Goal: Task Accomplishment & Management: Use online tool/utility

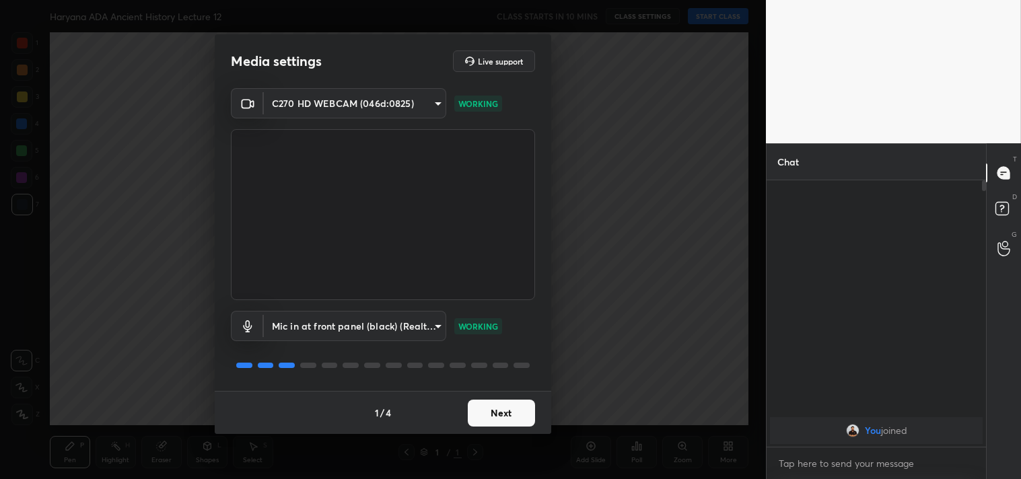
click at [515, 411] on button "Next" at bounding box center [501, 413] width 67 height 27
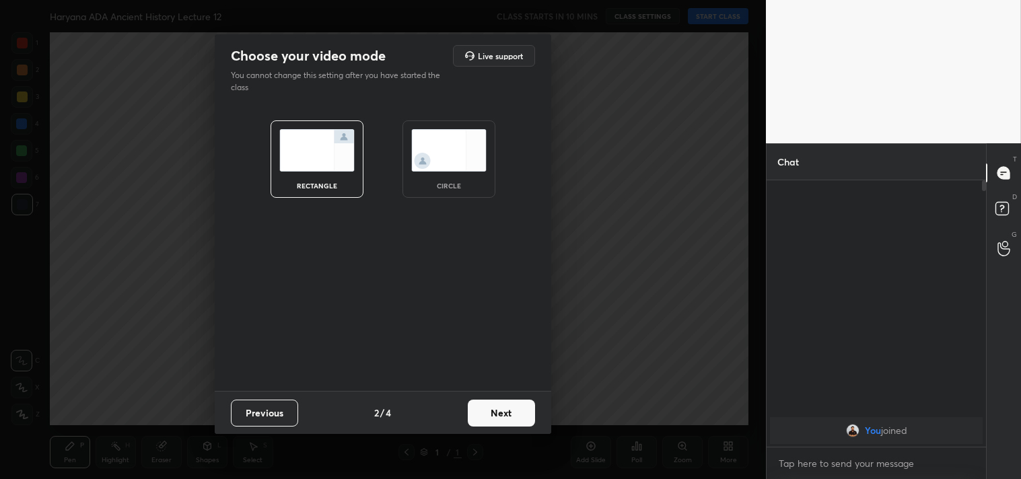
click at [515, 411] on button "Next" at bounding box center [501, 413] width 67 height 27
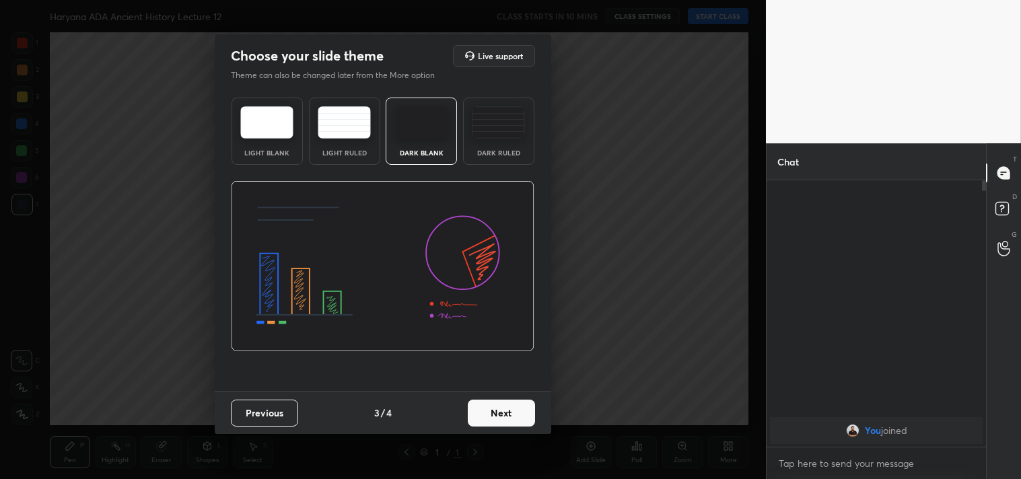
click at [515, 412] on button "Next" at bounding box center [501, 413] width 67 height 27
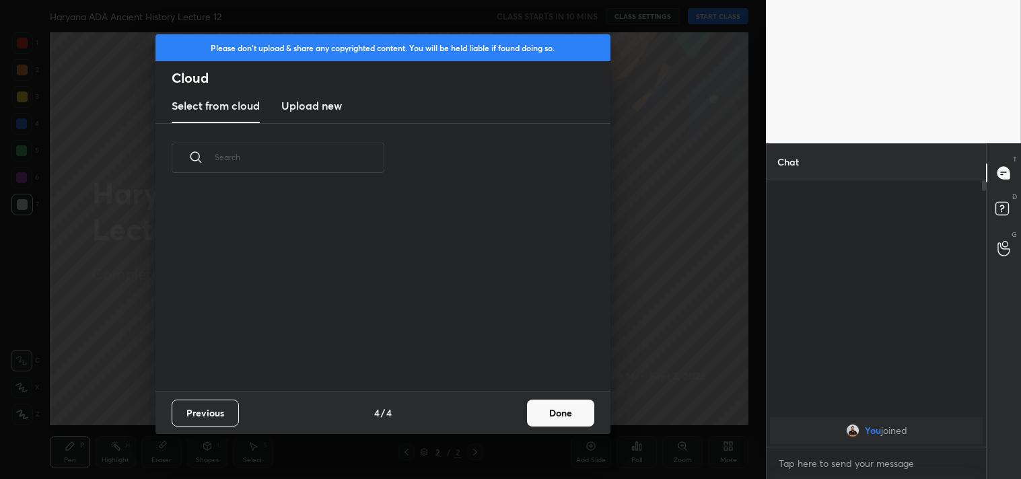
scroll to position [4, 7]
click at [584, 408] on button "Done" at bounding box center [560, 413] width 67 height 27
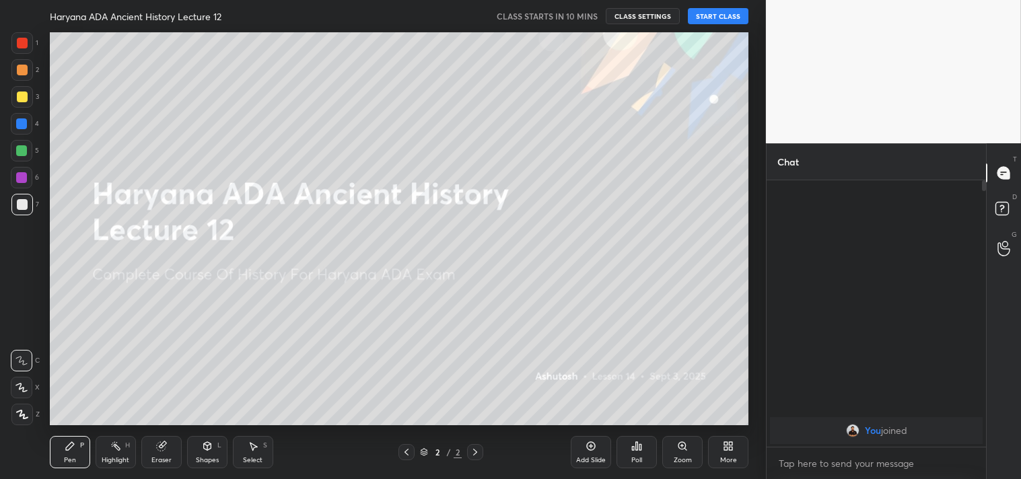
click at [166, 454] on div "Eraser" at bounding box center [161, 452] width 40 height 32
click at [23, 418] on span "Erase all" at bounding box center [21, 414] width 20 height 9
click at [813, 466] on textarea at bounding box center [876, 464] width 198 height 22
click at [806, 460] on textarea at bounding box center [876, 464] width 198 height 22
type textarea "x"
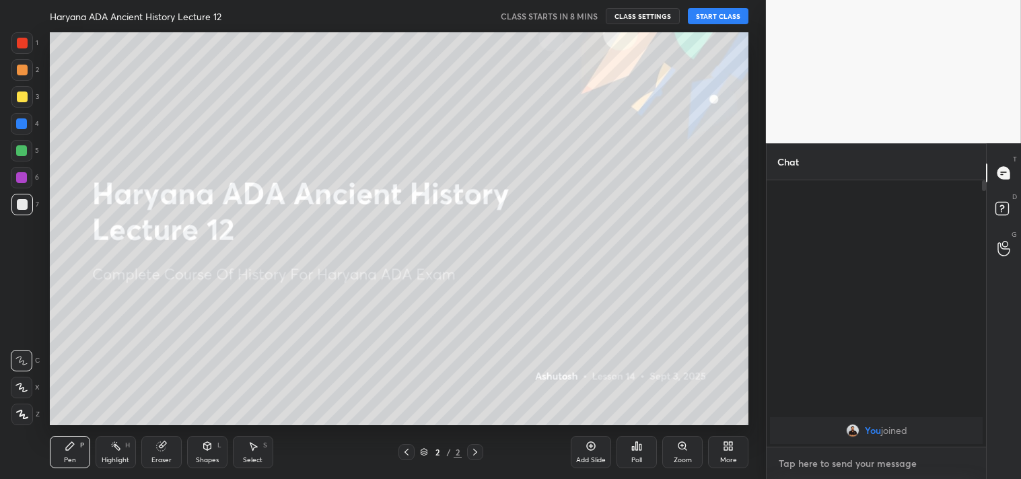
click at [832, 465] on textarea at bounding box center [876, 464] width 198 height 22
paste textarea "[URL][DOMAIN_NAME]"
type textarea "[URL][DOMAIN_NAME]"
type textarea "x"
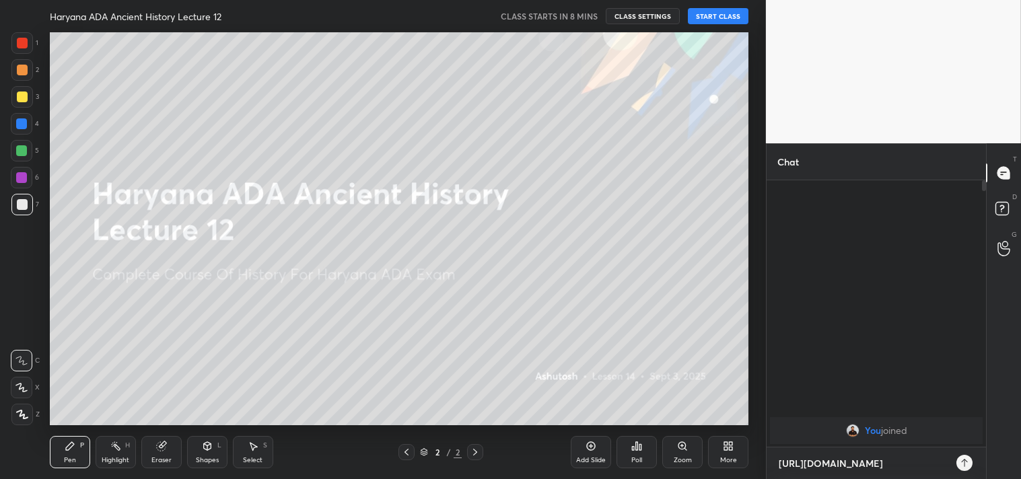
type textarea "[URL][DOMAIN_NAME]"
type textarea "x"
click at [963, 462] on icon at bounding box center [964, 463] width 11 height 11
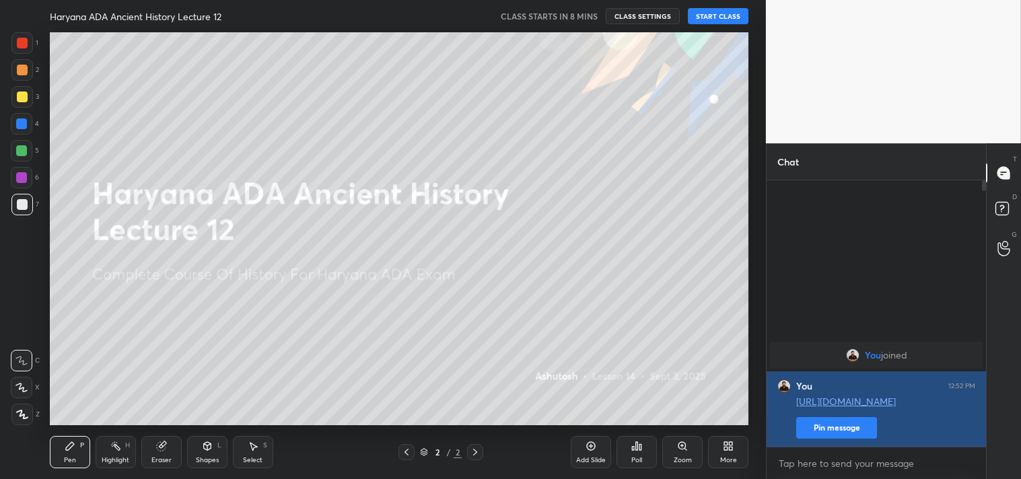
click at [846, 433] on button "Pin message" at bounding box center [836, 428] width 81 height 22
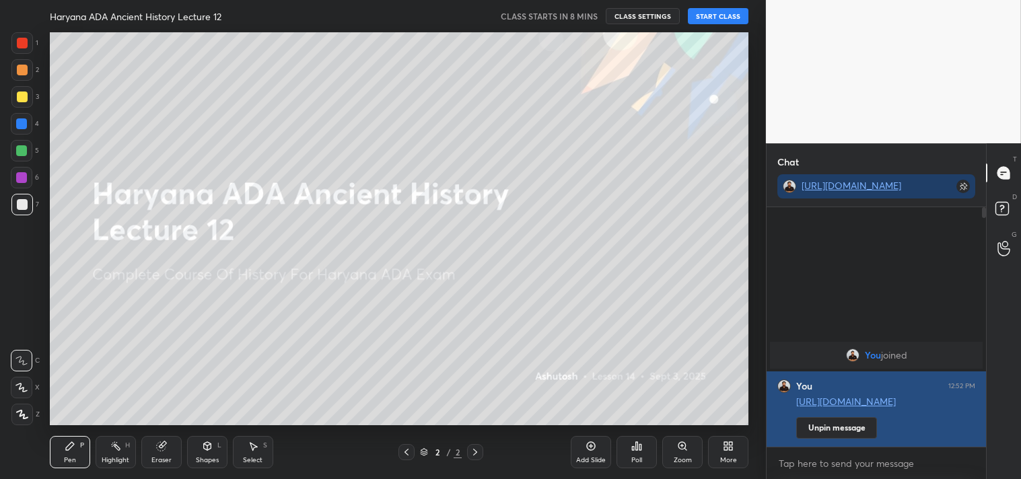
scroll to position [123, 215]
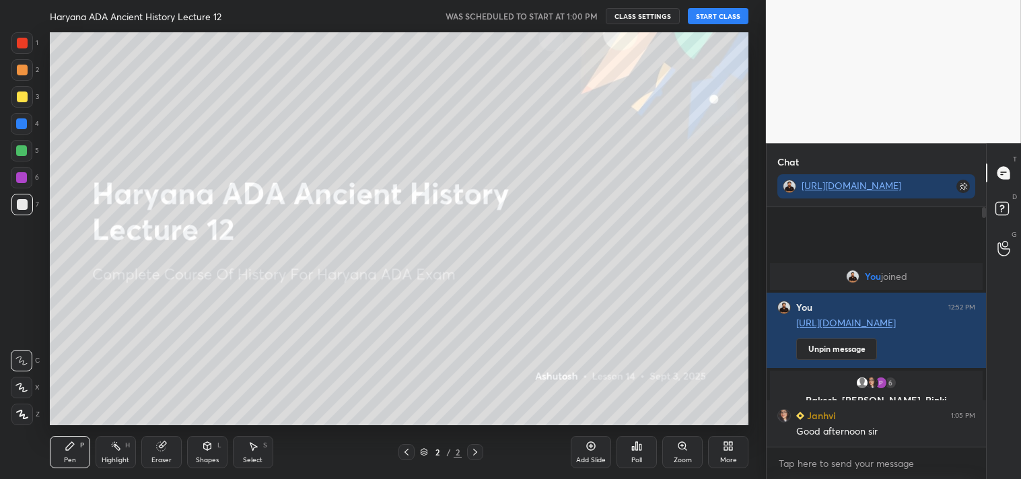
click at [727, 22] on button "START CLASS" at bounding box center [718, 16] width 61 height 16
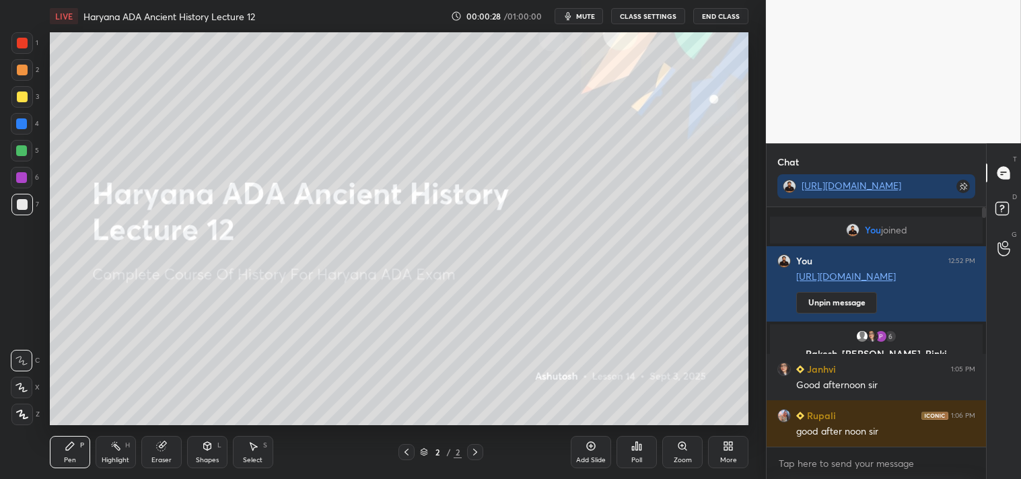
click at [597, 452] on div "Add Slide" at bounding box center [591, 452] width 40 height 32
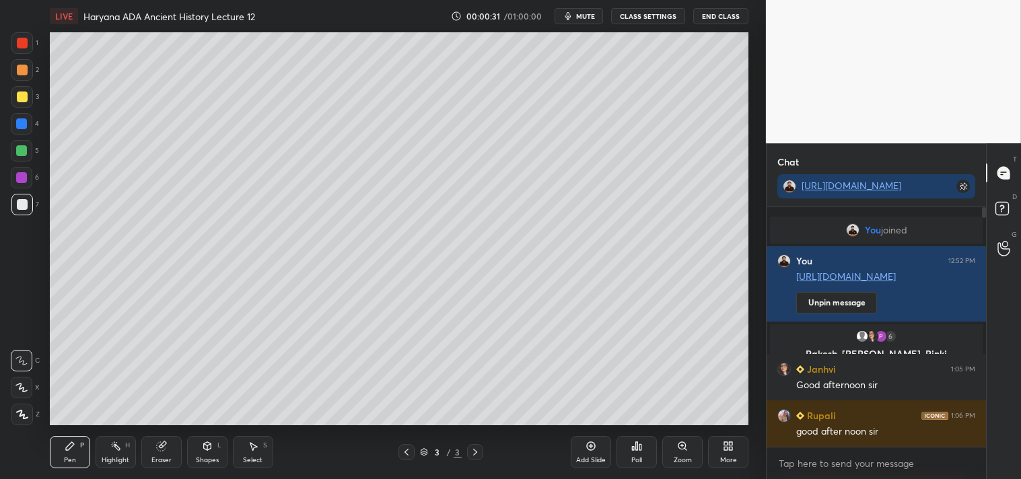
click at [26, 96] on div at bounding box center [22, 97] width 11 height 11
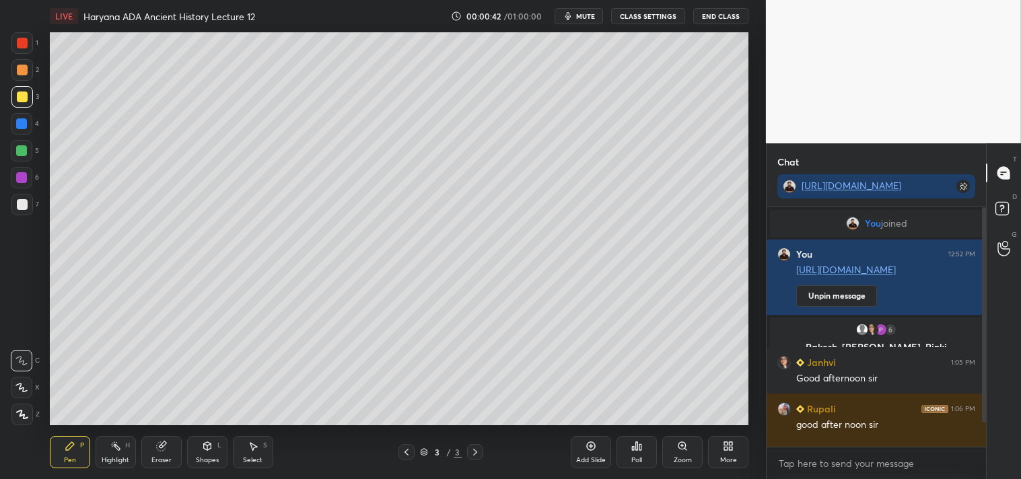
scroll to position [40, 0]
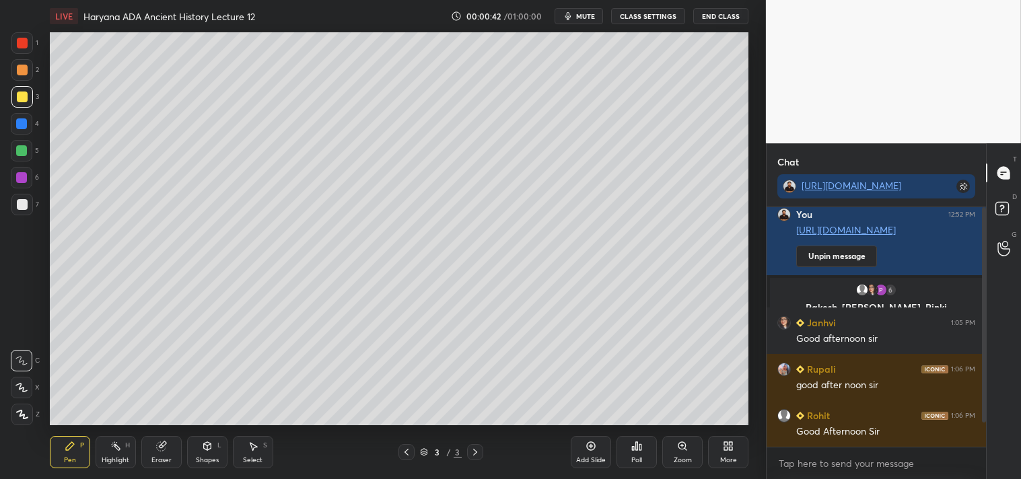
drag, startPoint x: 981, startPoint y: 413, endPoint x: 980, endPoint y: 435, distance: 22.9
click at [980, 435] on div at bounding box center [982, 327] width 8 height 240
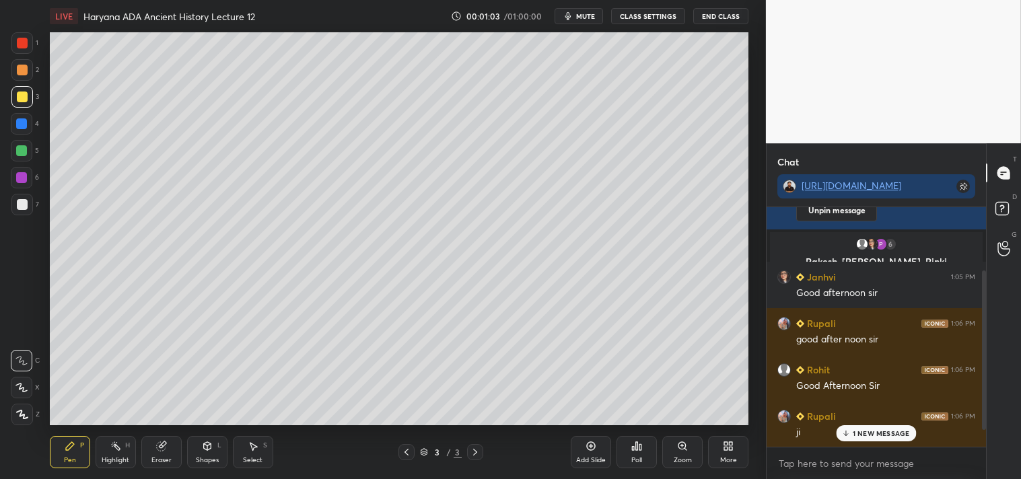
scroll to position [132, 0]
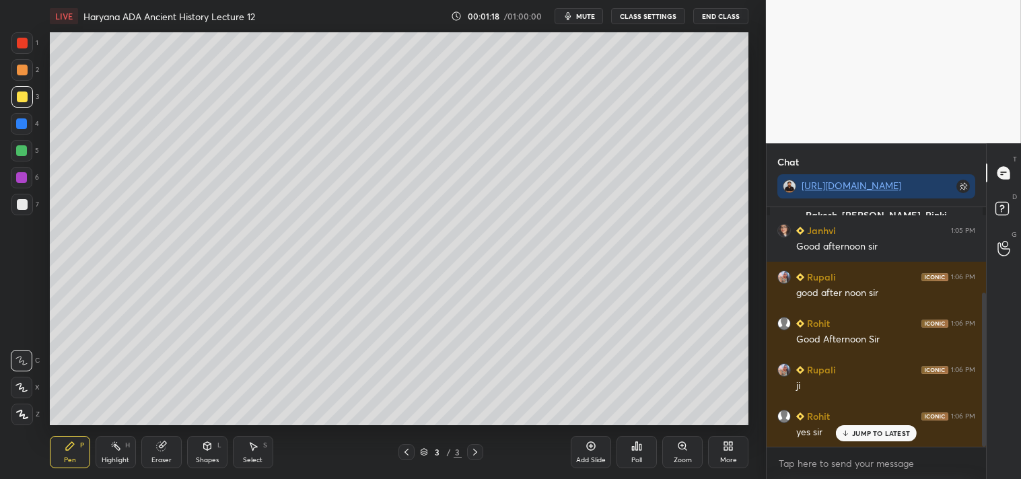
click at [871, 435] on p "JUMP TO LATEST" at bounding box center [881, 433] width 58 height 8
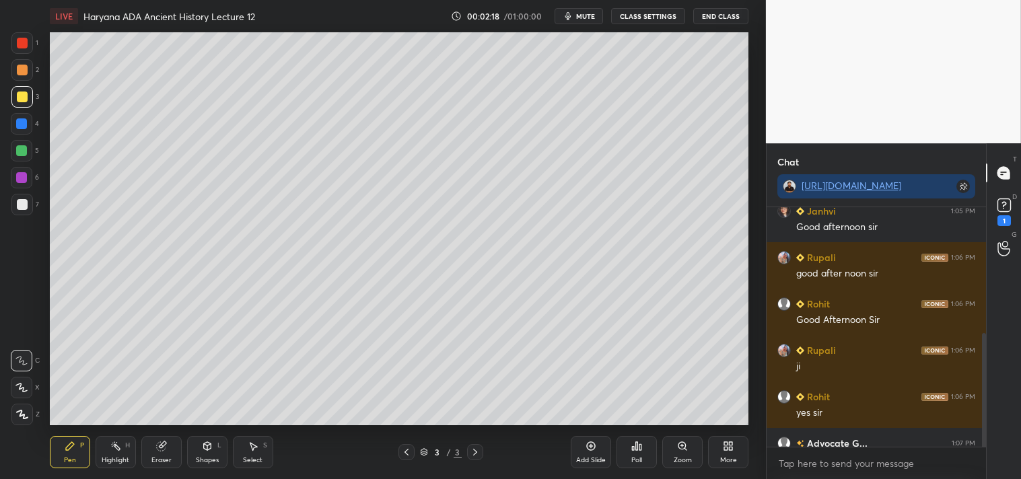
scroll to position [264, 0]
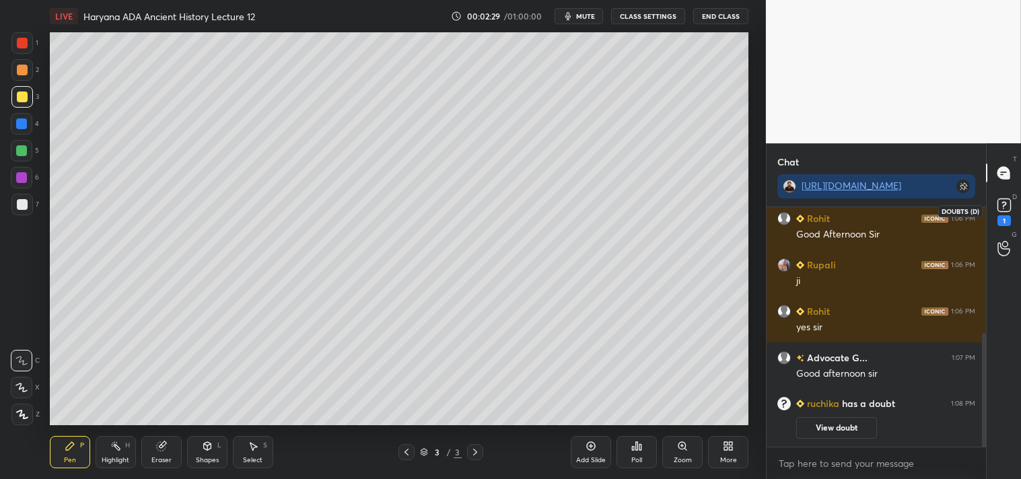
click at [1003, 213] on icon at bounding box center [1004, 205] width 20 height 20
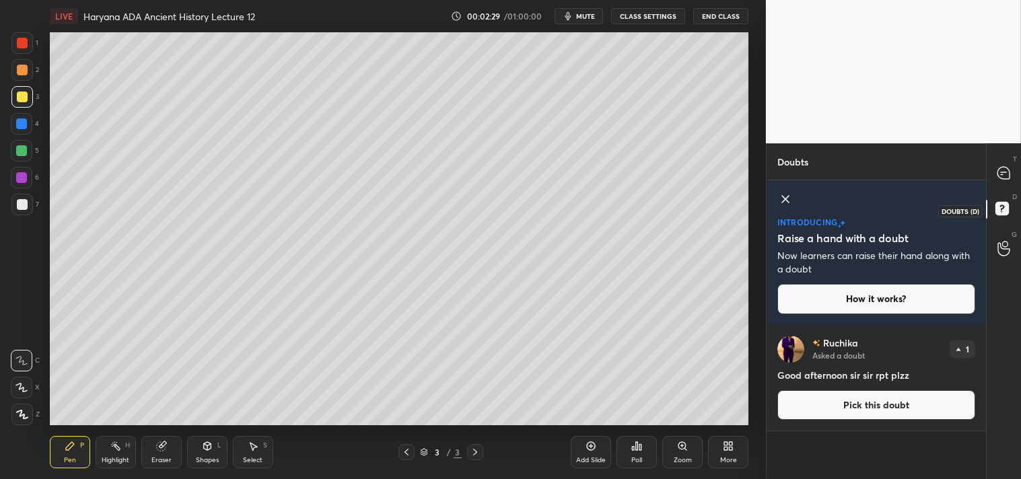
scroll to position [150, 215]
drag, startPoint x: 786, startPoint y: 197, endPoint x: 793, endPoint y: 198, distance: 6.8
click at [790, 199] on icon at bounding box center [785, 199] width 16 height 16
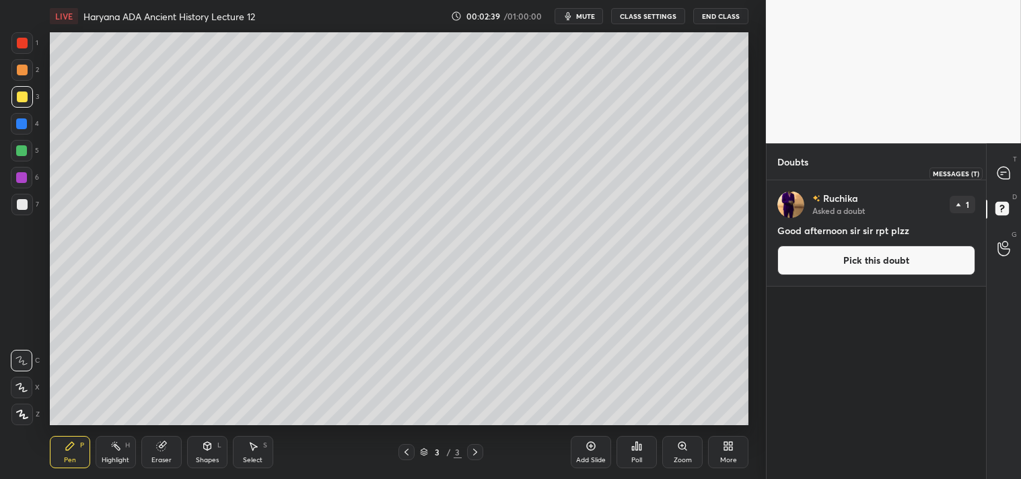
click at [1003, 166] on icon at bounding box center [1004, 173] width 14 height 14
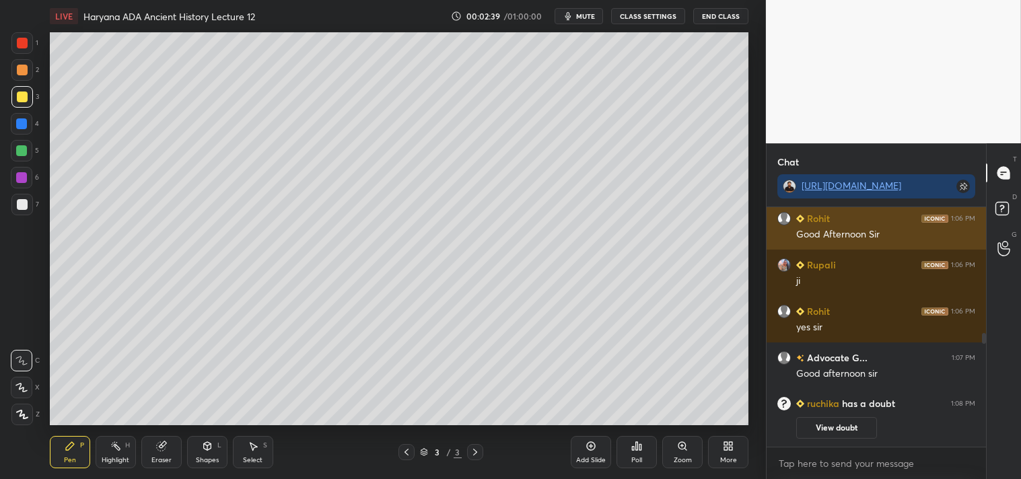
scroll to position [236, 215]
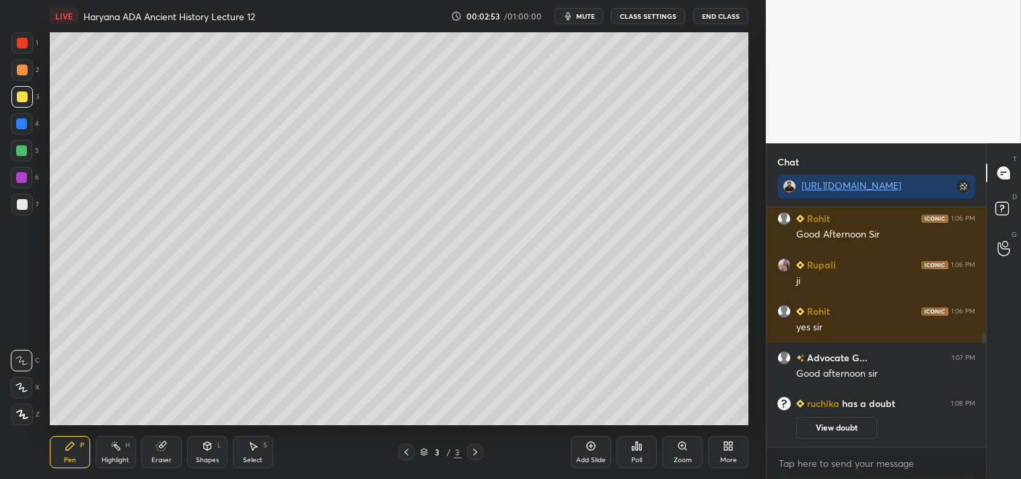
click at [162, 454] on div "Eraser" at bounding box center [161, 452] width 40 height 32
click at [67, 458] on div "Pen" at bounding box center [70, 460] width 12 height 7
click at [27, 204] on div at bounding box center [22, 204] width 11 height 11
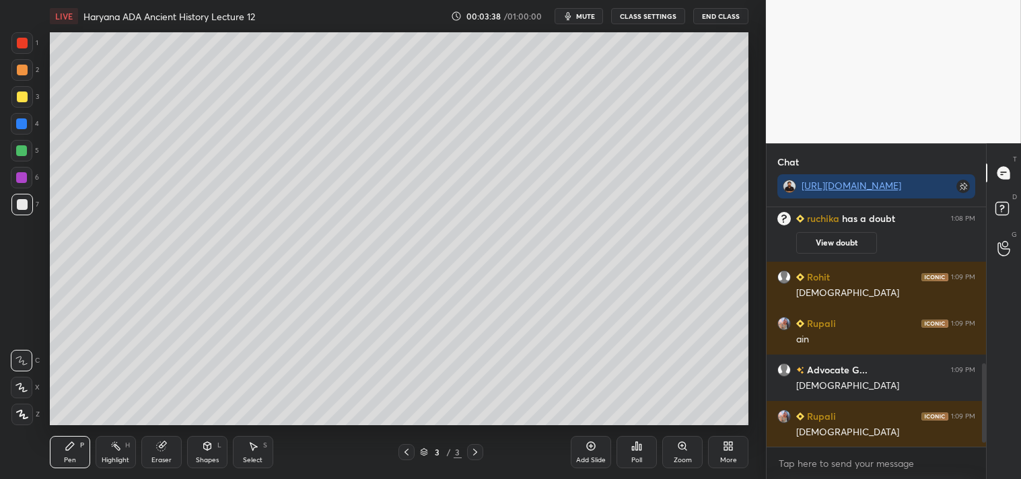
scroll to position [481, 0]
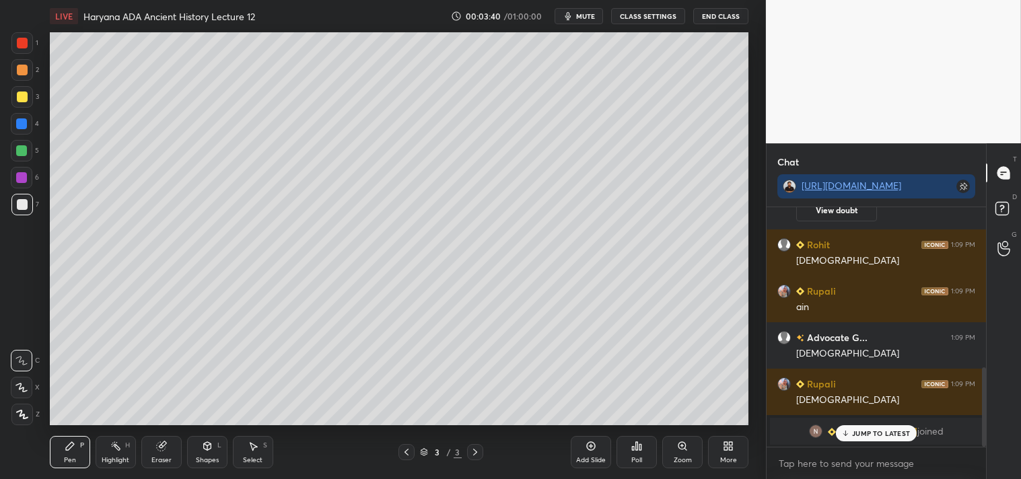
click at [875, 435] on p "JUMP TO LATEST" at bounding box center [881, 433] width 58 height 8
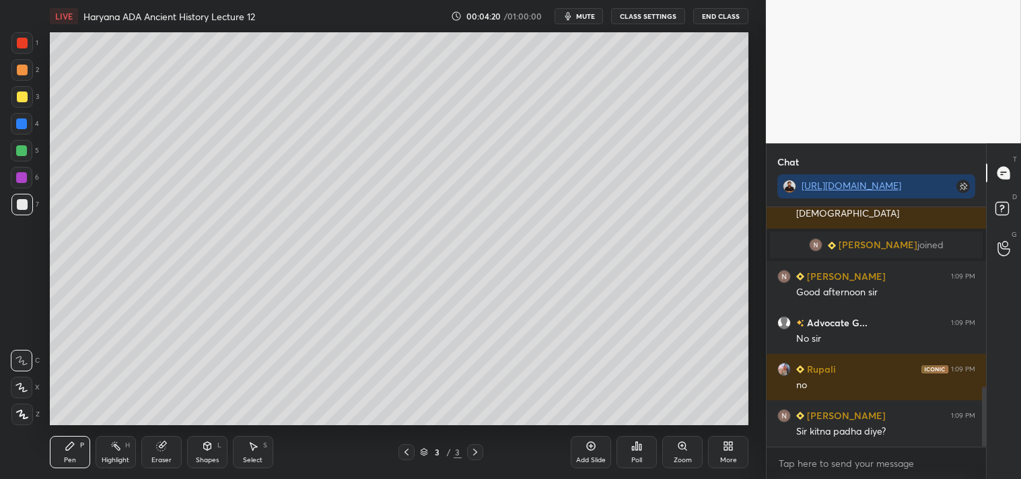
scroll to position [714, 0]
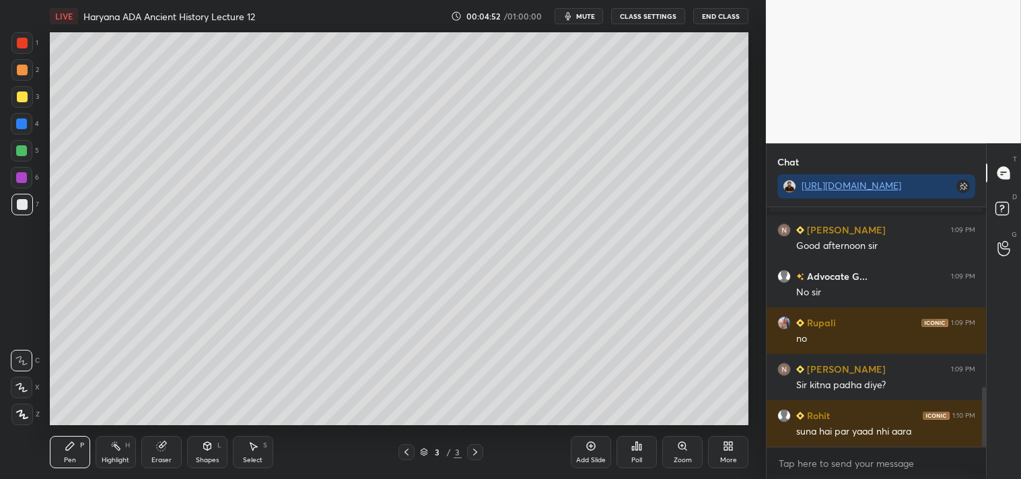
click at [22, 92] on div at bounding box center [22, 97] width 11 height 11
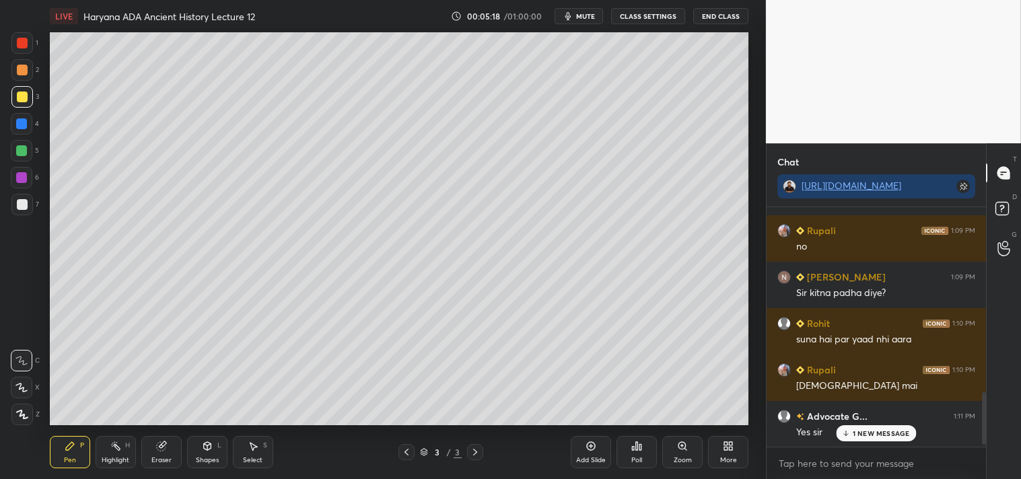
scroll to position [853, 0]
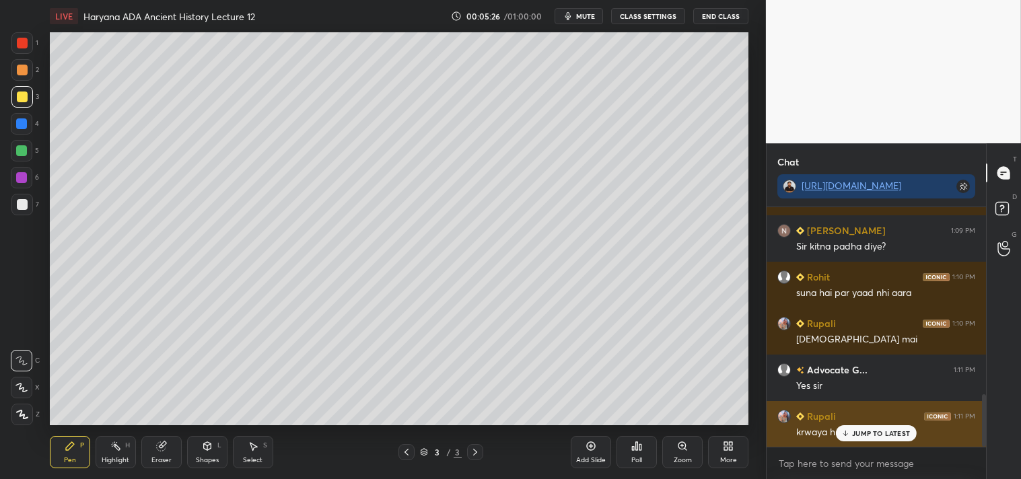
click at [873, 435] on p "JUMP TO LATEST" at bounding box center [881, 433] width 58 height 8
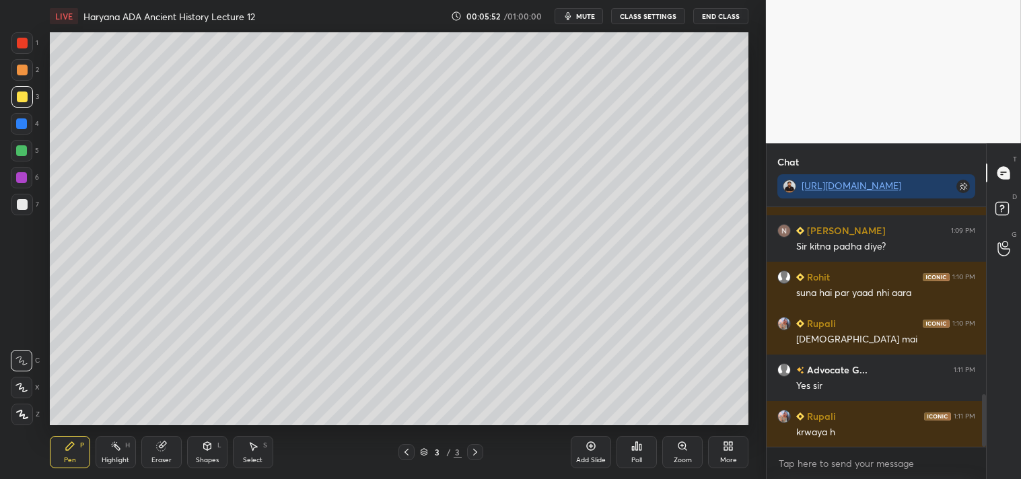
click at [21, 202] on div at bounding box center [22, 204] width 11 height 11
click at [24, 118] on div at bounding box center [21, 123] width 11 height 11
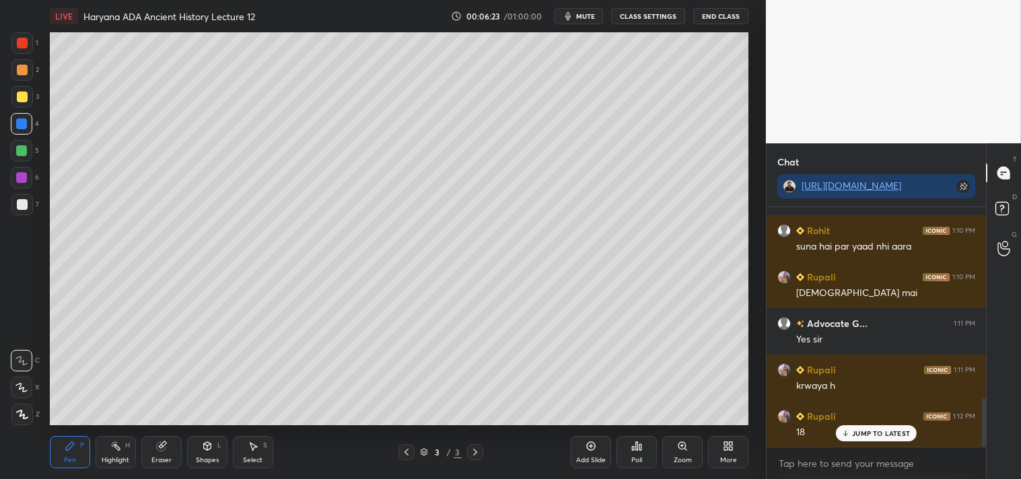
scroll to position [945, 0]
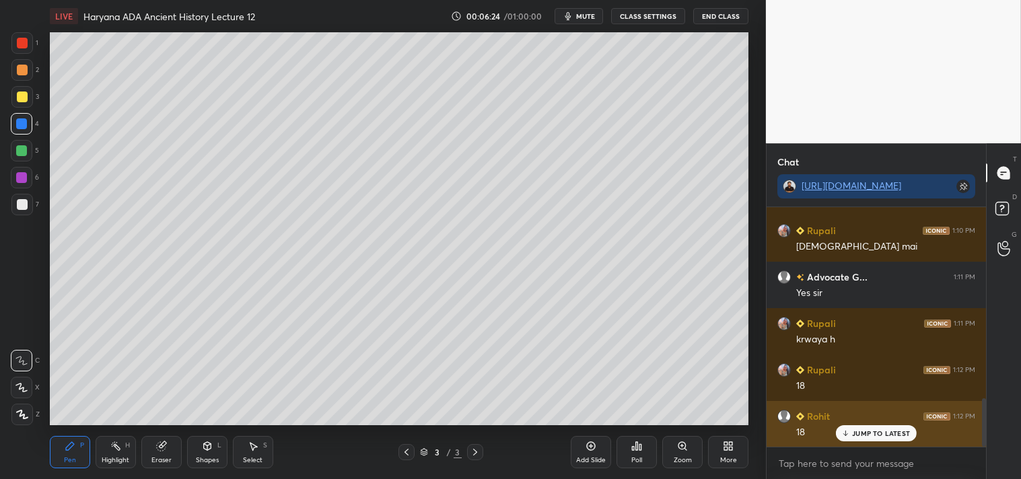
click at [870, 434] on p "JUMP TO LATEST" at bounding box center [881, 433] width 58 height 8
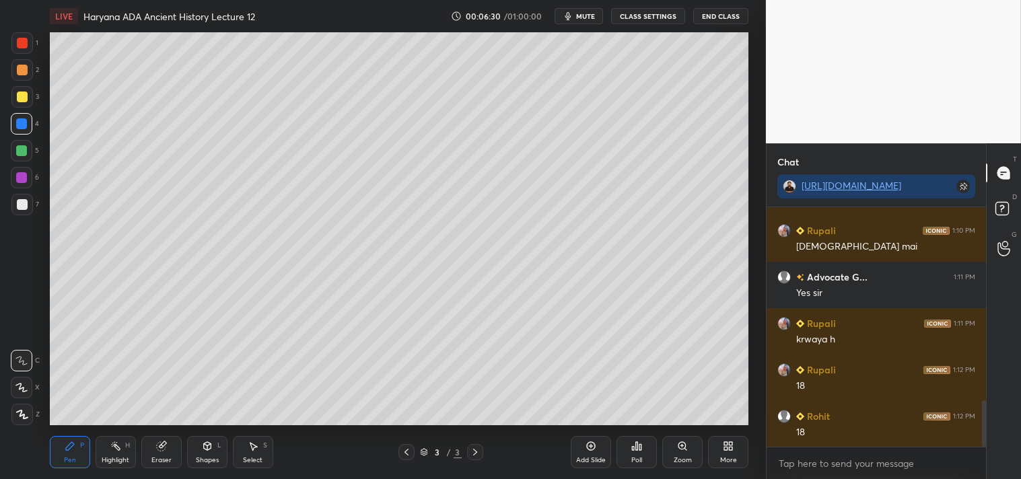
scroll to position [993, 0]
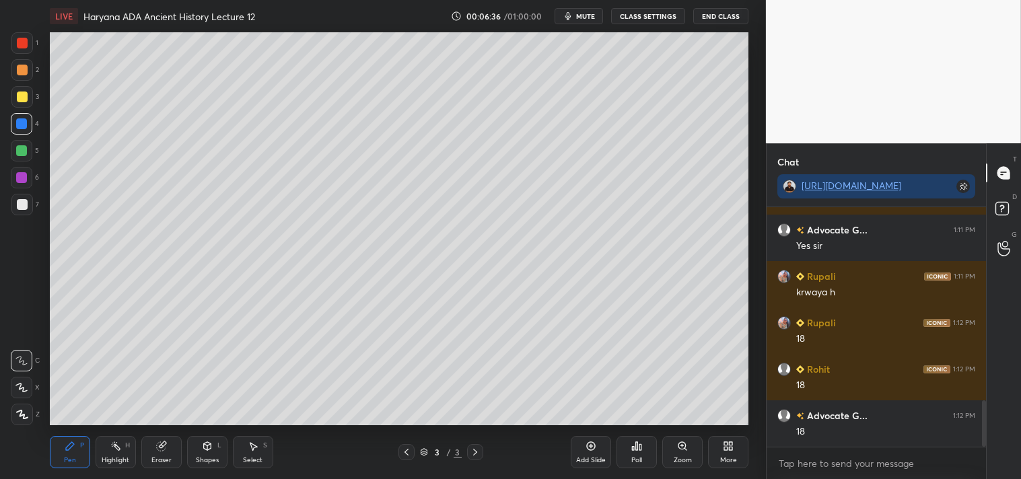
click at [23, 205] on div at bounding box center [22, 204] width 11 height 11
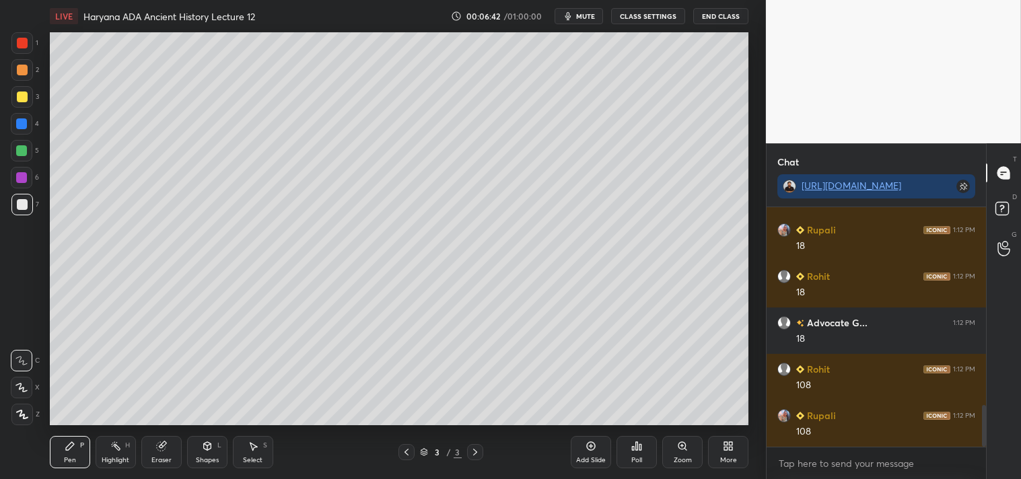
scroll to position [1132, 0]
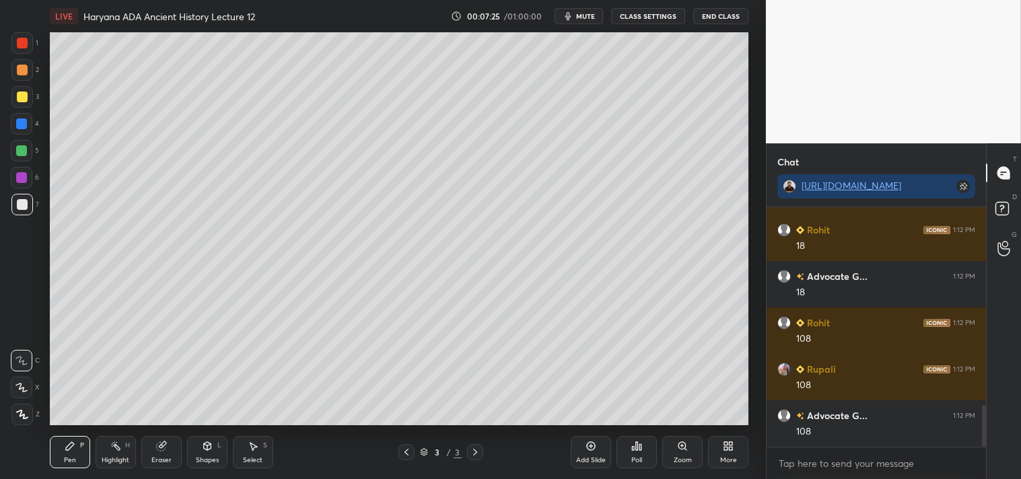
click at [588, 449] on icon at bounding box center [591, 446] width 9 height 9
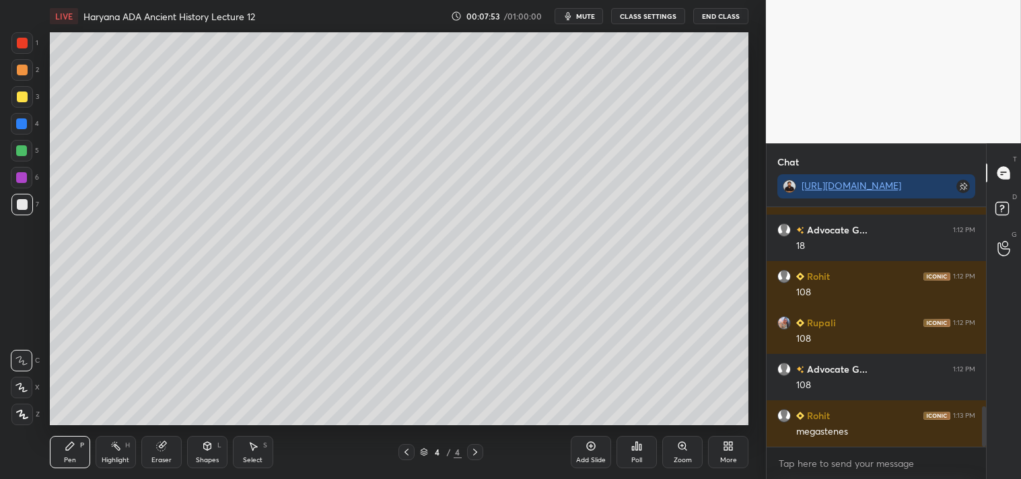
click at [22, 96] on div at bounding box center [22, 97] width 11 height 11
click at [20, 203] on div at bounding box center [22, 204] width 11 height 11
click at [22, 96] on div at bounding box center [22, 97] width 11 height 11
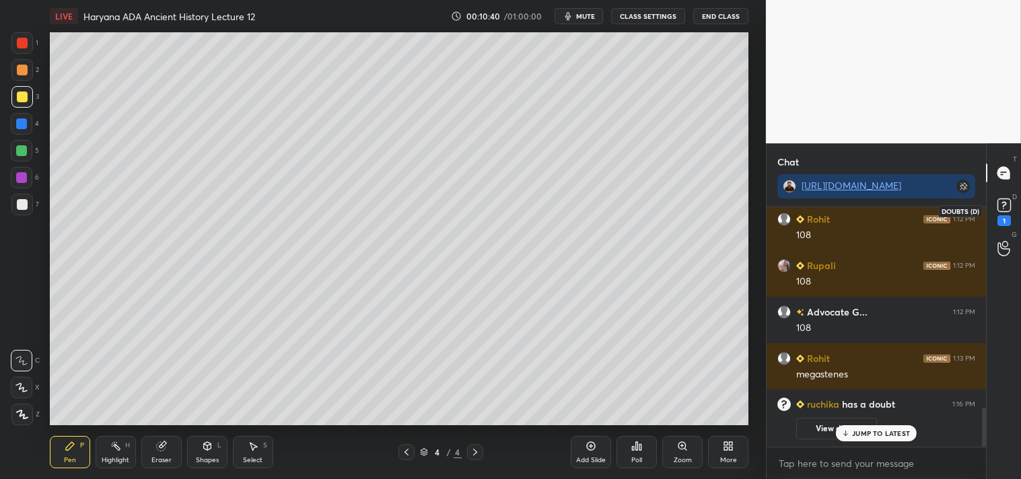
click at [1005, 205] on rect at bounding box center [1003, 205] width 13 height 13
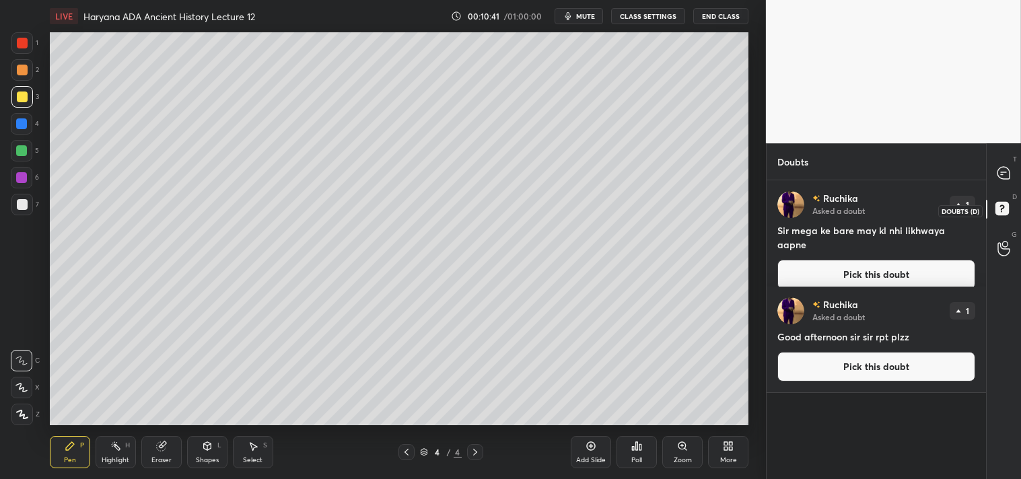
scroll to position [295, 215]
click at [1004, 172] on icon at bounding box center [1003, 172] width 5 height 0
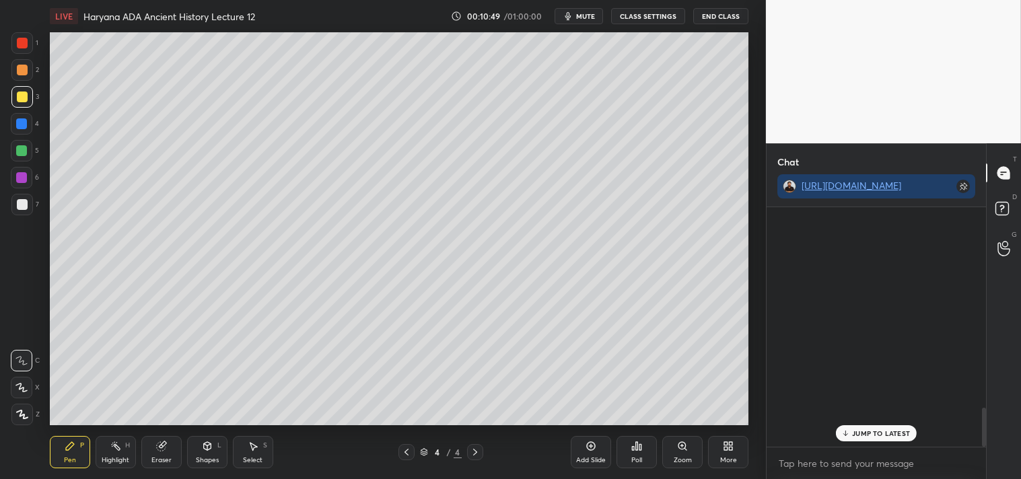
scroll to position [236, 215]
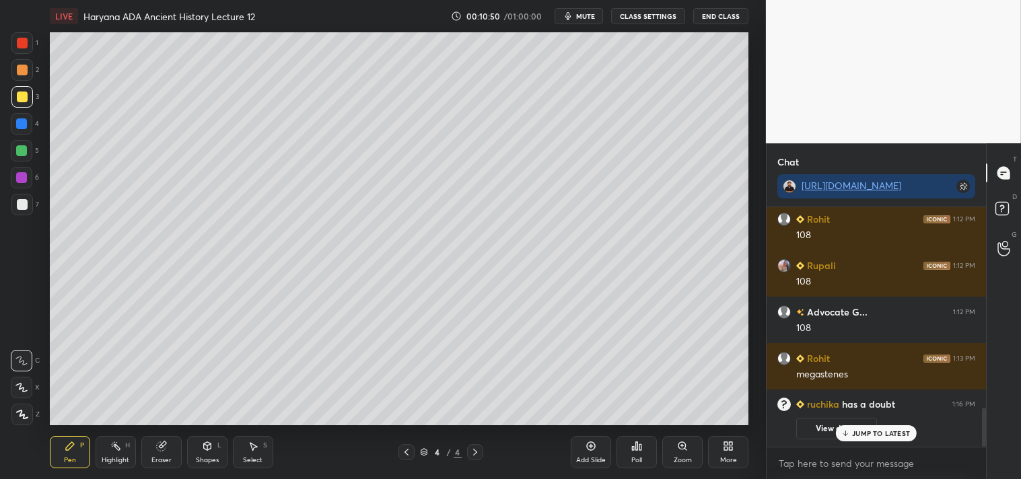
click at [887, 431] on p "JUMP TO LATEST" at bounding box center [881, 433] width 58 height 8
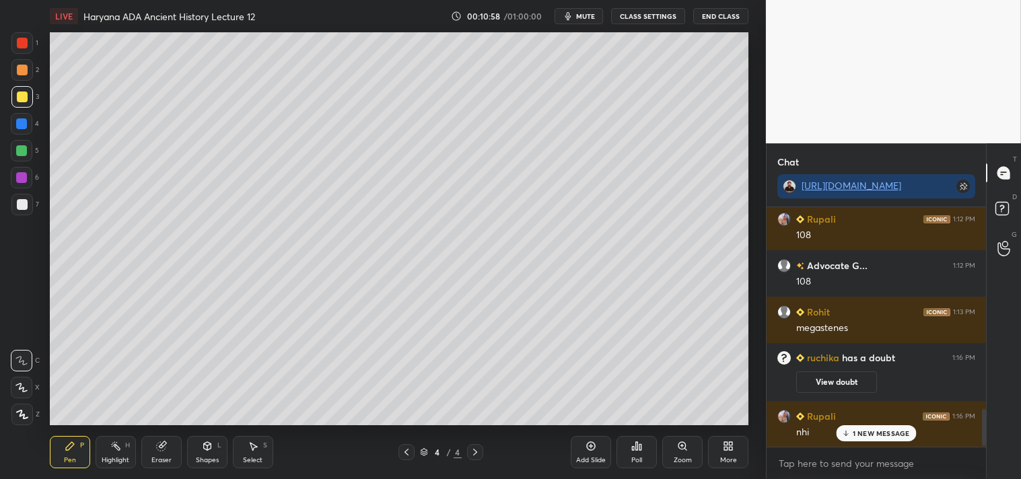
scroll to position [1329, 0]
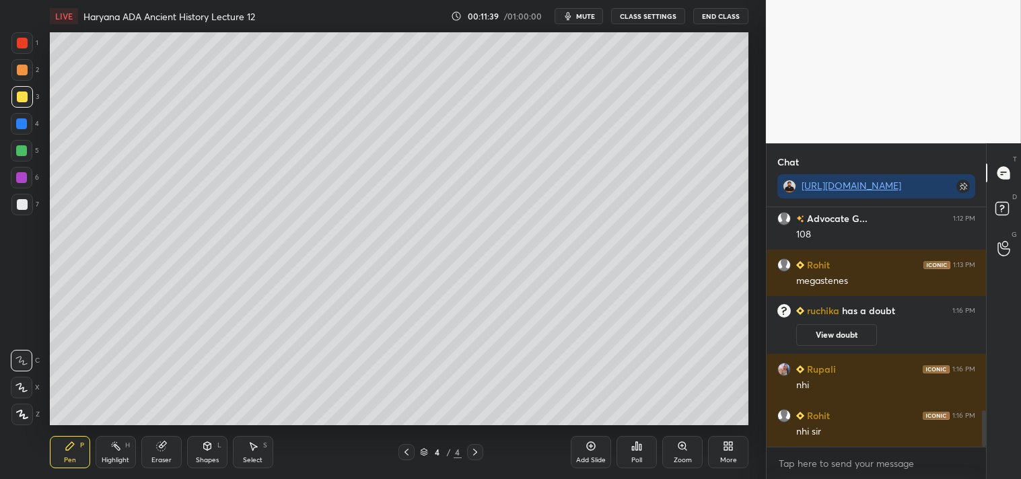
click at [18, 203] on div at bounding box center [22, 204] width 11 height 11
click at [21, 101] on div at bounding box center [22, 97] width 11 height 11
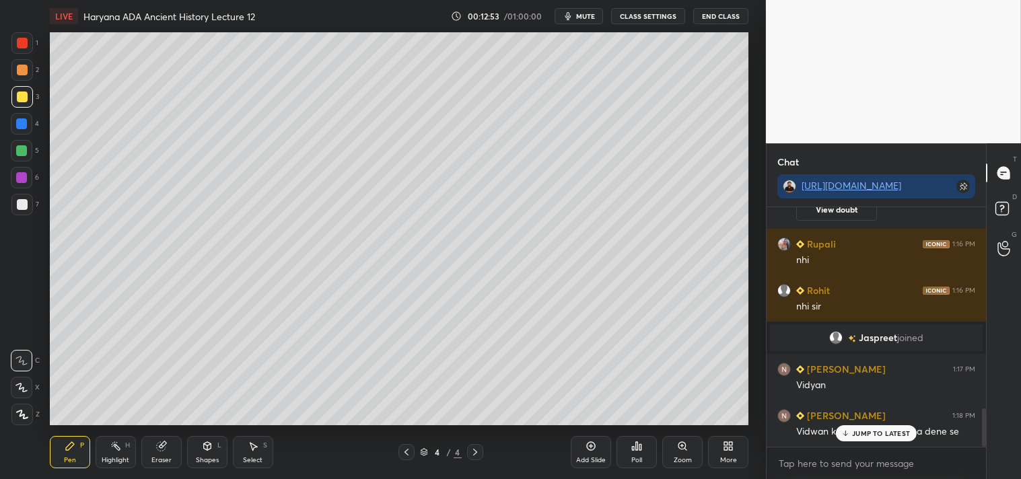
scroll to position [1244, 0]
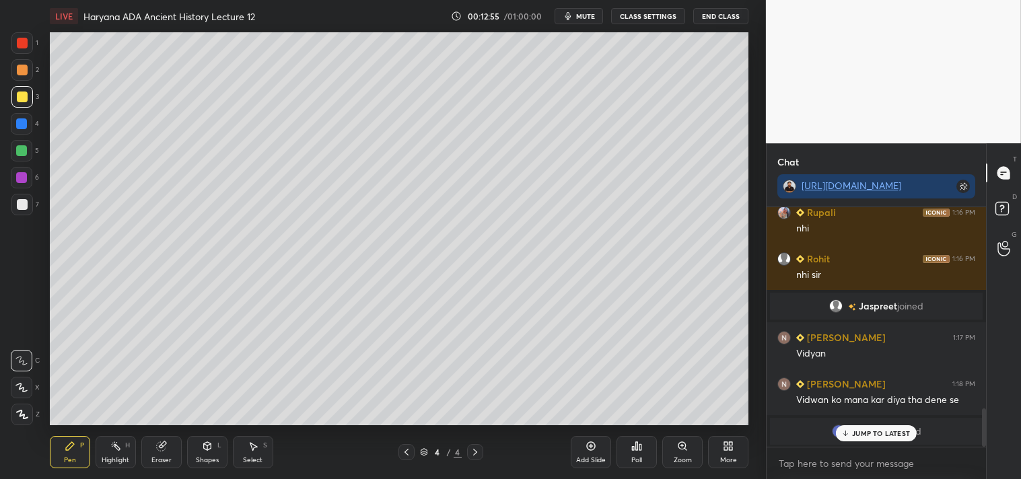
click at [870, 434] on p "JUMP TO LATEST" at bounding box center [881, 433] width 58 height 8
click at [167, 455] on div "Eraser" at bounding box center [161, 452] width 40 height 32
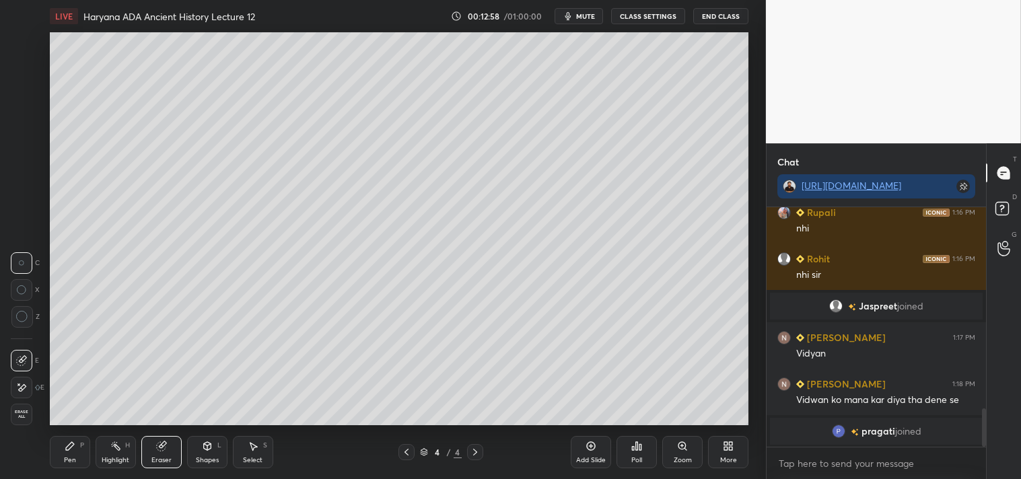
click at [69, 452] on div "Pen P" at bounding box center [70, 452] width 40 height 32
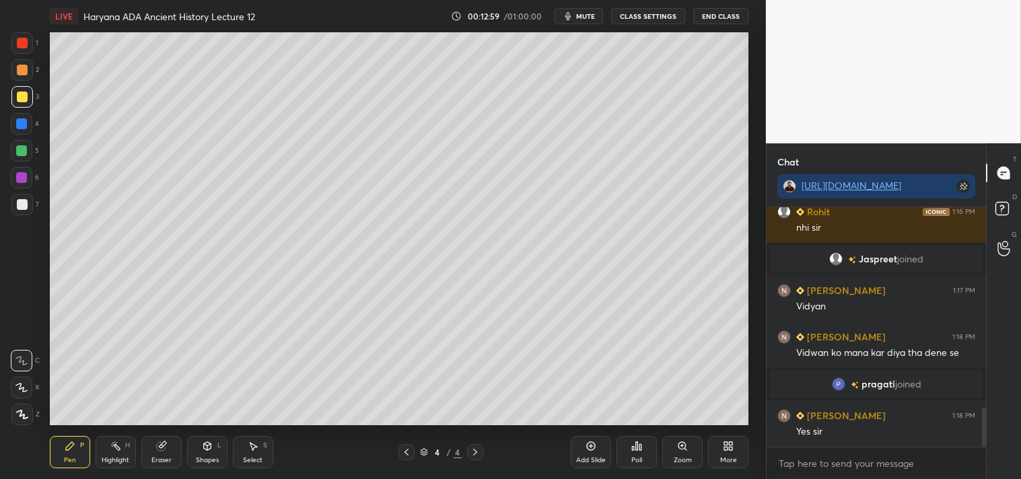
scroll to position [1240, 0]
click at [22, 199] on div at bounding box center [22, 205] width 22 height 22
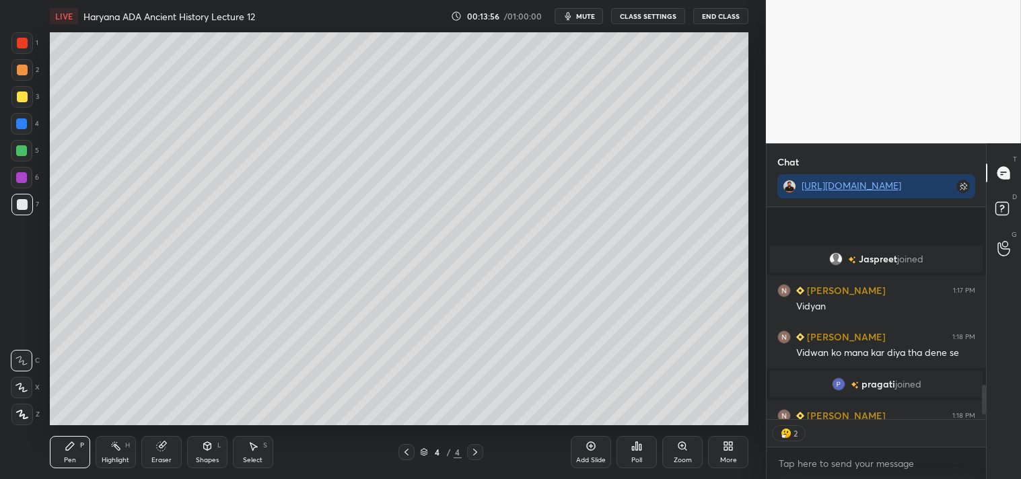
scroll to position [1313, 0]
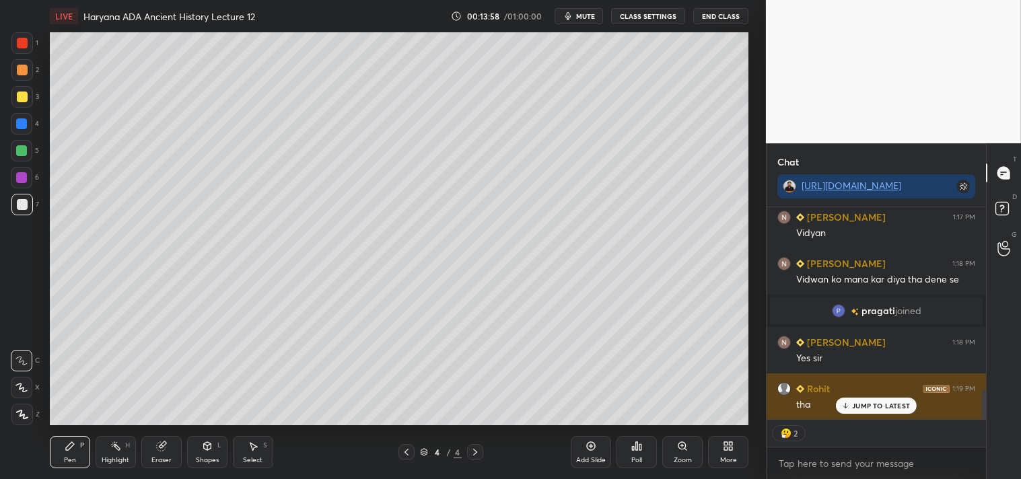
click at [880, 405] on p "JUMP TO LATEST" at bounding box center [881, 406] width 58 height 8
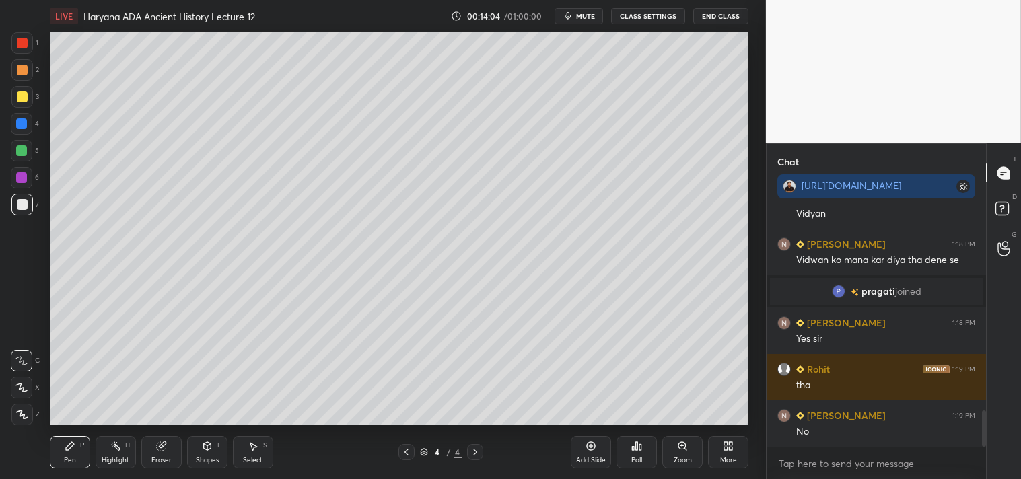
scroll to position [1332, 0]
click at [595, 448] on icon at bounding box center [590, 446] width 11 height 11
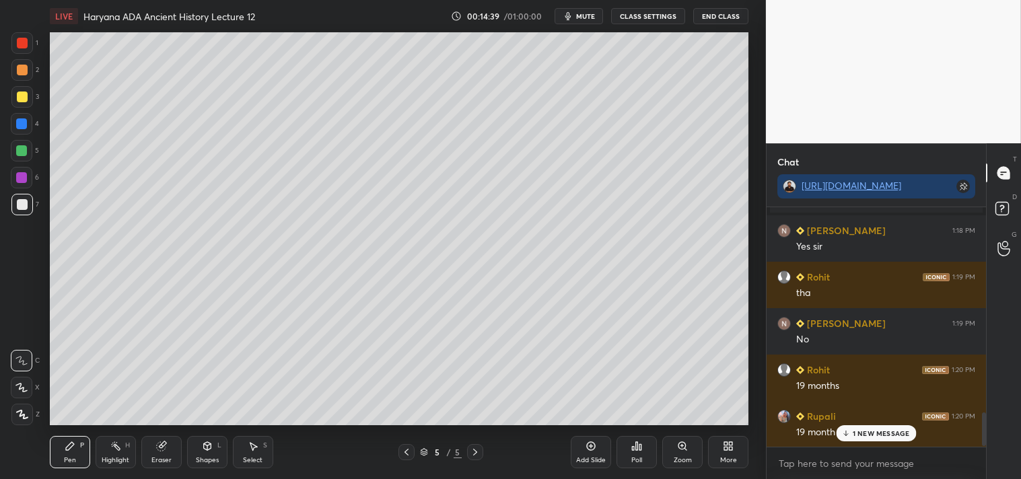
scroll to position [1471, 0]
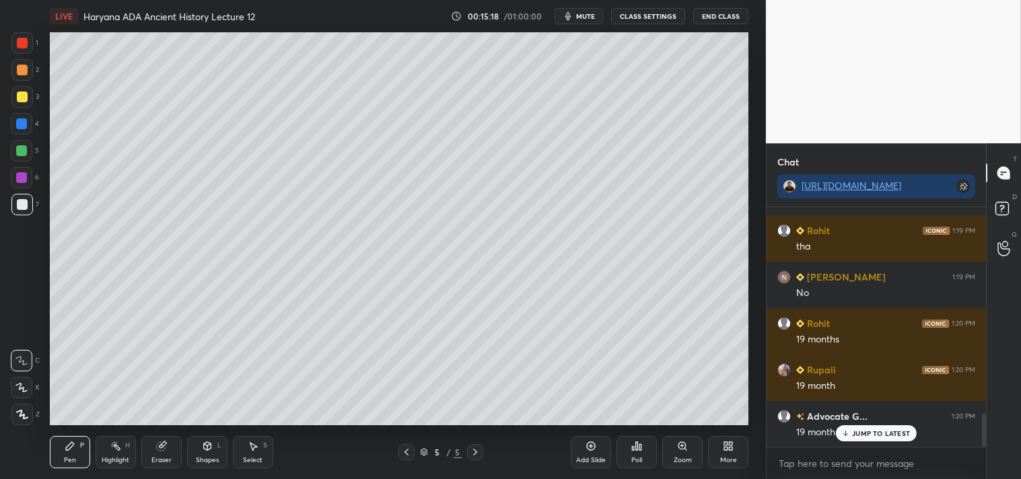
click at [163, 451] on icon at bounding box center [161, 446] width 11 height 11
click at [27, 420] on div "Erase all" at bounding box center [22, 415] width 22 height 22
click at [402, 449] on icon at bounding box center [406, 452] width 11 height 11
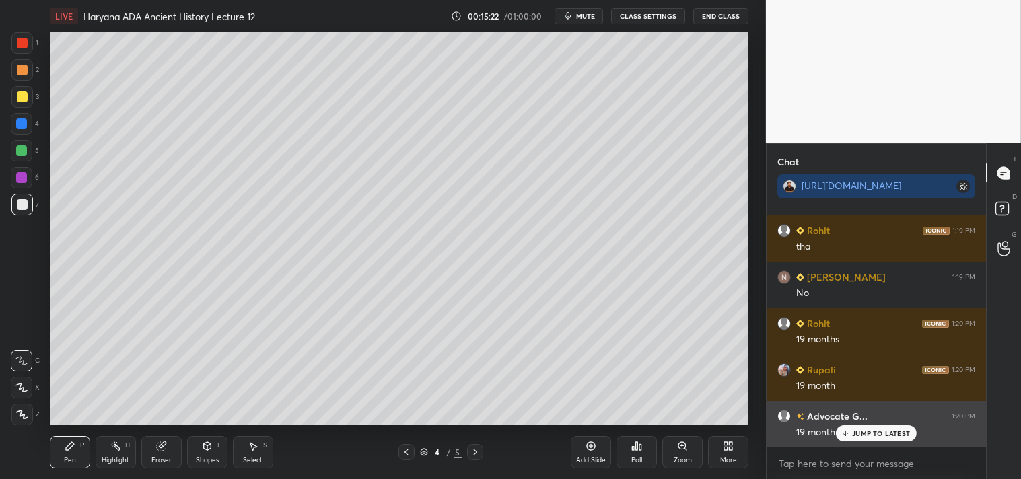
drag, startPoint x: 865, startPoint y: 433, endPoint x: 829, endPoint y: 432, distance: 35.7
click at [860, 434] on p "JUMP TO LATEST" at bounding box center [881, 433] width 58 height 8
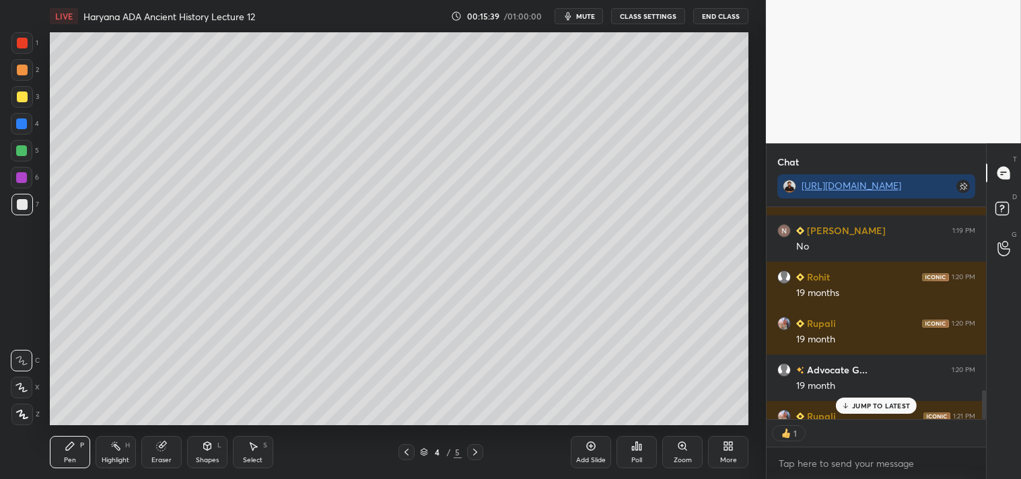
scroll to position [4, 3]
click at [478, 447] on icon at bounding box center [475, 452] width 11 height 11
click at [863, 400] on div "JUMP TO LATEST" at bounding box center [876, 406] width 81 height 16
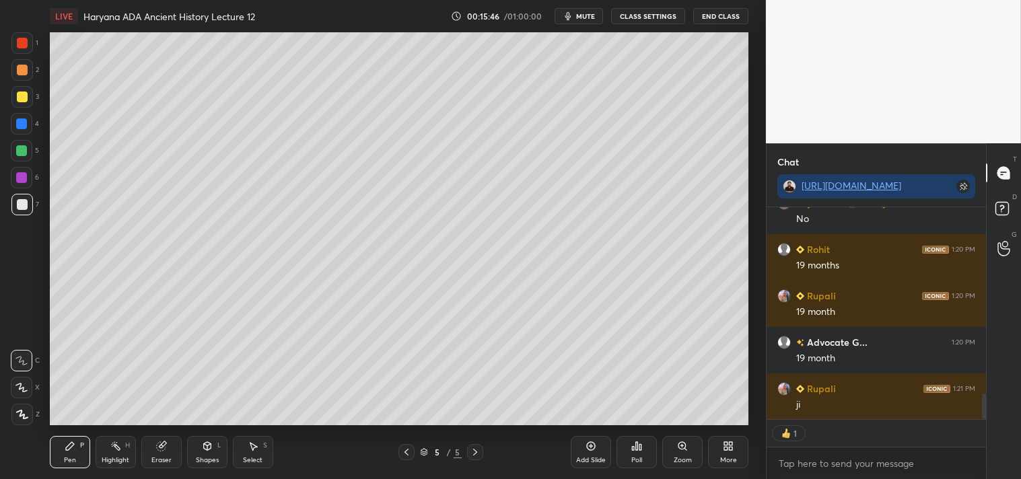
click at [32, 93] on div "3" at bounding box center [25, 97] width 28 height 22
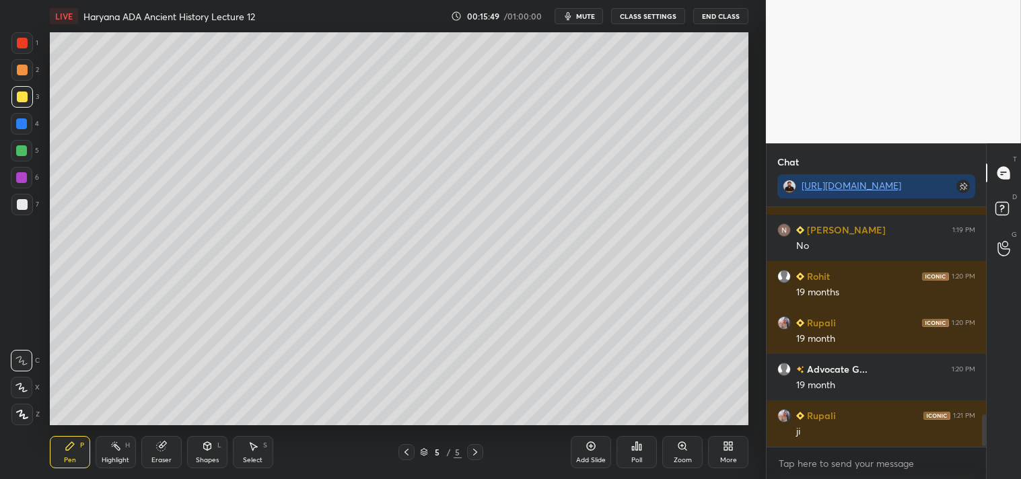
scroll to position [1517, 0]
click at [19, 203] on div at bounding box center [22, 204] width 11 height 11
click at [36, 94] on div "3" at bounding box center [25, 97] width 28 height 22
click at [20, 207] on div at bounding box center [22, 204] width 11 height 11
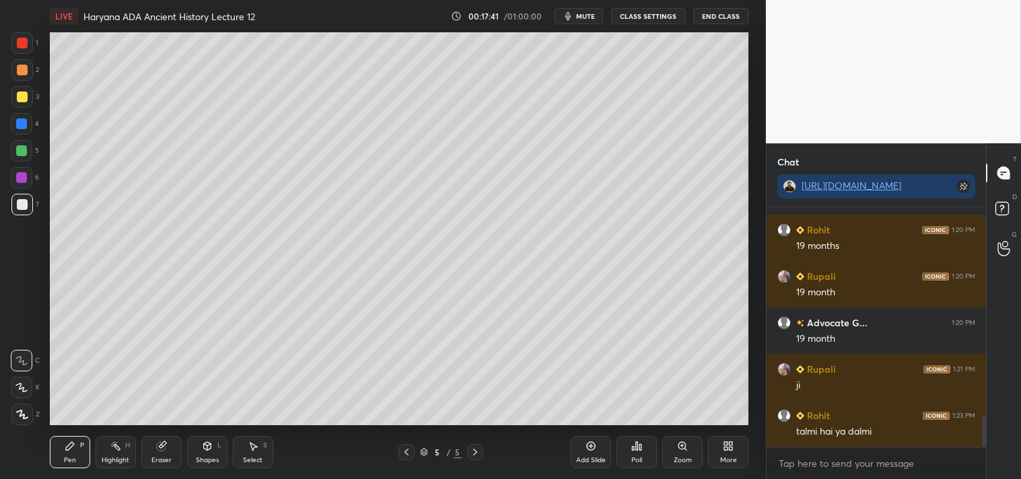
scroll to position [1611, 0]
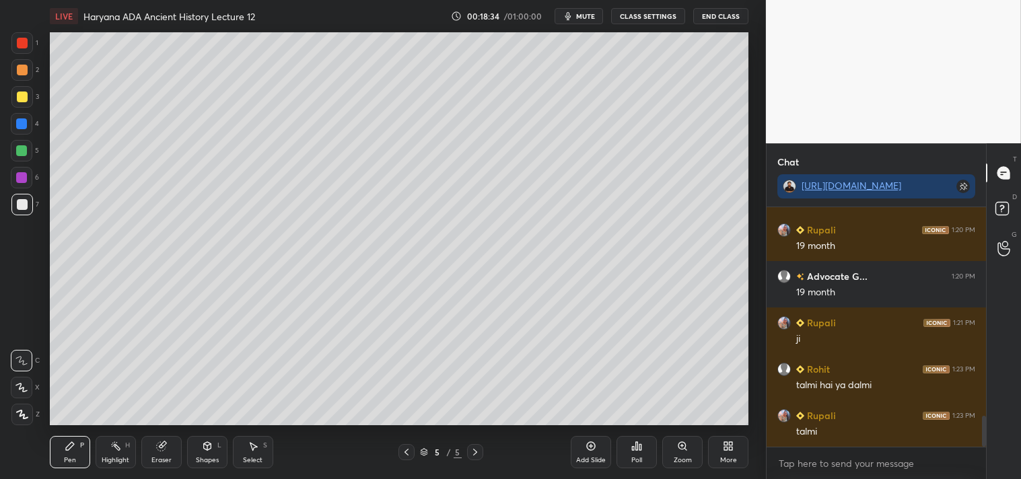
drag, startPoint x: 153, startPoint y: 460, endPoint x: 152, endPoint y: 448, distance: 11.5
click at [153, 457] on div "Eraser" at bounding box center [161, 460] width 20 height 7
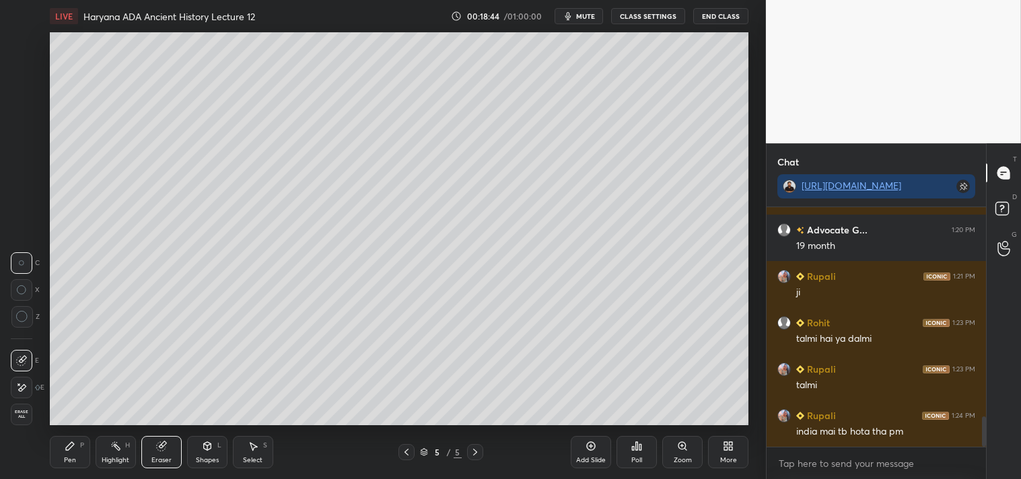
click at [595, 447] on icon at bounding box center [591, 446] width 9 height 9
click at [69, 454] on div "Pen P" at bounding box center [70, 452] width 40 height 32
click at [17, 99] on div at bounding box center [22, 97] width 11 height 11
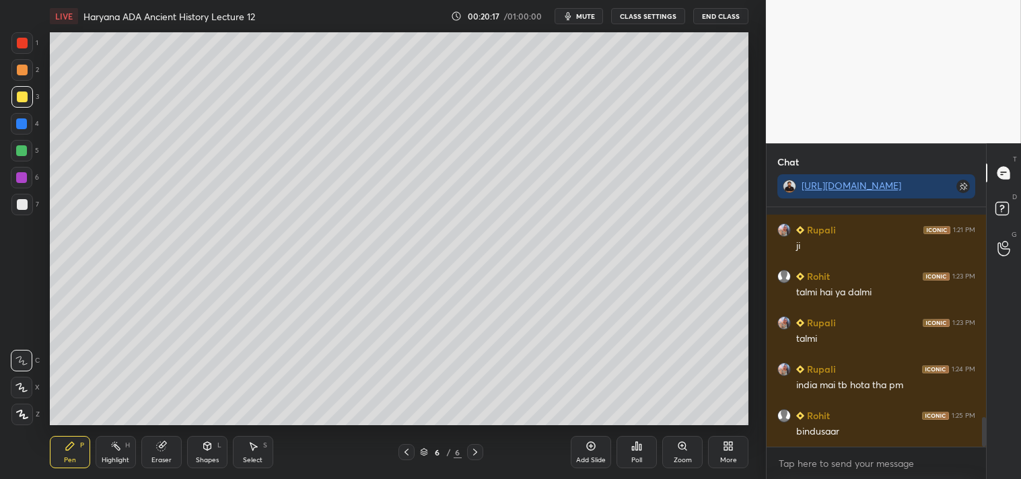
click at [22, 202] on div at bounding box center [22, 204] width 11 height 11
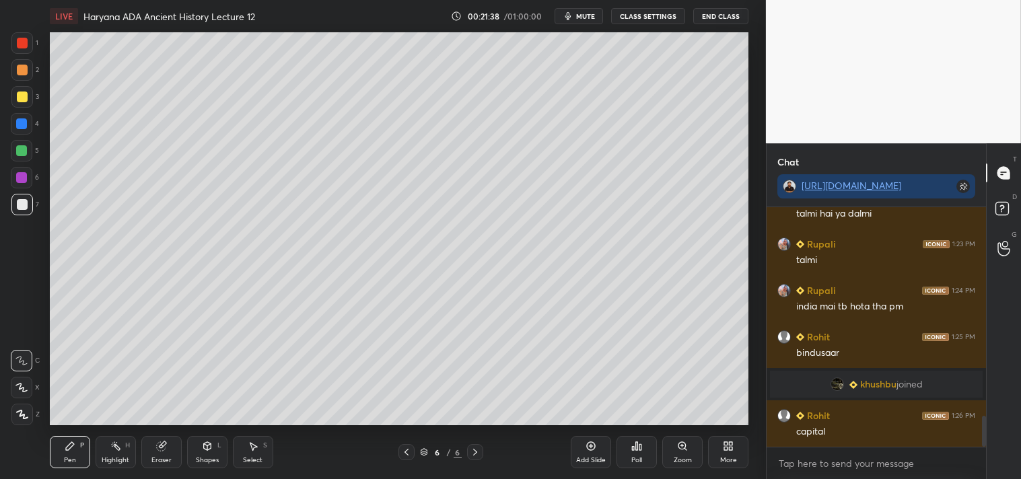
scroll to position [1677, 0]
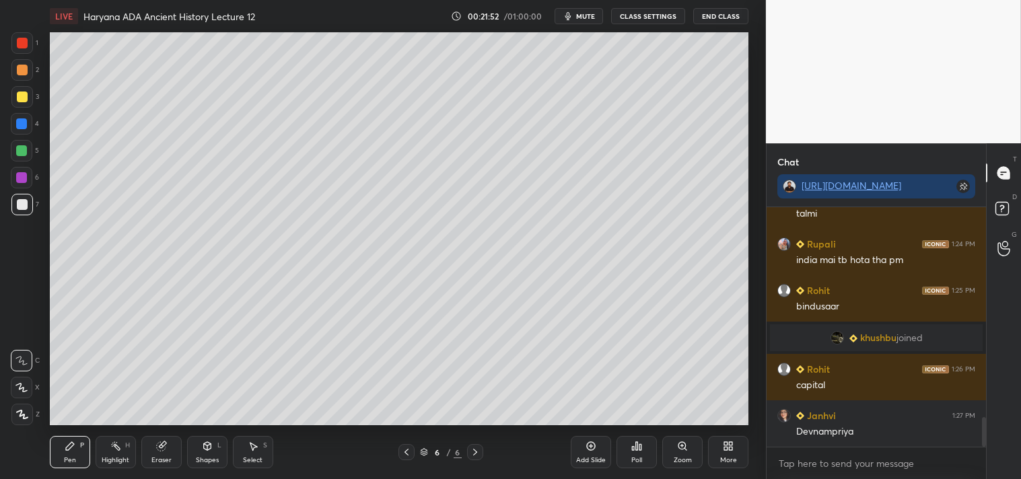
click at [160, 451] on icon at bounding box center [160, 446] width 9 height 9
drag, startPoint x: 52, startPoint y: 456, endPoint x: 65, endPoint y: 454, distance: 12.2
click at [56, 456] on div "Pen P" at bounding box center [70, 452] width 40 height 32
click at [590, 454] on div "Add Slide" at bounding box center [591, 452] width 40 height 32
click at [18, 95] on div at bounding box center [22, 97] width 11 height 11
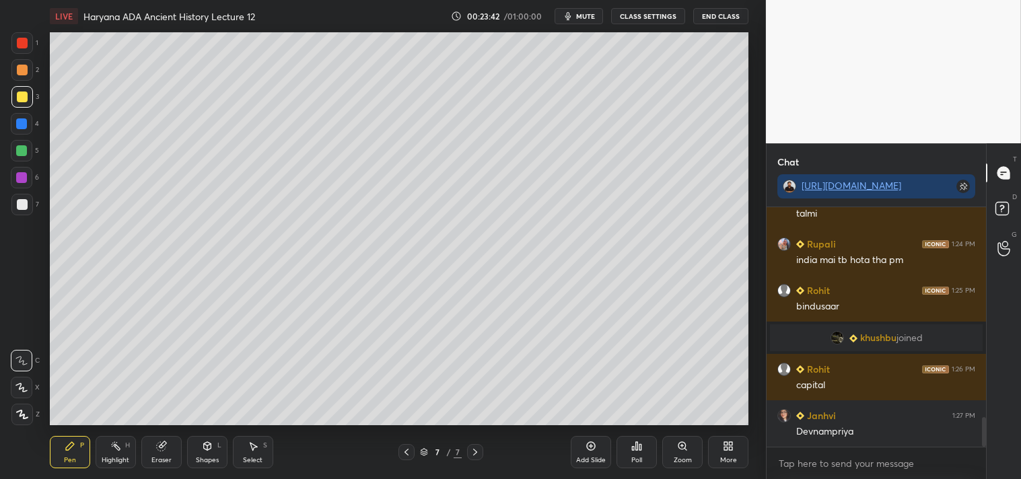
click at [28, 201] on div at bounding box center [22, 205] width 22 height 22
click at [22, 104] on div at bounding box center [22, 97] width 22 height 22
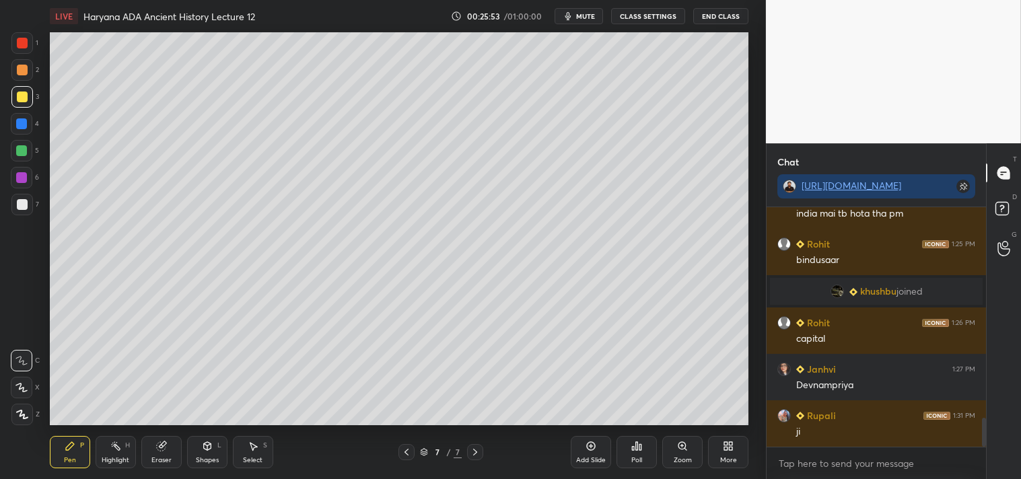
click at [596, 447] on icon at bounding box center [590, 446] width 11 height 11
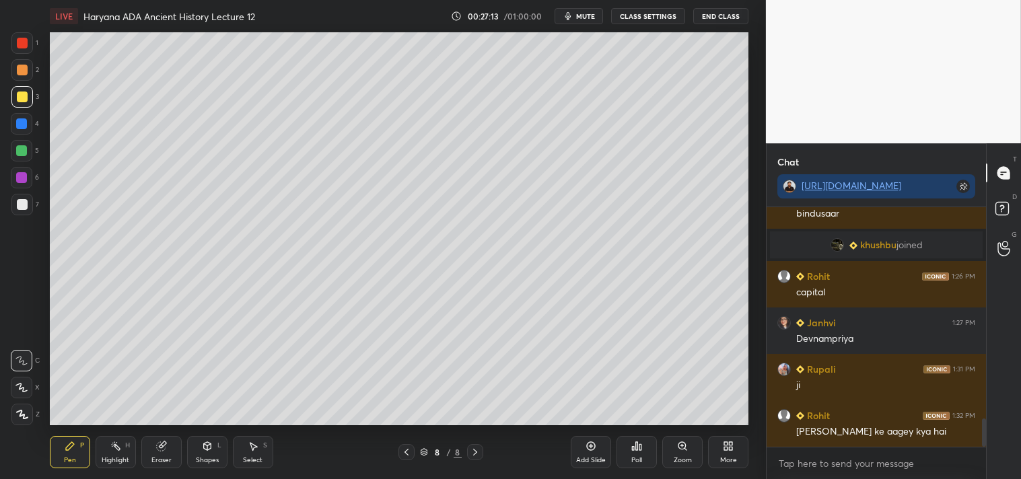
scroll to position [1827, 0]
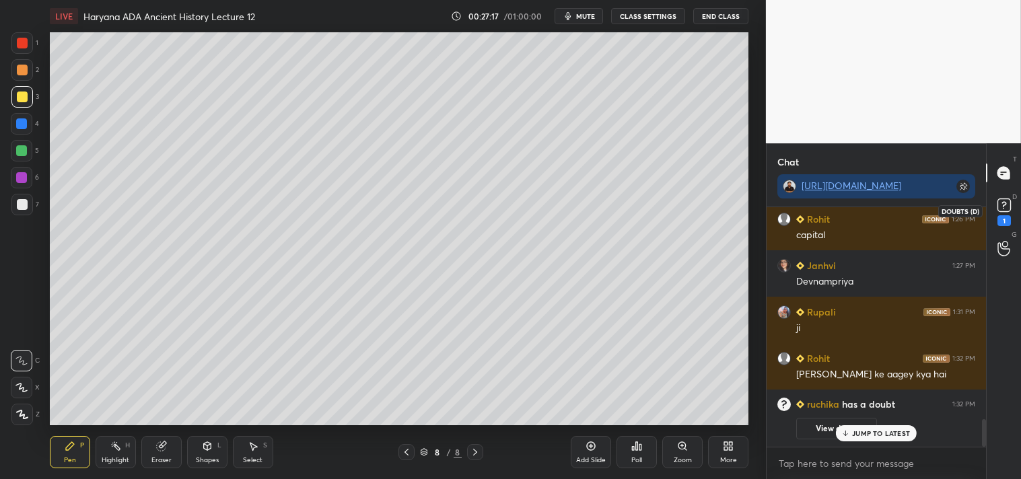
click at [1004, 207] on rect at bounding box center [1003, 205] width 13 height 13
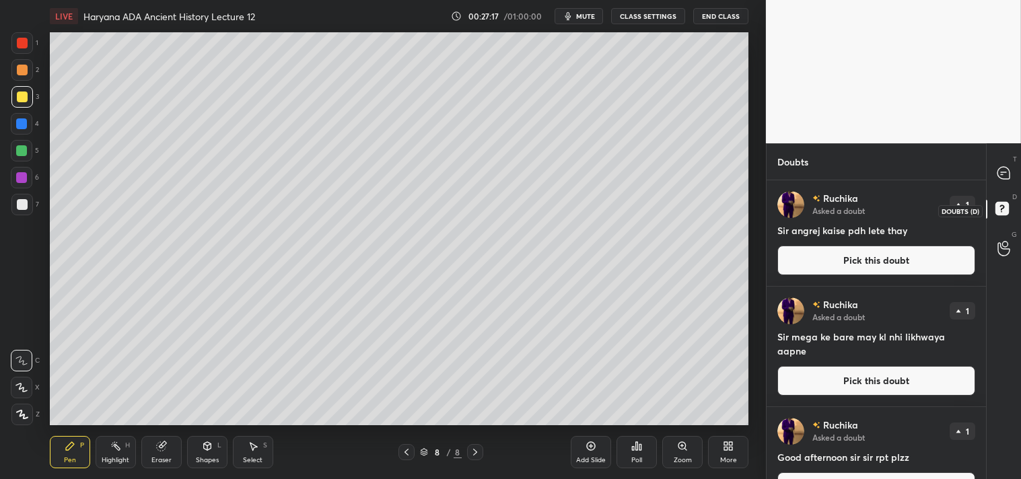
scroll to position [295, 215]
click at [1005, 173] on icon at bounding box center [1003, 173] width 12 height 12
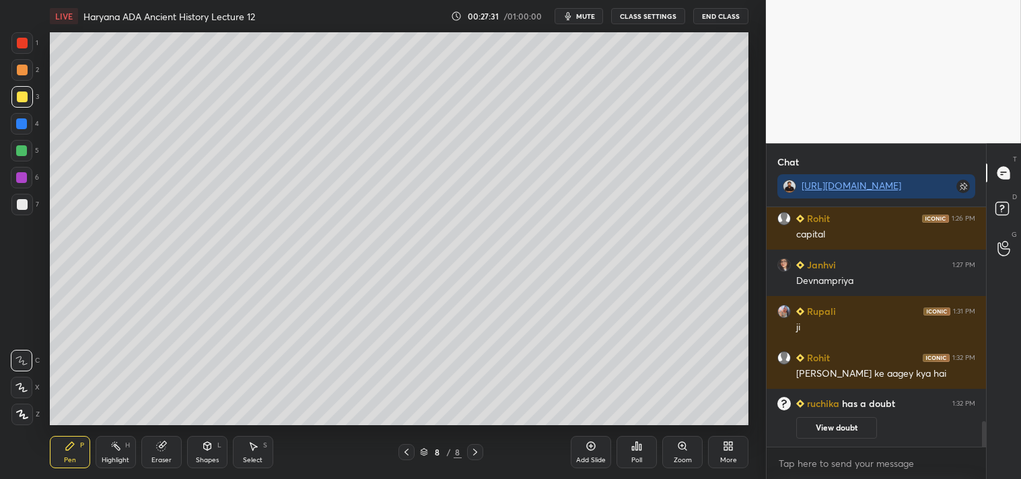
scroll to position [236, 215]
click at [595, 446] on icon at bounding box center [590, 446] width 11 height 11
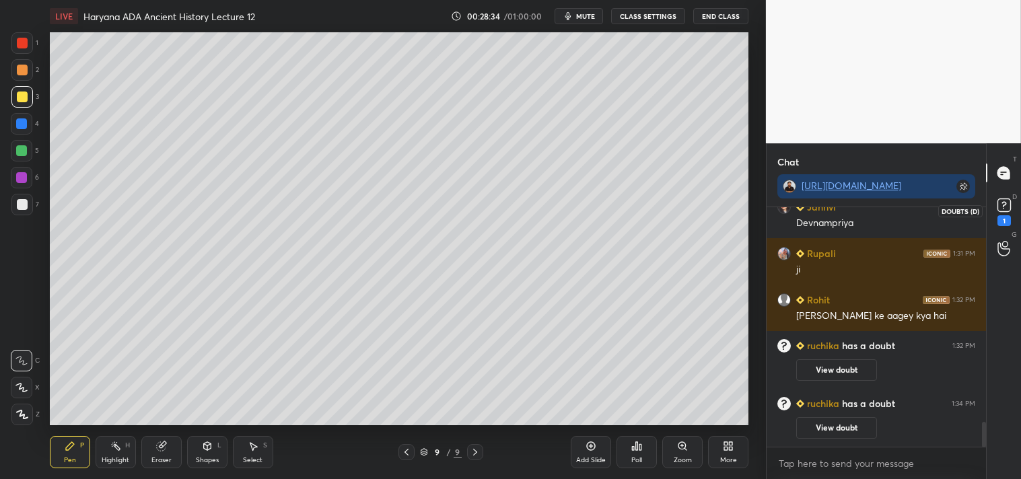
click at [1005, 206] on rect at bounding box center [1003, 205] width 13 height 13
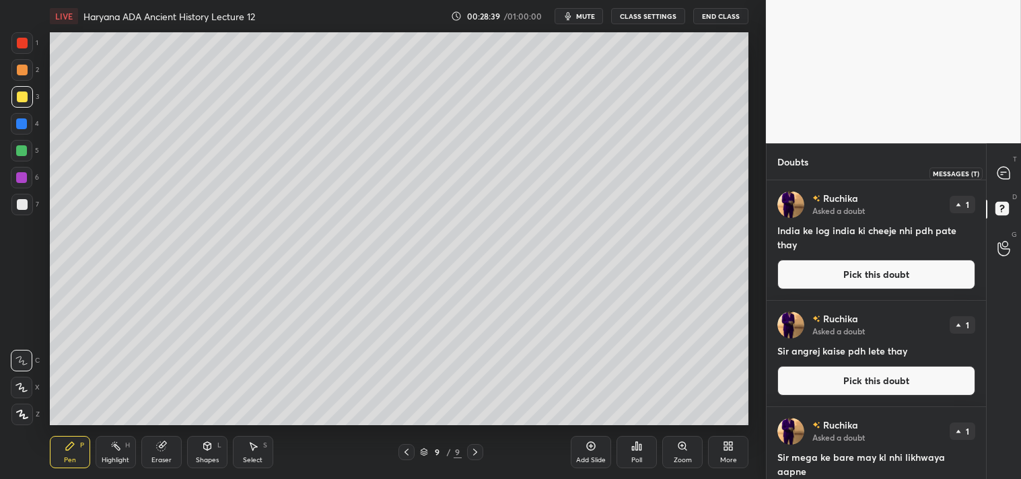
click at [1005, 173] on icon at bounding box center [1003, 173] width 12 height 12
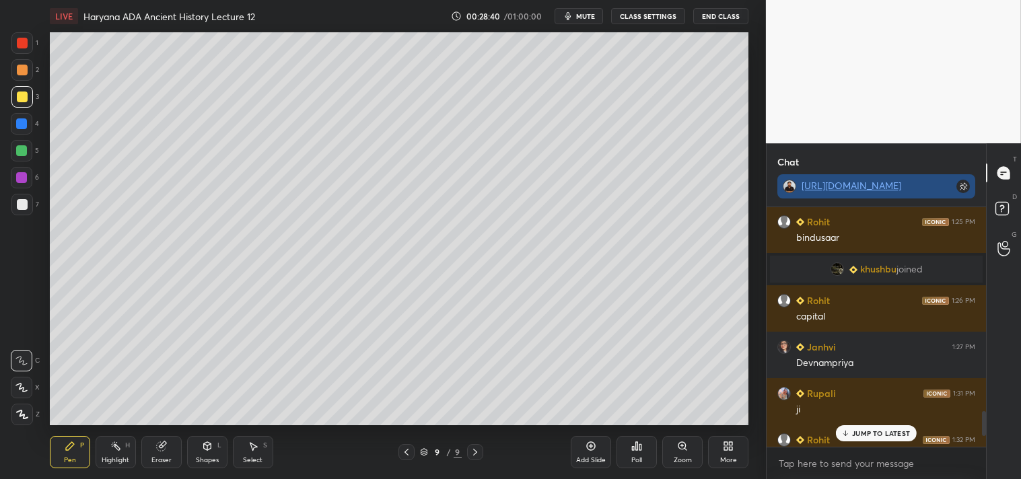
scroll to position [236, 215]
click at [882, 429] on p "JUMP TO LATEST" at bounding box center [881, 433] width 58 height 8
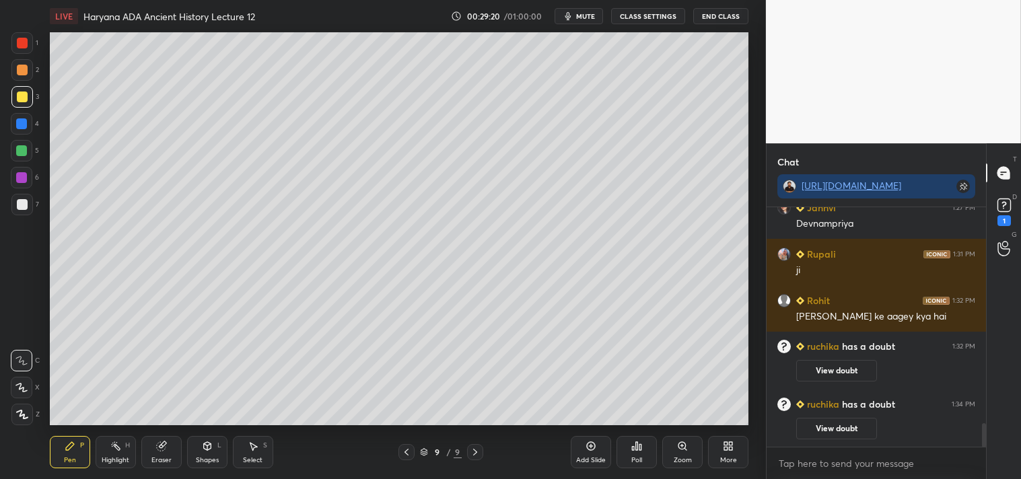
scroll to position [2161, 0]
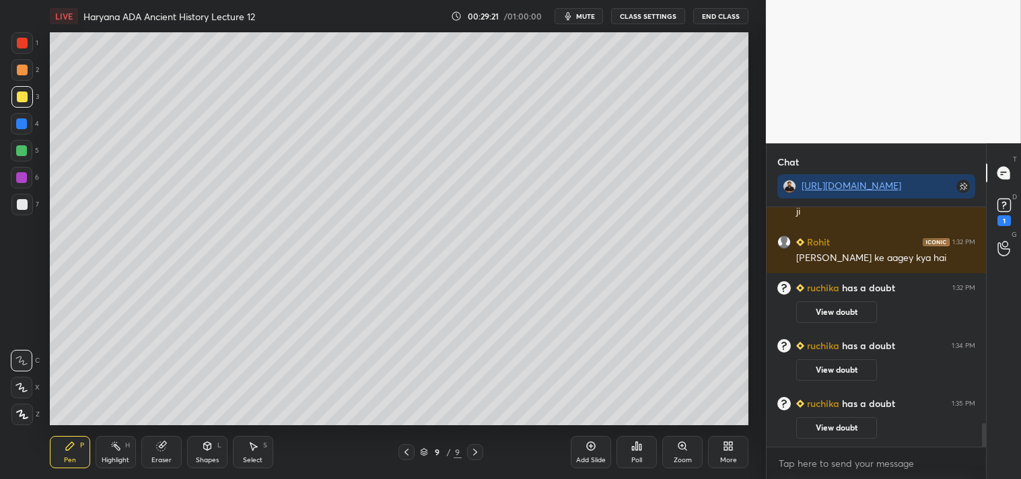
click at [404, 452] on icon at bounding box center [406, 452] width 11 height 11
click at [1003, 207] on rect at bounding box center [1003, 205] width 13 height 13
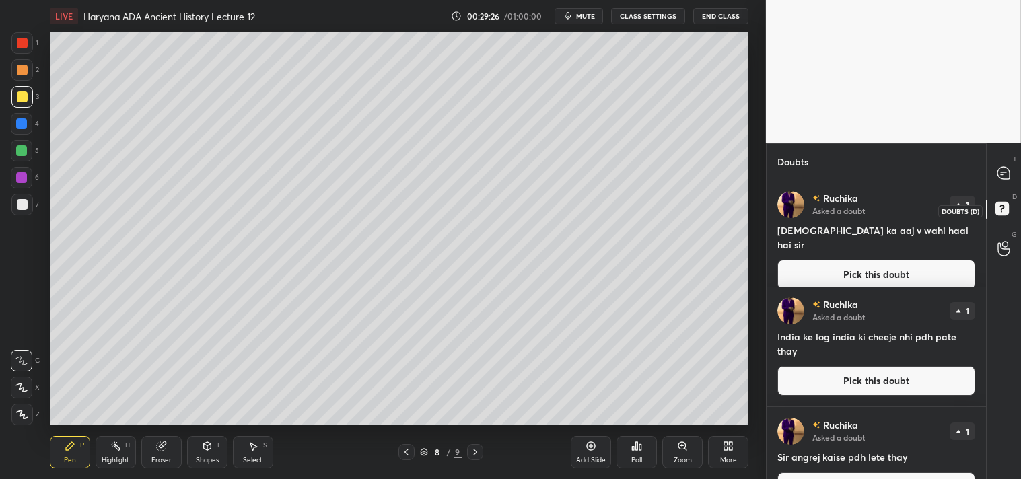
scroll to position [295, 215]
click at [1007, 172] on icon at bounding box center [1003, 173] width 12 height 12
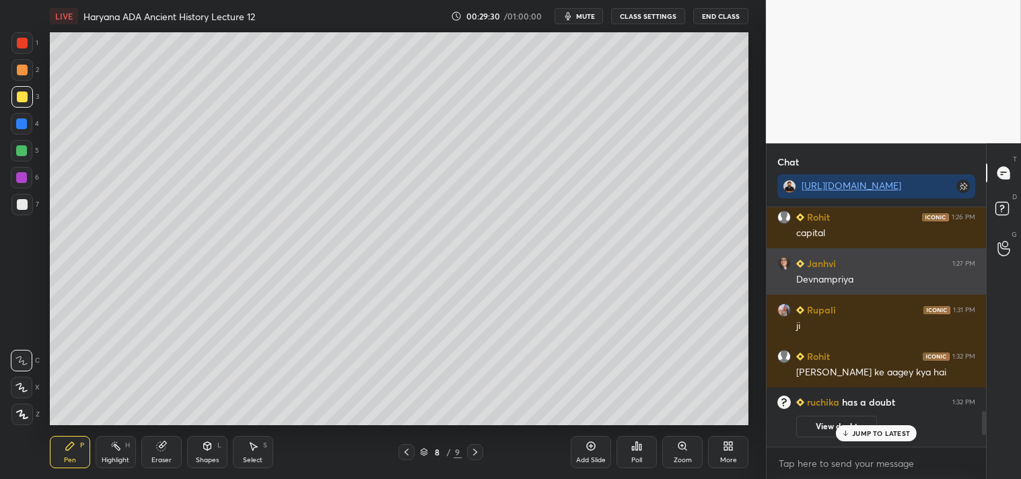
scroll to position [236, 215]
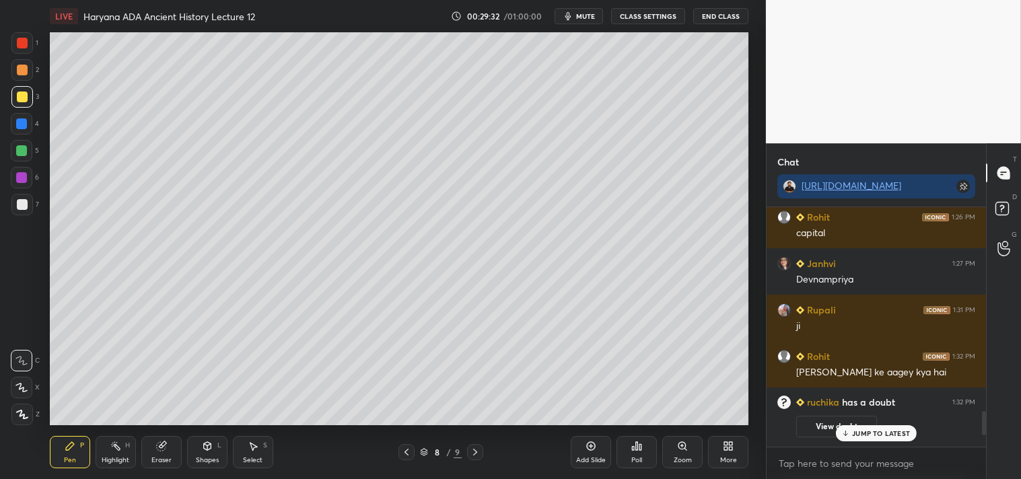
click at [878, 434] on p "JUMP TO LATEST" at bounding box center [881, 433] width 58 height 8
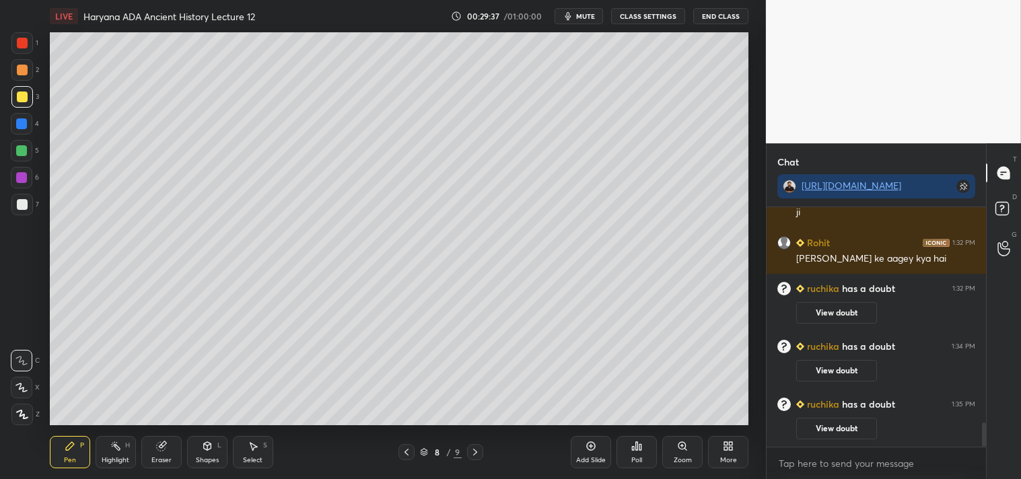
click at [22, 207] on div at bounding box center [22, 204] width 11 height 11
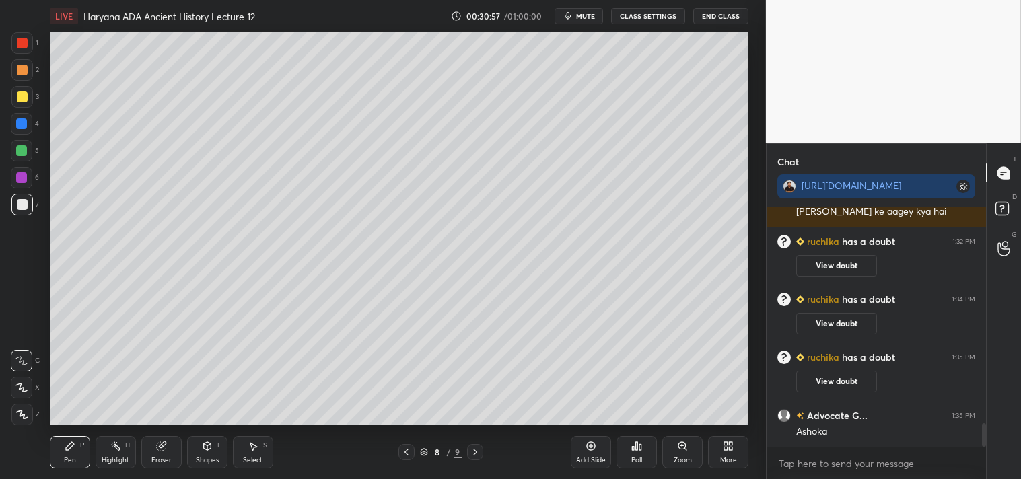
click at [598, 448] on div "Add Slide" at bounding box center [591, 452] width 40 height 32
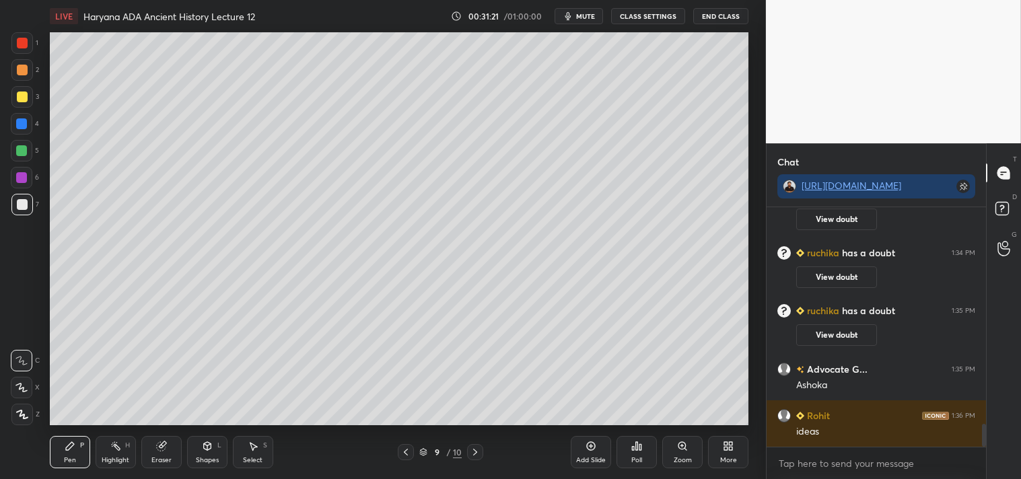
scroll to position [2277, 0]
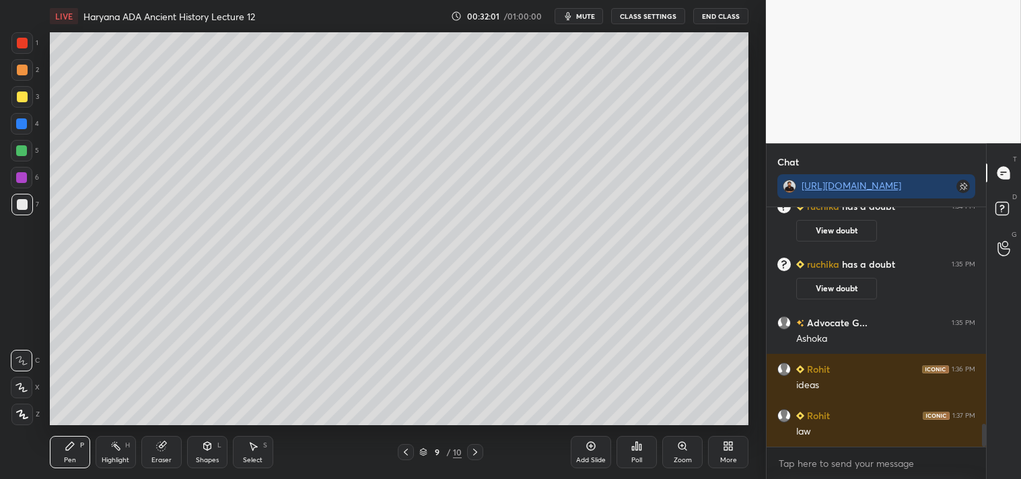
click at [416, 454] on div "9 / 10" at bounding box center [440, 452] width 85 height 16
click at [407, 452] on icon at bounding box center [405, 452] width 11 height 11
click at [599, 454] on div "Add Slide" at bounding box center [591, 452] width 40 height 32
click at [19, 100] on div at bounding box center [22, 97] width 11 height 11
click at [23, 207] on div at bounding box center [22, 204] width 11 height 11
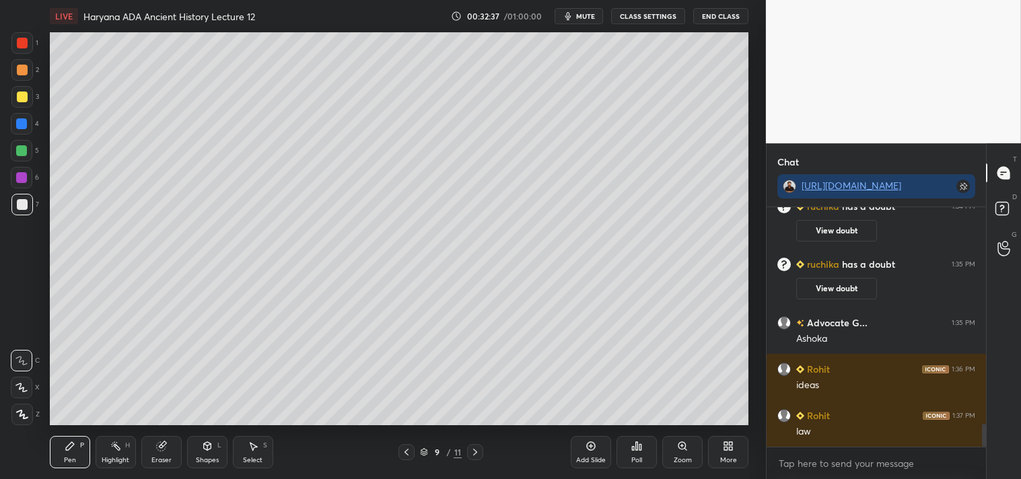
click at [23, 102] on div at bounding box center [22, 97] width 11 height 11
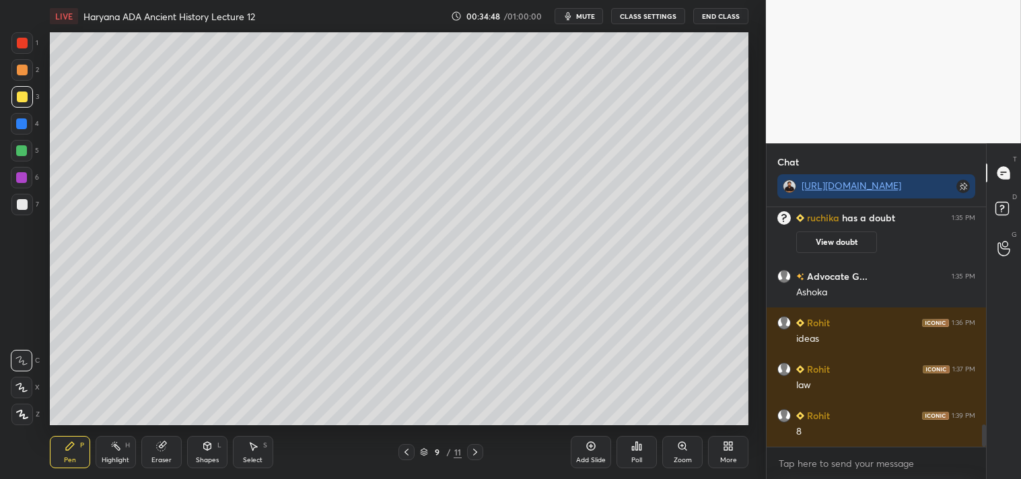
click at [22, 204] on div at bounding box center [22, 204] width 11 height 11
click at [476, 447] on icon at bounding box center [475, 452] width 11 height 11
click at [163, 457] on div "Eraser" at bounding box center [161, 460] width 20 height 7
click at [21, 404] on div "Erase all" at bounding box center [22, 415] width 22 height 22
click at [18, 95] on div at bounding box center [22, 97] width 11 height 11
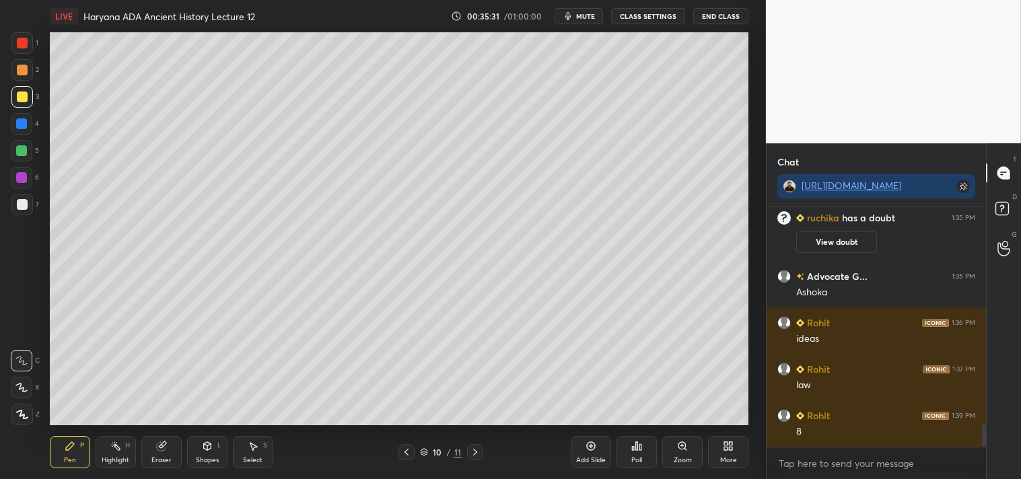
scroll to position [2369, 0]
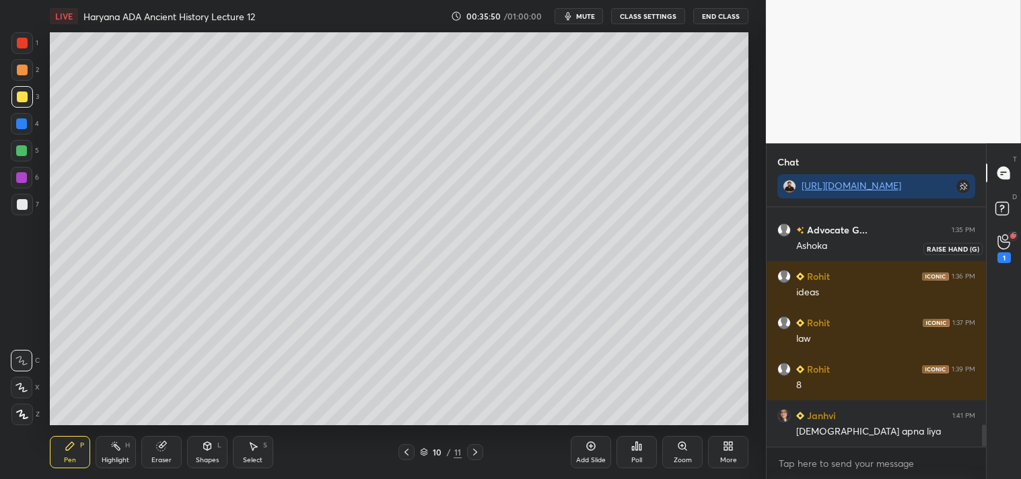
click at [1008, 243] on icon at bounding box center [1003, 241] width 13 height 15
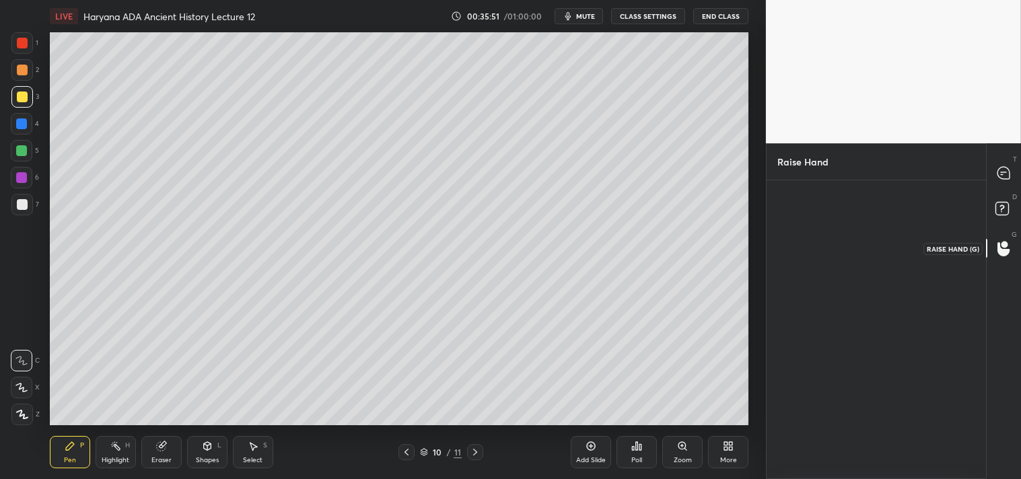
scroll to position [5, 3]
click at [1011, 166] on icon at bounding box center [1004, 173] width 14 height 14
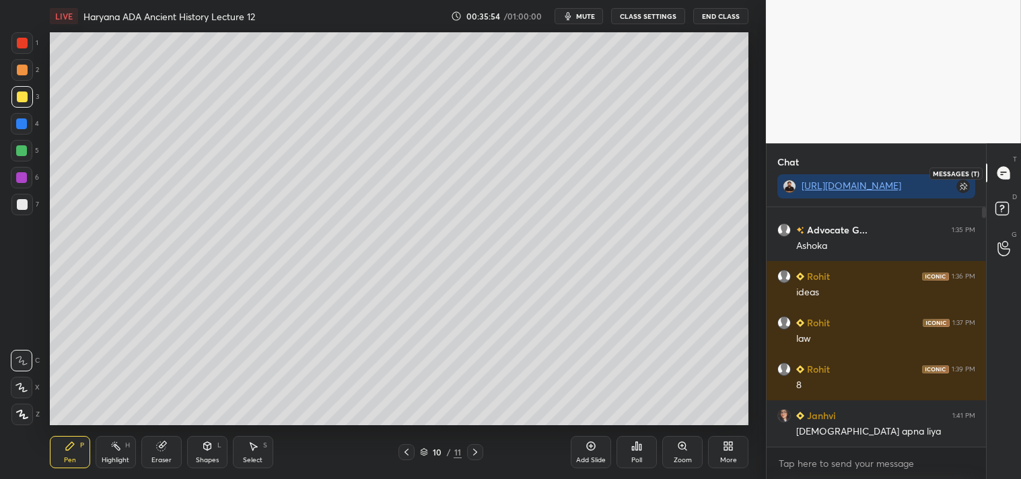
scroll to position [236, 215]
click at [22, 205] on div at bounding box center [22, 204] width 11 height 11
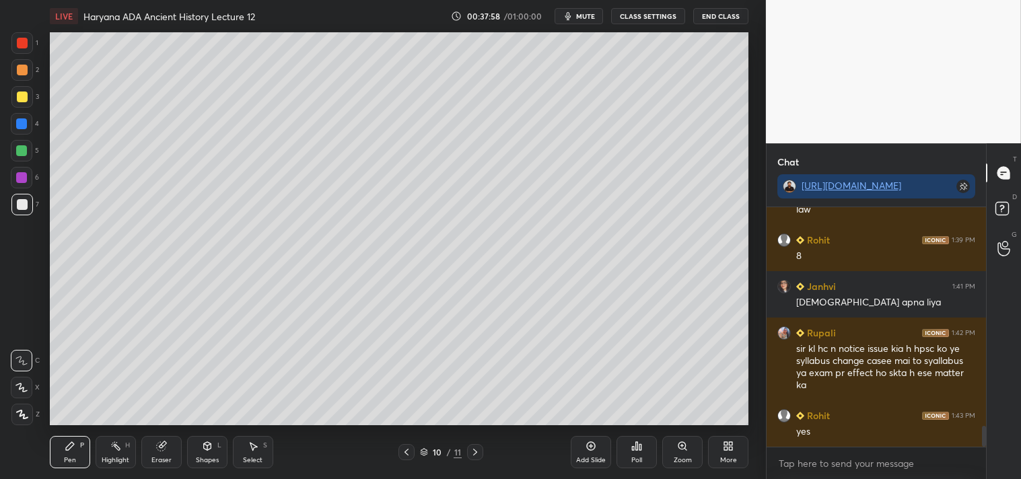
scroll to position [2545, 0]
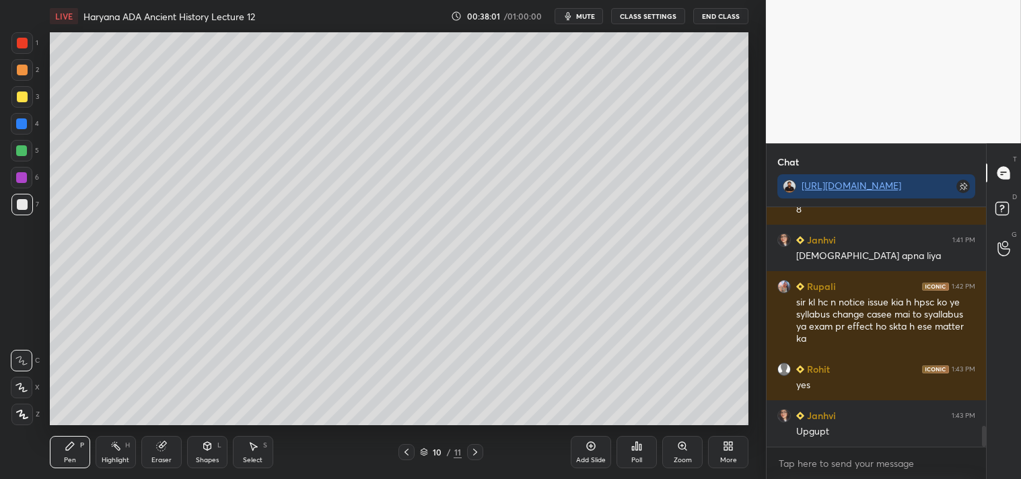
click at [23, 98] on div at bounding box center [22, 97] width 11 height 11
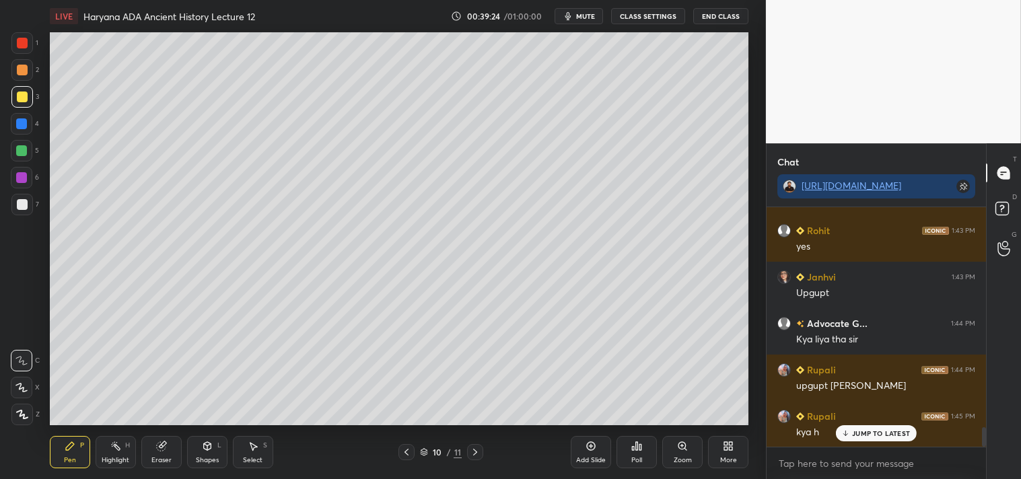
scroll to position [2730, 0]
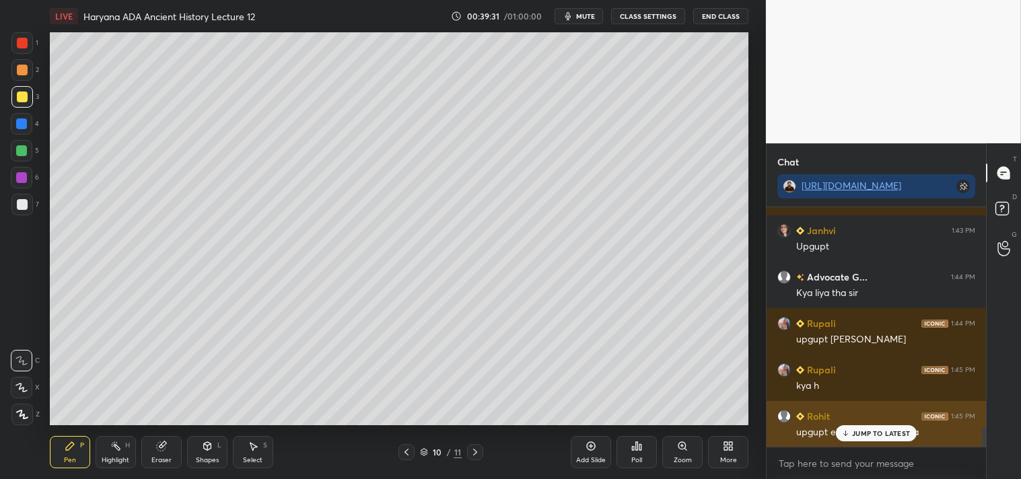
click at [875, 432] on p "JUMP TO LATEST" at bounding box center [881, 433] width 58 height 8
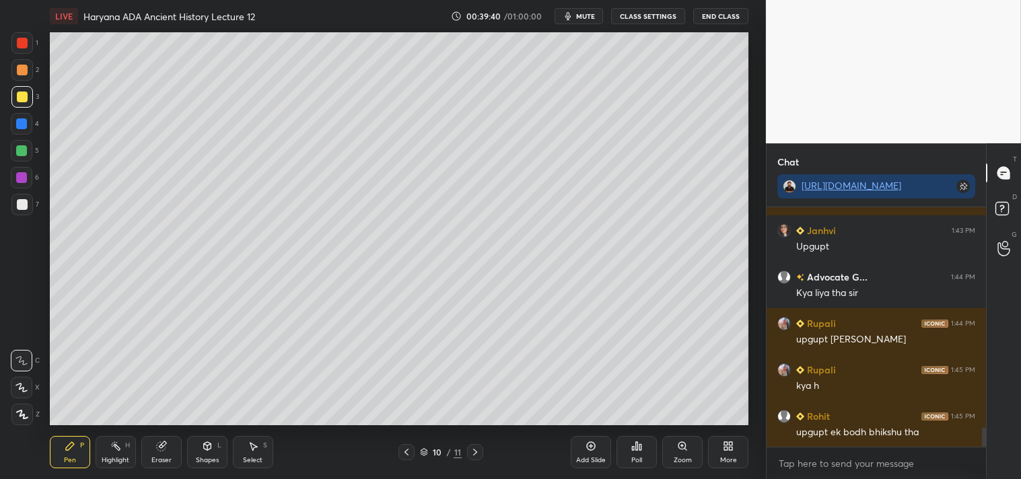
scroll to position [2744, 0]
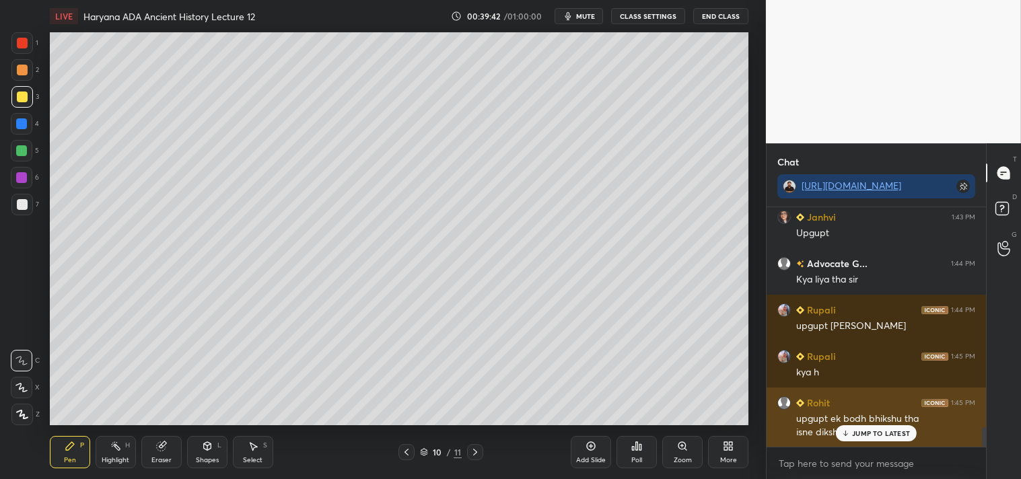
click at [873, 433] on p "JUMP TO LATEST" at bounding box center [881, 433] width 58 height 8
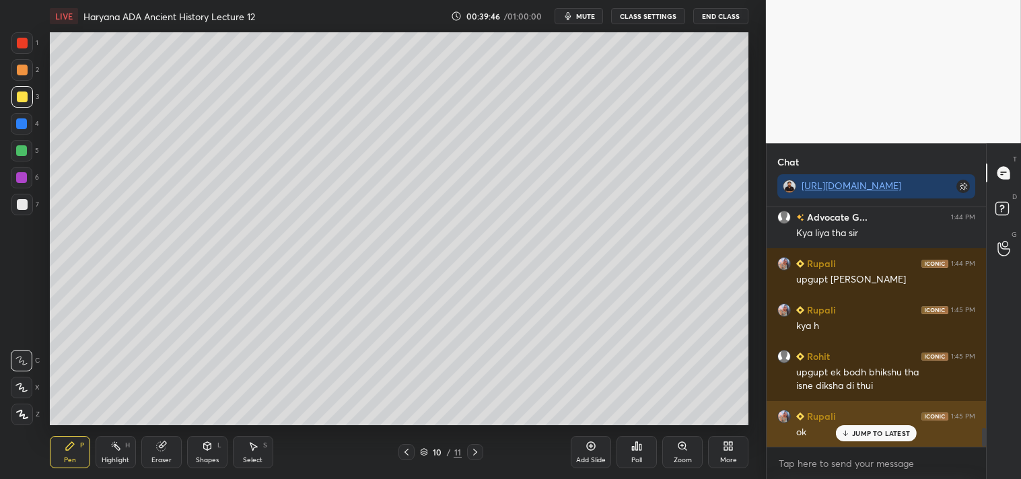
click at [878, 429] on p "JUMP TO LATEST" at bounding box center [881, 433] width 58 height 8
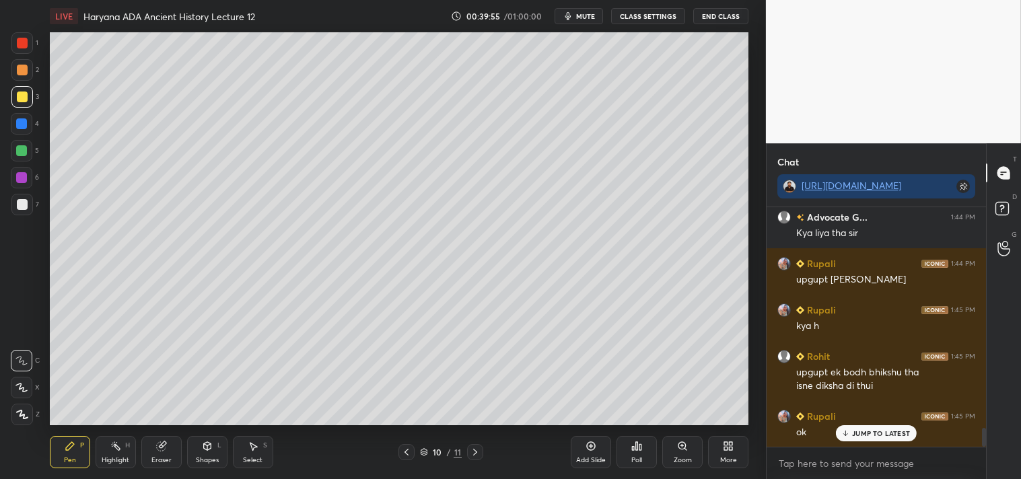
scroll to position [2836, 0]
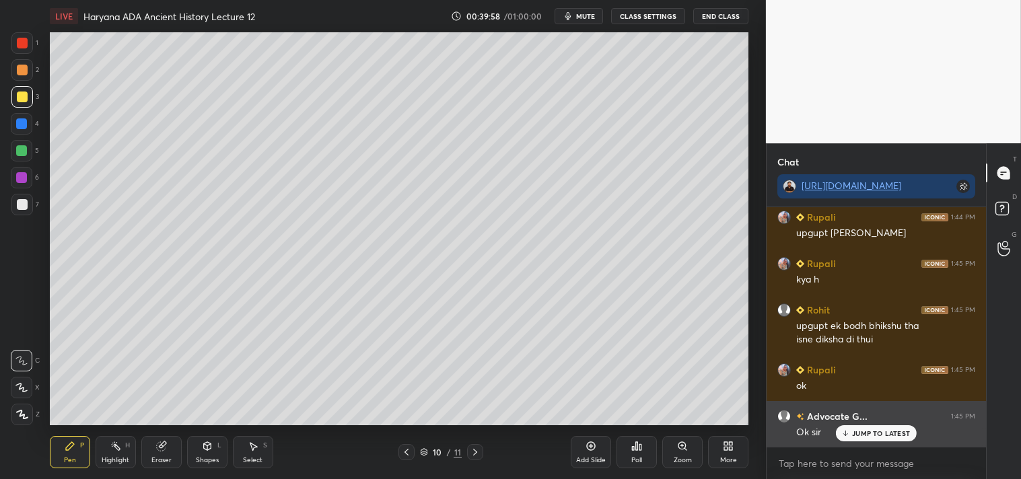
click at [869, 432] on p "JUMP TO LATEST" at bounding box center [881, 433] width 58 height 8
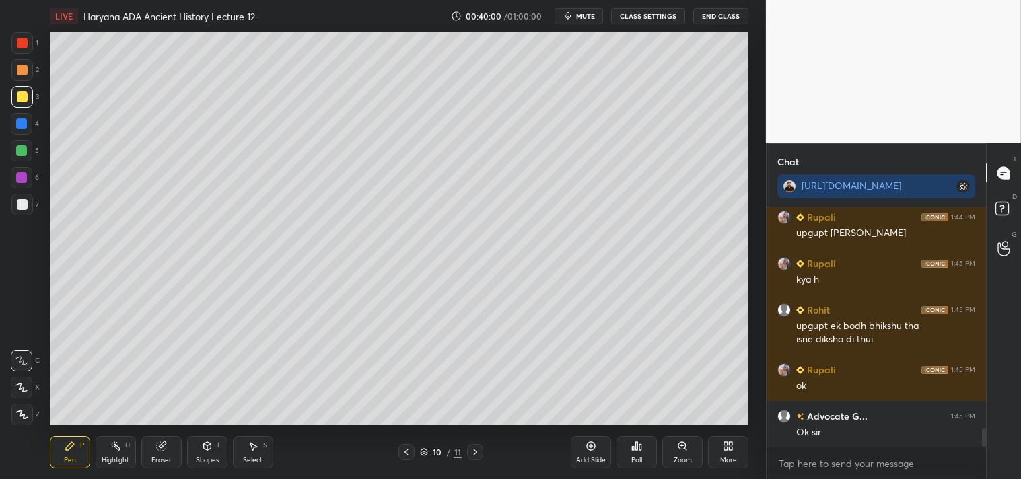
click at [474, 453] on icon at bounding box center [475, 452] width 11 height 11
click at [26, 210] on div at bounding box center [22, 205] width 22 height 22
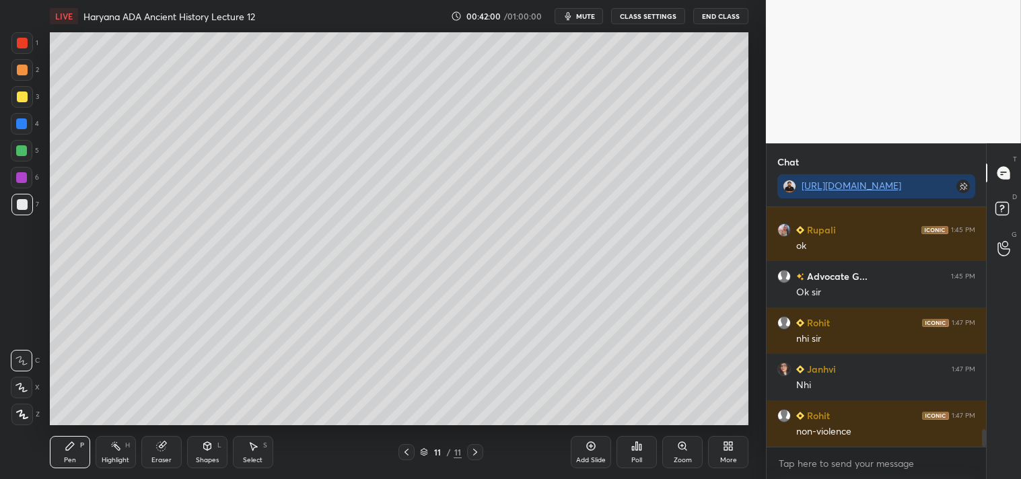
scroll to position [3023, 0]
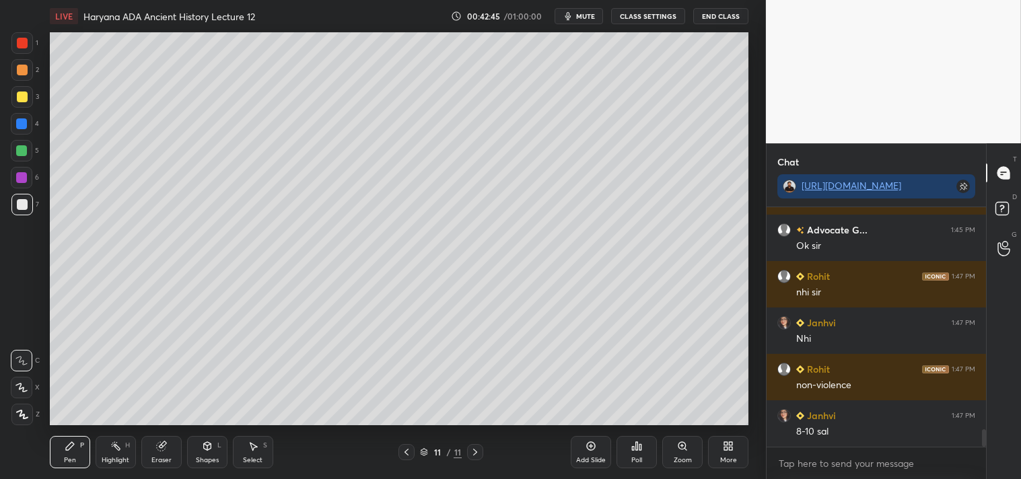
click at [17, 97] on div at bounding box center [22, 97] width 11 height 11
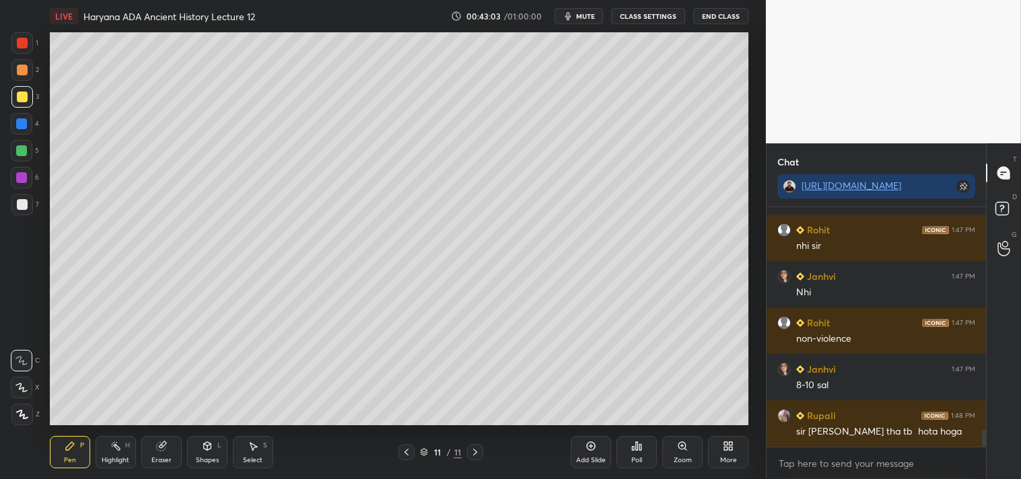
scroll to position [3083, 0]
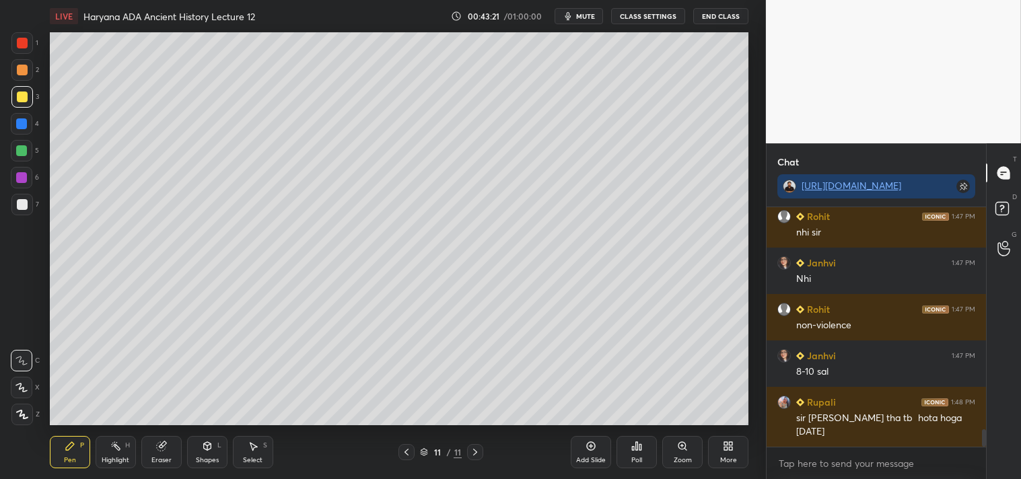
click at [24, 203] on div at bounding box center [22, 204] width 11 height 11
click at [24, 98] on div at bounding box center [22, 97] width 11 height 11
click at [389, 426] on div "LIVE Haryana ADA Ancient History Lecture 12 00:44:45 / 01:00:00 mute CLASS SETT…" at bounding box center [399, 239] width 712 height 479
click at [592, 453] on div "Add Slide" at bounding box center [591, 452] width 40 height 32
click at [22, 100] on div at bounding box center [22, 97] width 11 height 11
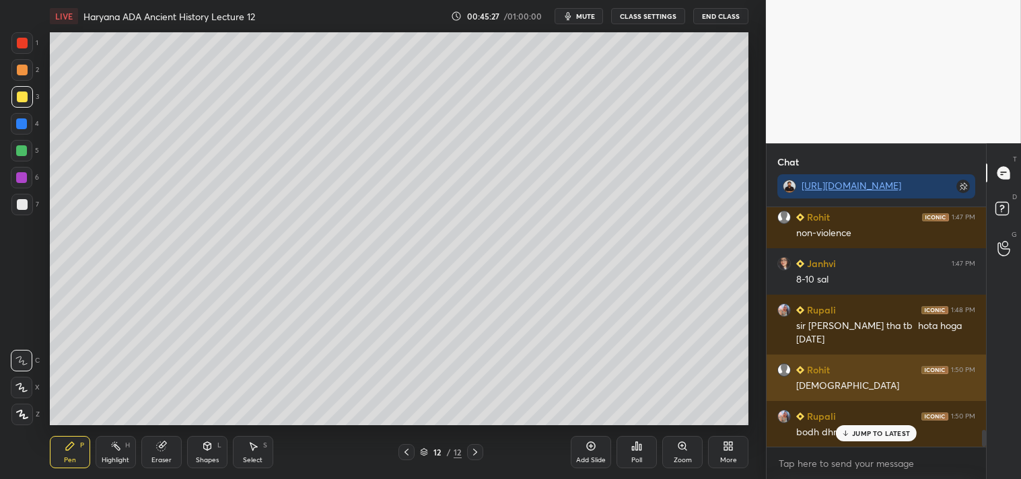
scroll to position [3221, 0]
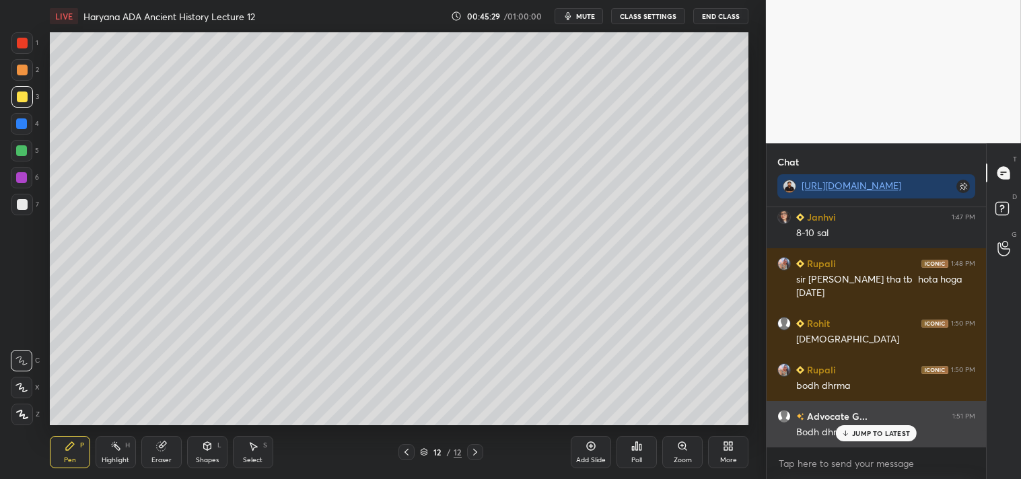
click at [871, 431] on p "JUMP TO LATEST" at bounding box center [881, 433] width 58 height 8
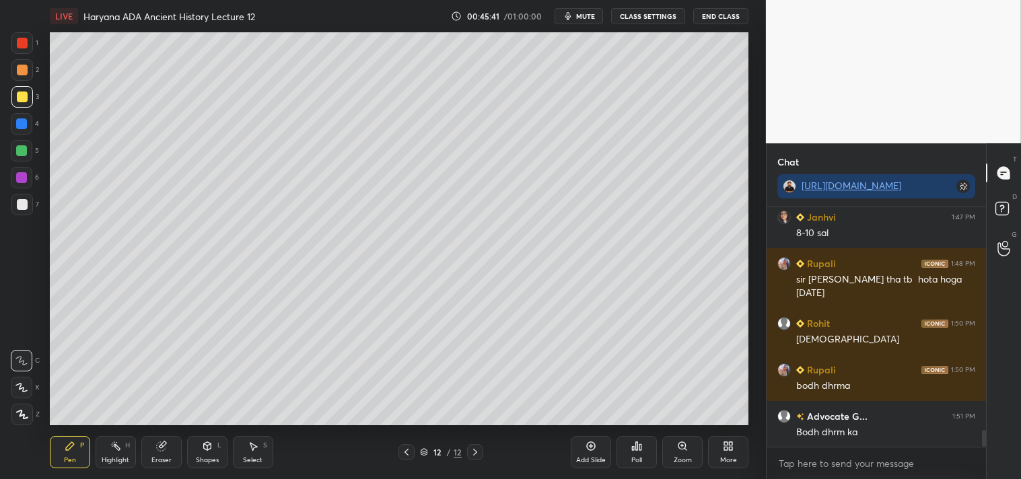
click at [21, 201] on div at bounding box center [22, 204] width 11 height 11
click at [22, 98] on div at bounding box center [22, 97] width 11 height 11
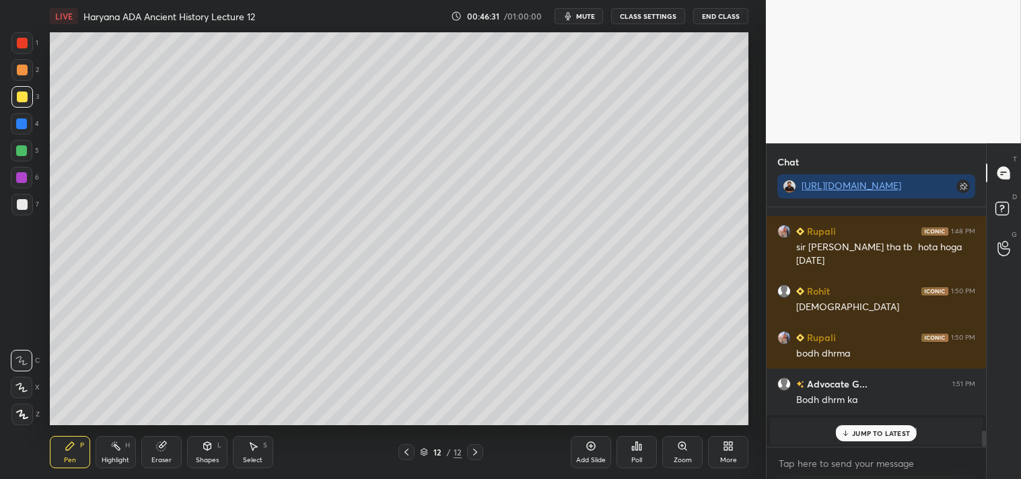
click at [862, 438] on div "JUMP TO LATEST" at bounding box center [876, 433] width 81 height 16
click at [21, 207] on div at bounding box center [22, 204] width 11 height 11
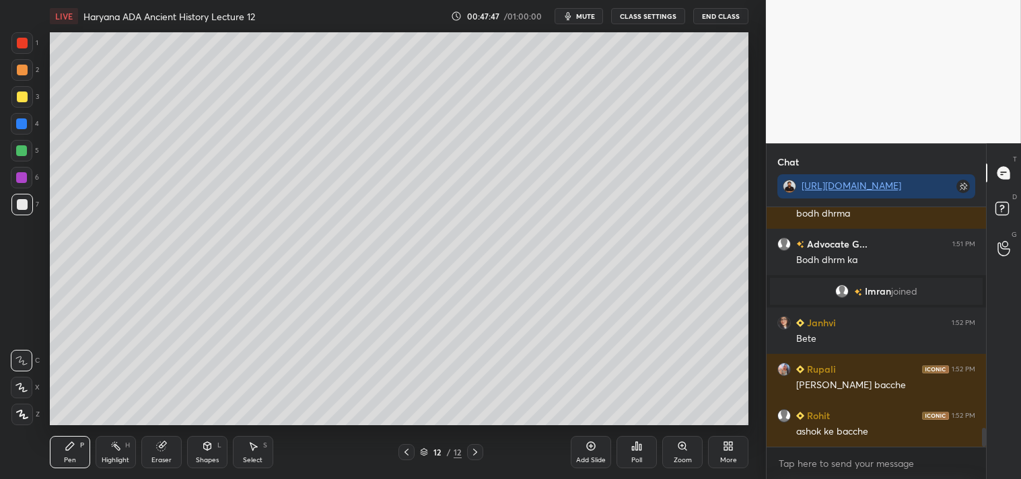
scroll to position [2822, 0]
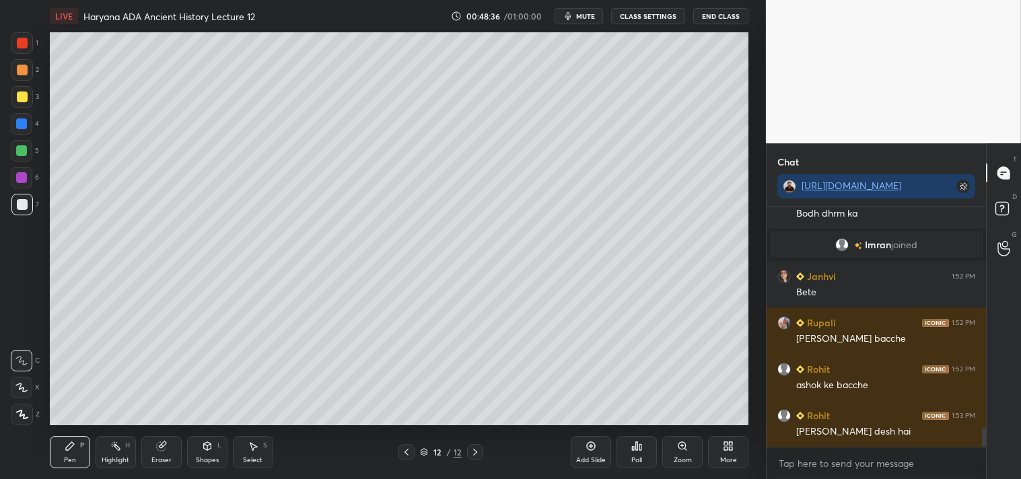
click at [589, 448] on icon at bounding box center [590, 446] width 11 height 11
click at [22, 98] on div at bounding box center [22, 97] width 11 height 11
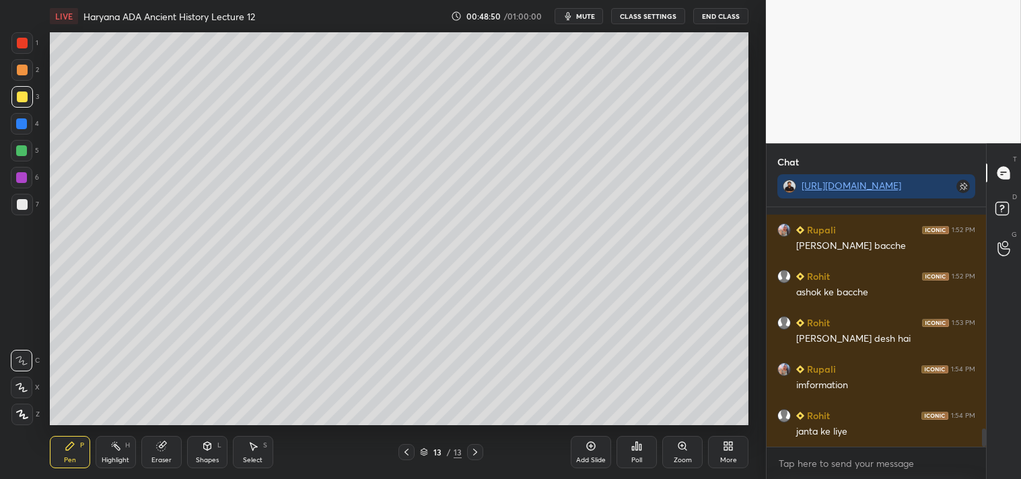
scroll to position [2961, 0]
click at [20, 206] on div at bounding box center [22, 204] width 11 height 11
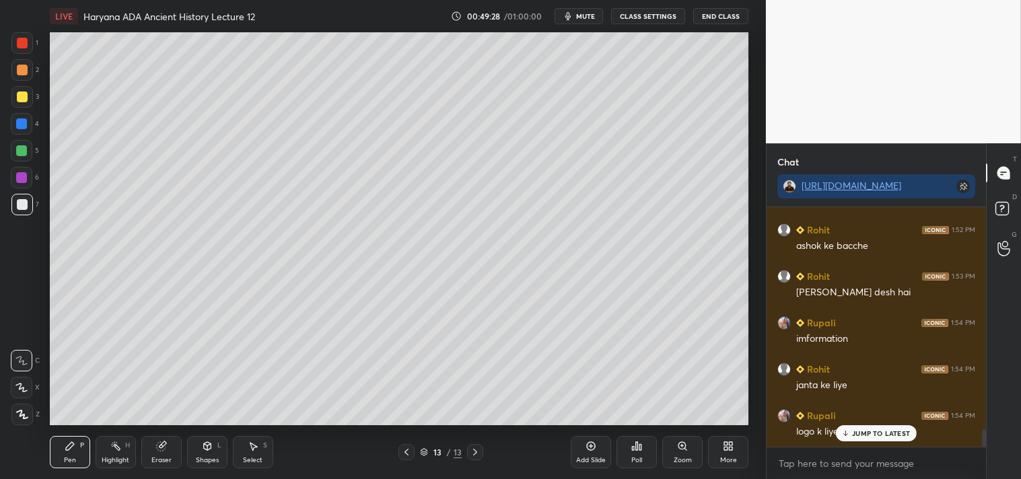
scroll to position [2993, 0]
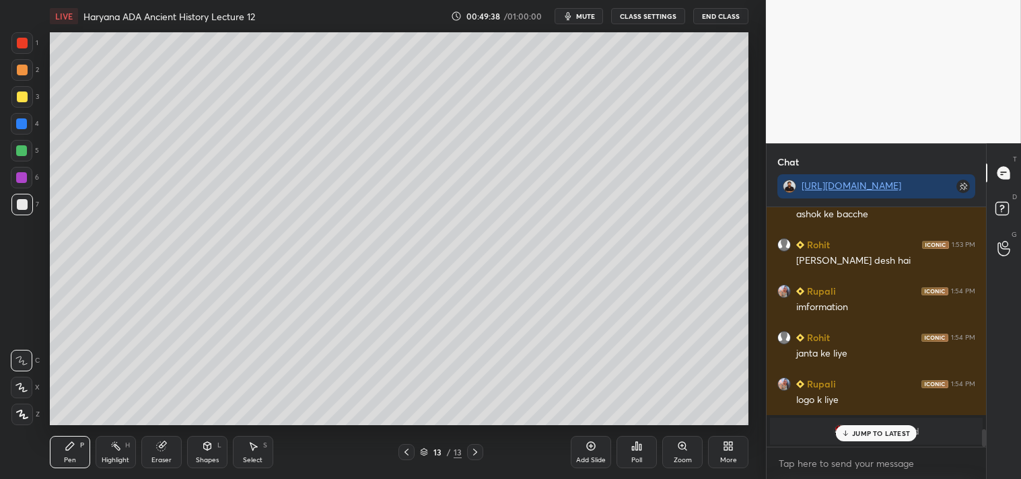
click at [872, 431] on p "JUMP TO LATEST" at bounding box center [881, 433] width 58 height 8
click at [26, 99] on div at bounding box center [22, 97] width 11 height 11
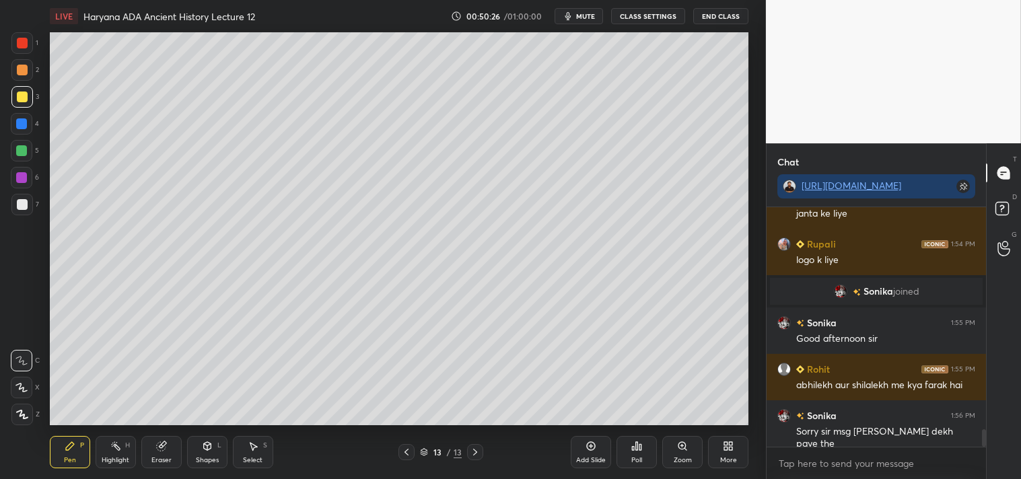
scroll to position [3030, 0]
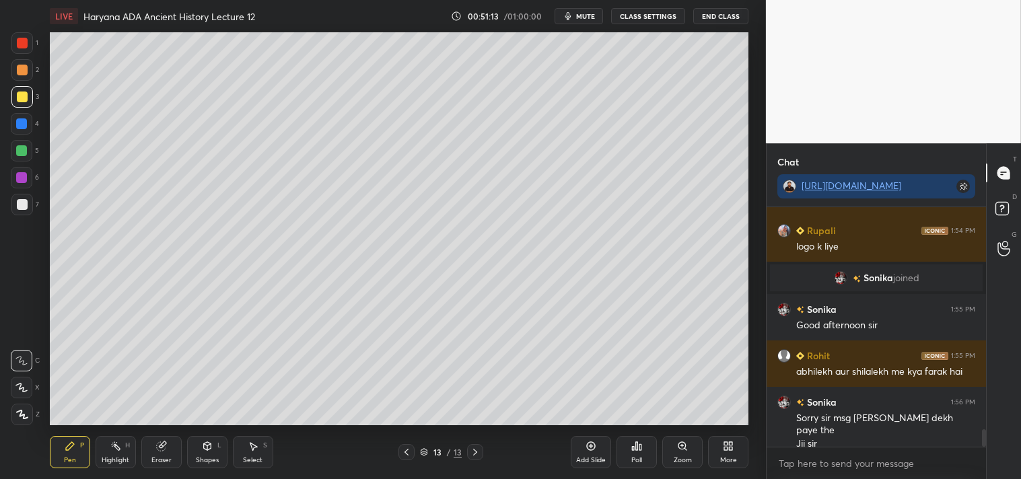
click at [594, 451] on icon at bounding box center [590, 446] width 11 height 11
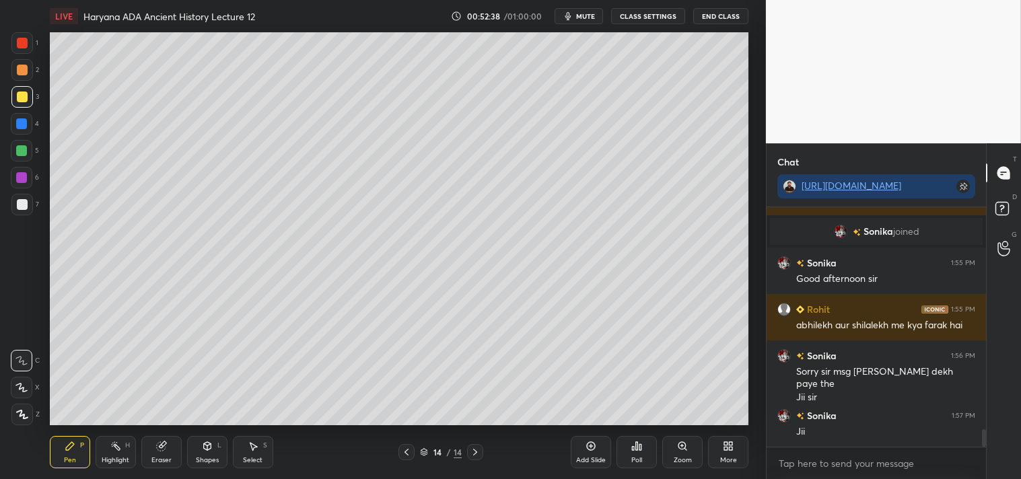
click at [408, 451] on icon at bounding box center [406, 452] width 11 height 11
click at [23, 206] on div at bounding box center [22, 204] width 11 height 11
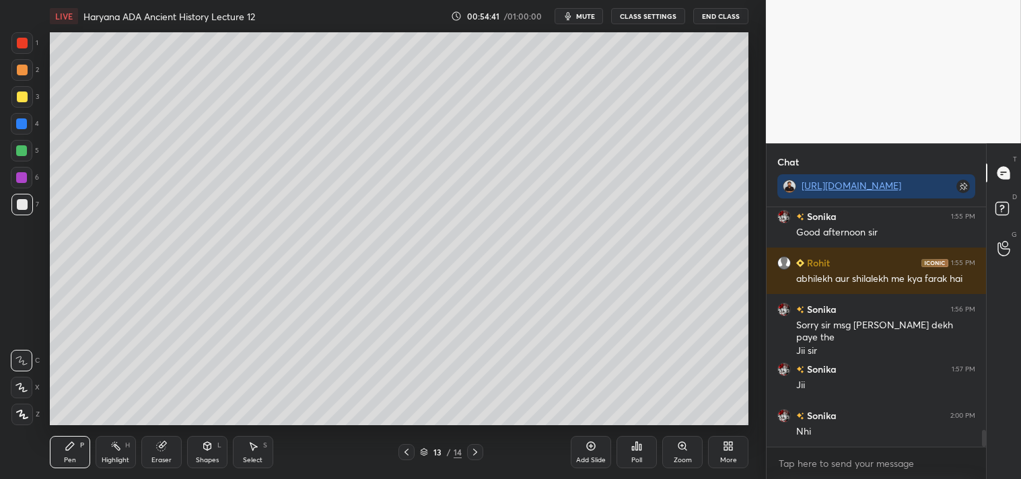
scroll to position [3170, 0]
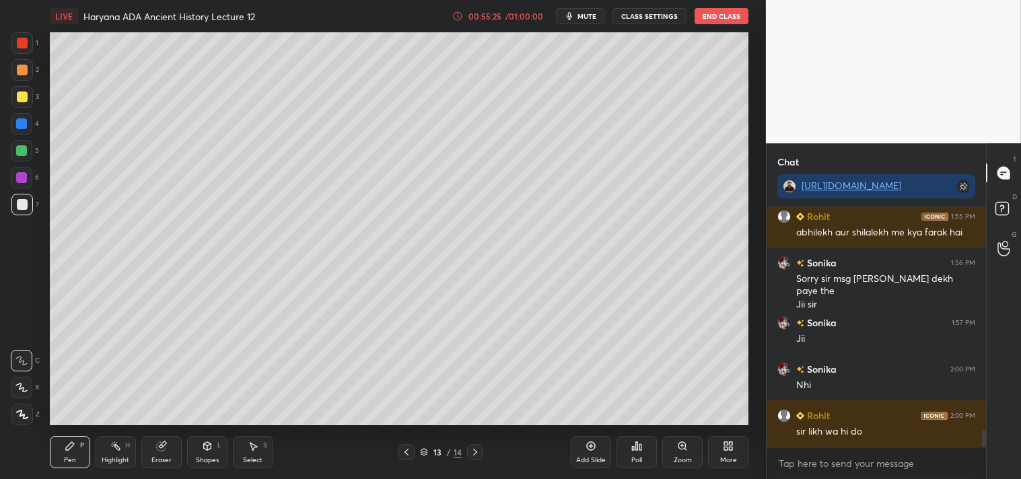
click at [589, 451] on icon at bounding box center [590, 446] width 11 height 11
click at [30, 98] on div at bounding box center [22, 97] width 22 height 22
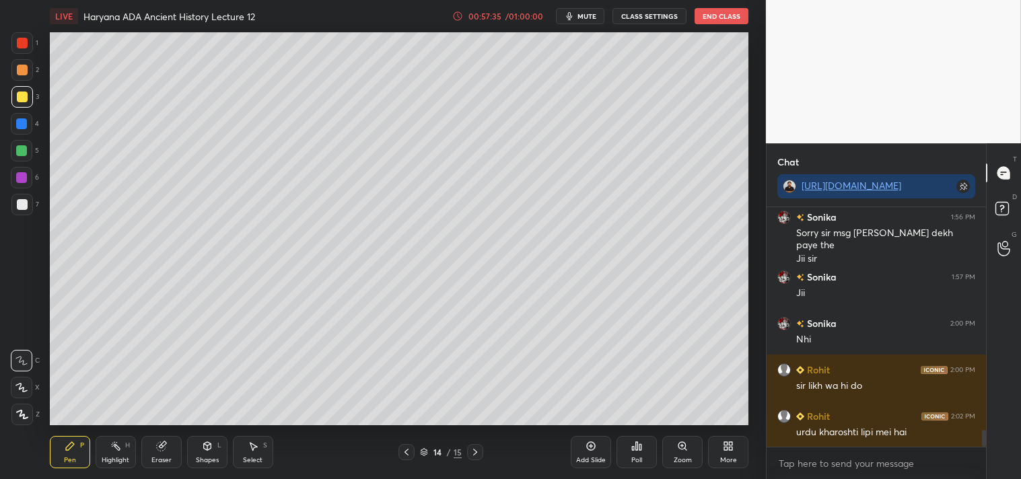
scroll to position [3262, 0]
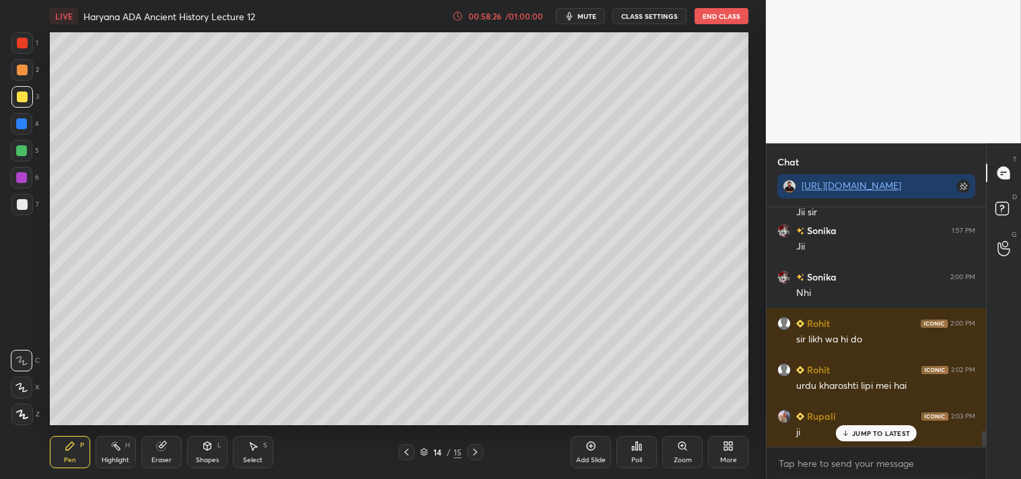
click at [158, 453] on div "Eraser" at bounding box center [161, 452] width 40 height 32
click at [71, 451] on icon at bounding box center [70, 446] width 11 height 11
click at [21, 203] on div at bounding box center [22, 204] width 11 height 11
click at [20, 96] on div at bounding box center [22, 97] width 11 height 11
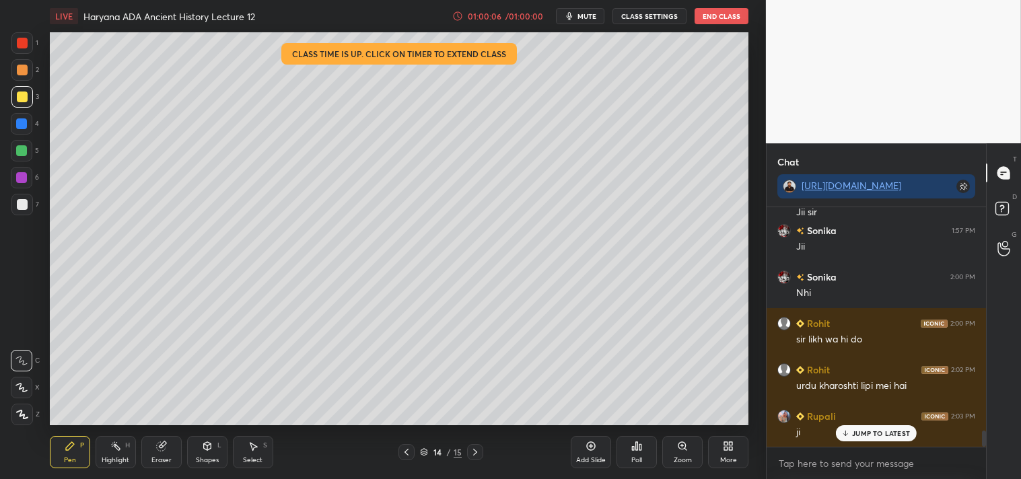
click at [594, 454] on div "Add Slide" at bounding box center [591, 452] width 40 height 32
drag, startPoint x: 24, startPoint y: 203, endPoint x: 19, endPoint y: 196, distance: 7.7
click at [24, 202] on div at bounding box center [22, 204] width 11 height 11
drag, startPoint x: 25, startPoint y: 96, endPoint x: 32, endPoint y: 93, distance: 7.9
click at [29, 96] on div at bounding box center [22, 97] width 22 height 22
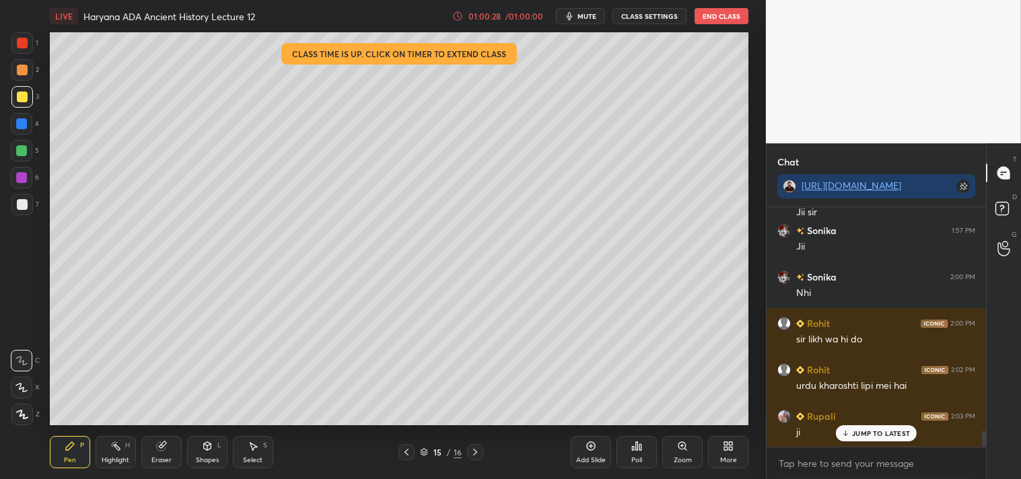
click at [497, 11] on div "01:00:28 / 01:00:00" at bounding box center [498, 16] width 93 height 11
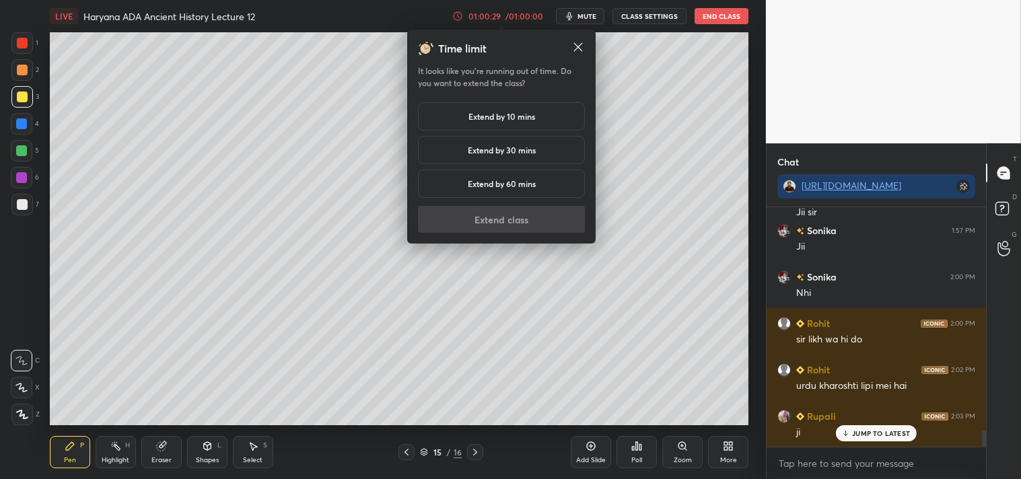
click at [509, 150] on h5 "Extend by 30 mins" at bounding box center [502, 150] width 68 height 12
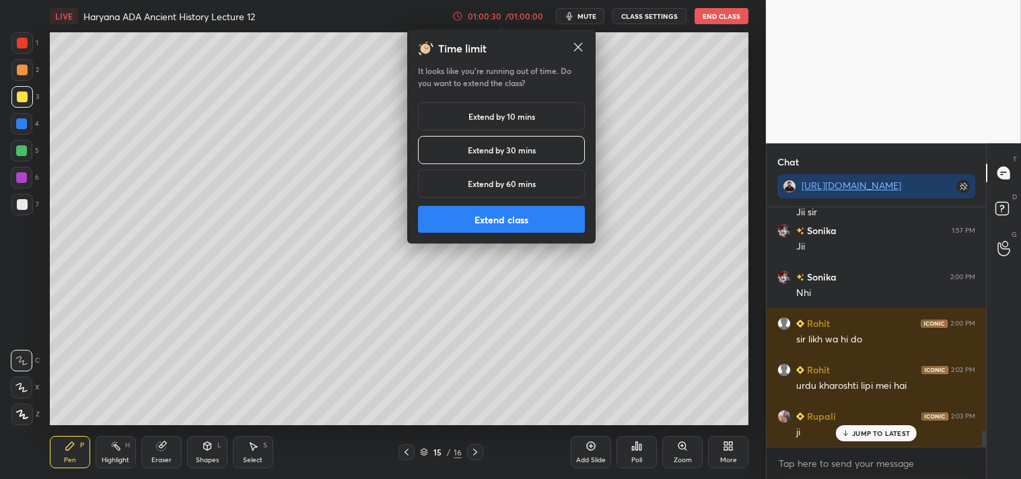
click at [509, 223] on button "Extend class" at bounding box center [501, 219] width 167 height 27
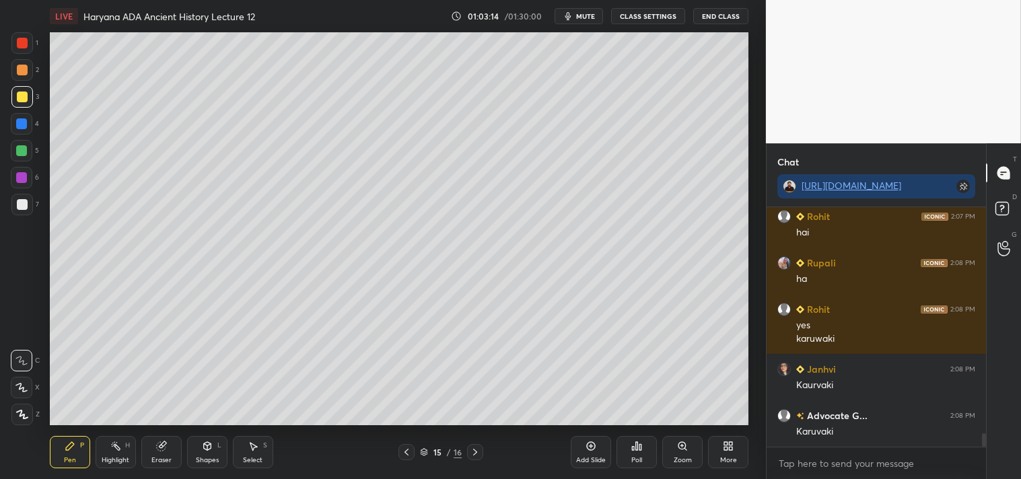
scroll to position [3939, 0]
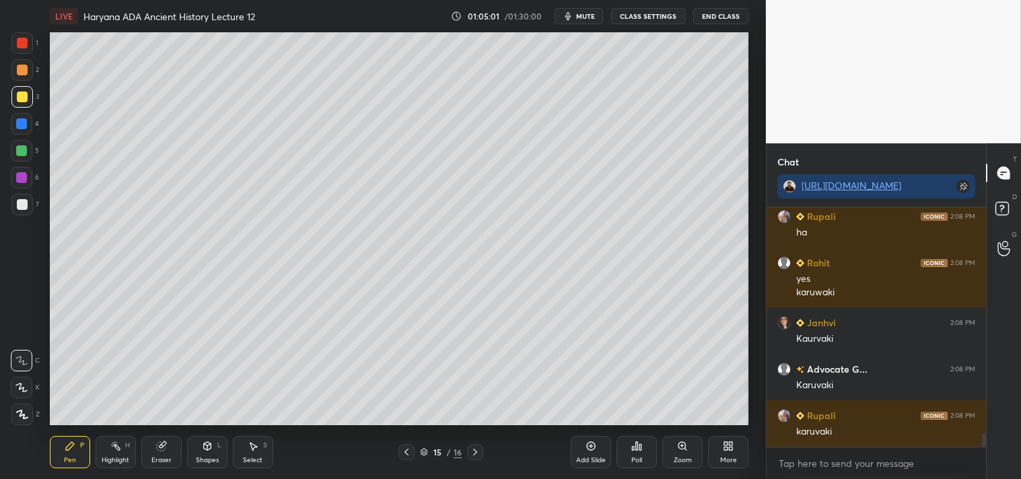
click at [474, 453] on icon at bounding box center [475, 452] width 11 height 11
click at [166, 454] on div "Eraser" at bounding box center [161, 452] width 40 height 32
click at [25, 414] on span "Erase all" at bounding box center [21, 414] width 20 height 9
click at [25, 206] on div at bounding box center [22, 204] width 11 height 11
click at [28, 98] on div at bounding box center [22, 97] width 22 height 22
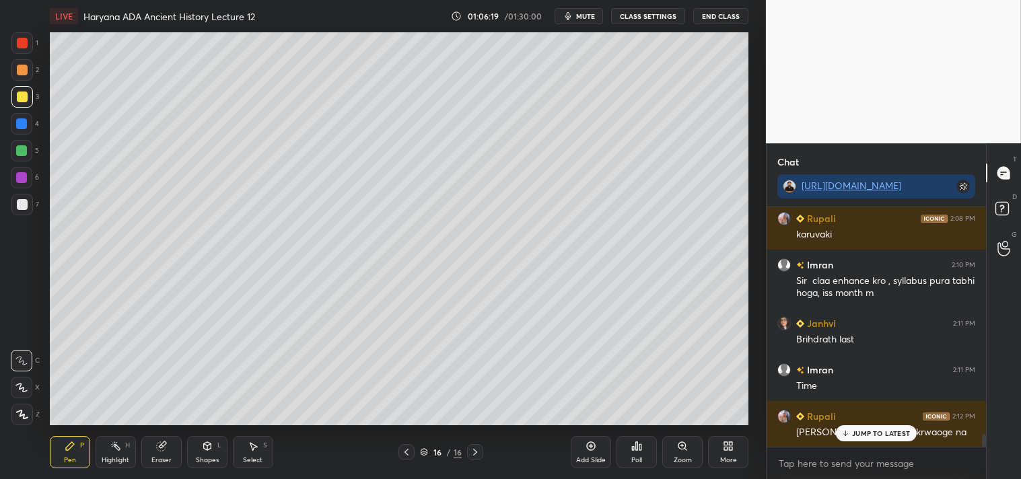
scroll to position [4183, 0]
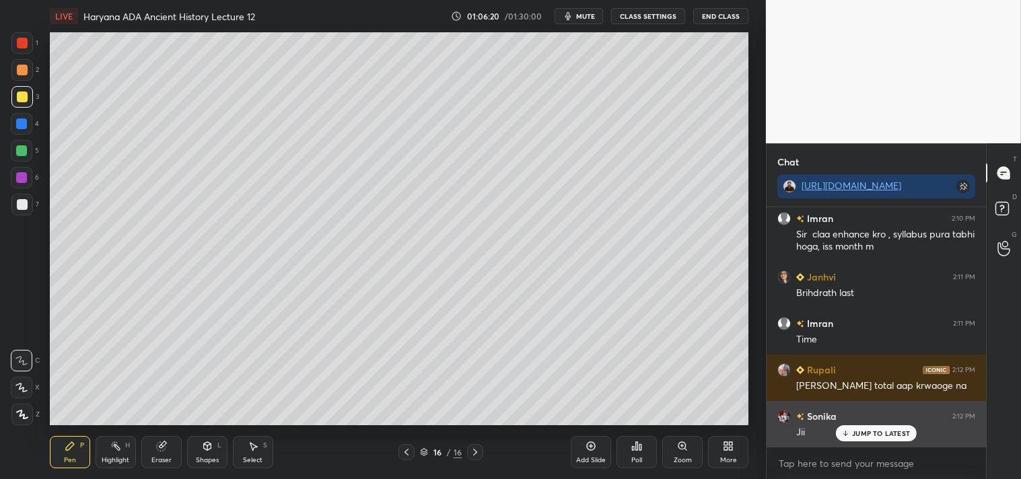
click at [869, 435] on p "JUMP TO LATEST" at bounding box center [881, 433] width 58 height 8
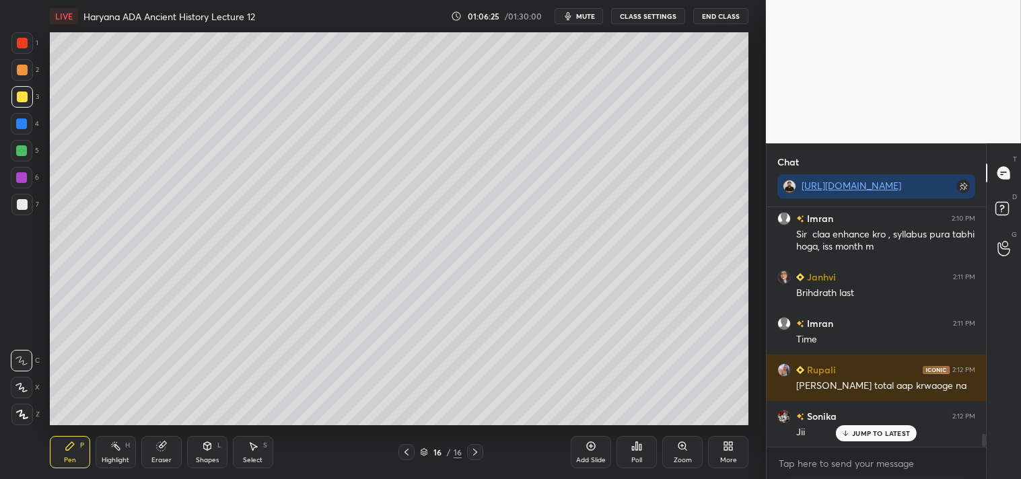
scroll to position [4229, 0]
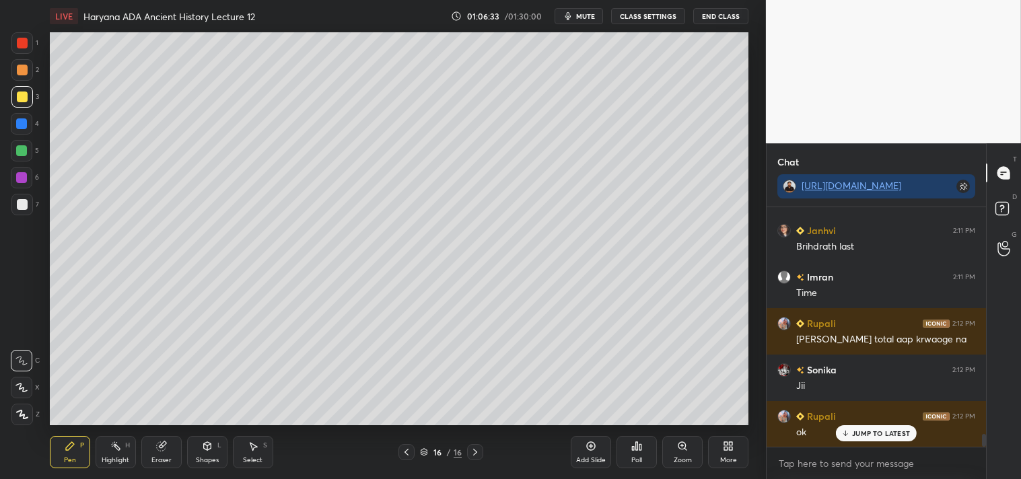
click at [163, 452] on div "Eraser" at bounding box center [161, 452] width 40 height 32
click at [67, 446] on div "Pen P" at bounding box center [70, 452] width 40 height 32
click at [1003, 211] on rect at bounding box center [1003, 205] width 13 height 13
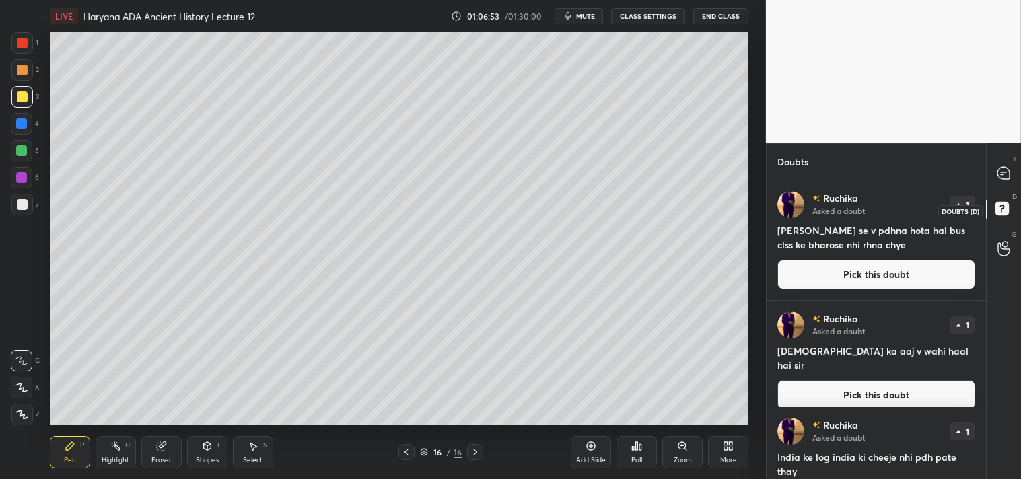
scroll to position [295, 215]
click at [1003, 170] on icon at bounding box center [1003, 173] width 12 height 12
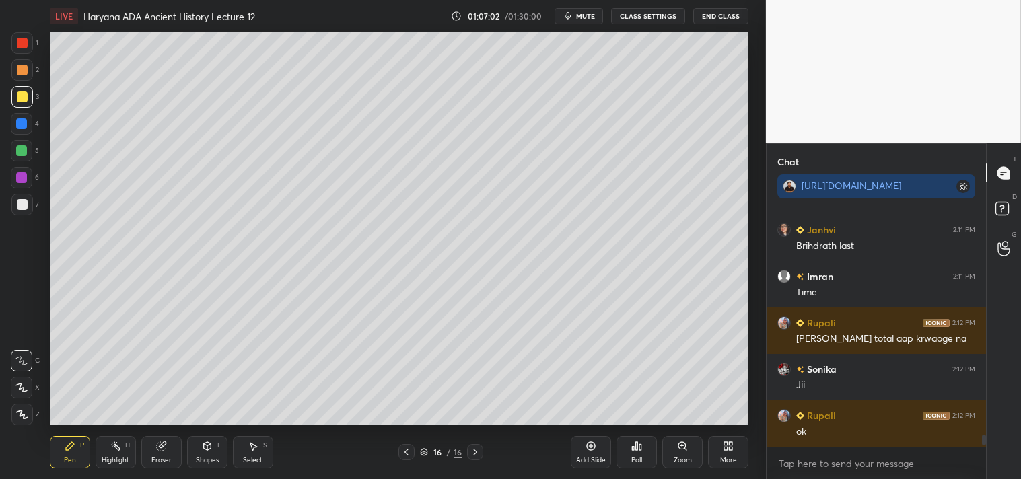
scroll to position [4485, 0]
drag, startPoint x: 985, startPoint y: 447, endPoint x: 980, endPoint y: 466, distance: 20.1
click at [980, 466] on div "Rupali 2:08 PM karuvaki Imran 2:10 PM Sir claa enhance kro , syllabus pura tabh…" at bounding box center [875, 343] width 219 height 272
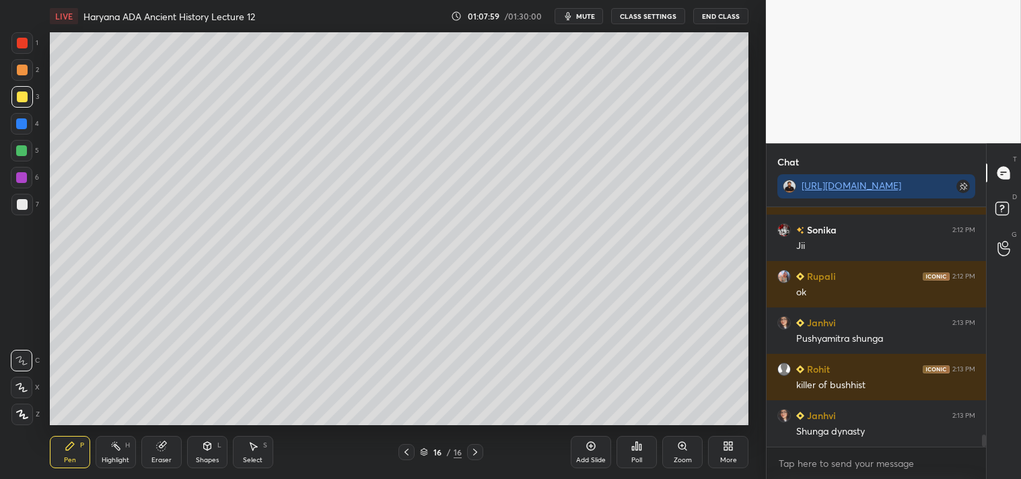
scroll to position [4682, 0]
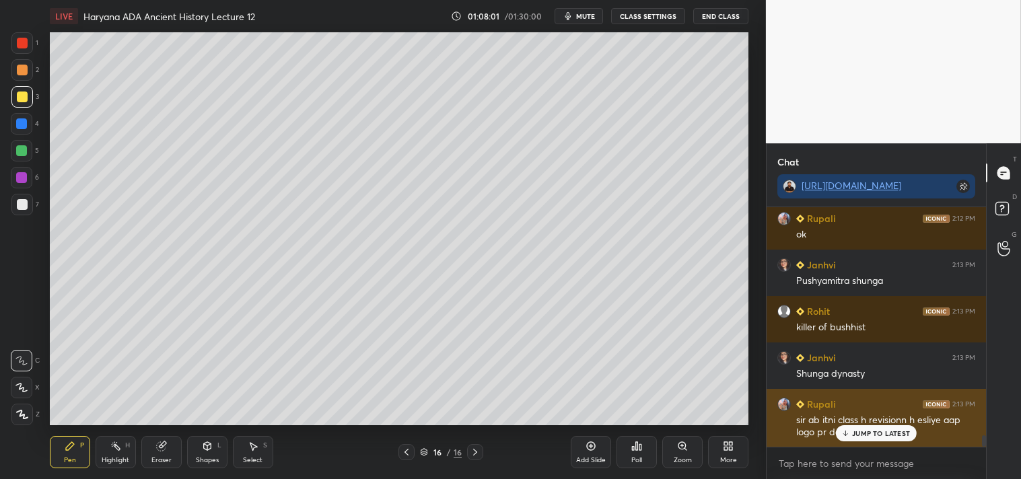
click at [867, 431] on p "JUMP TO LATEST" at bounding box center [881, 433] width 58 height 8
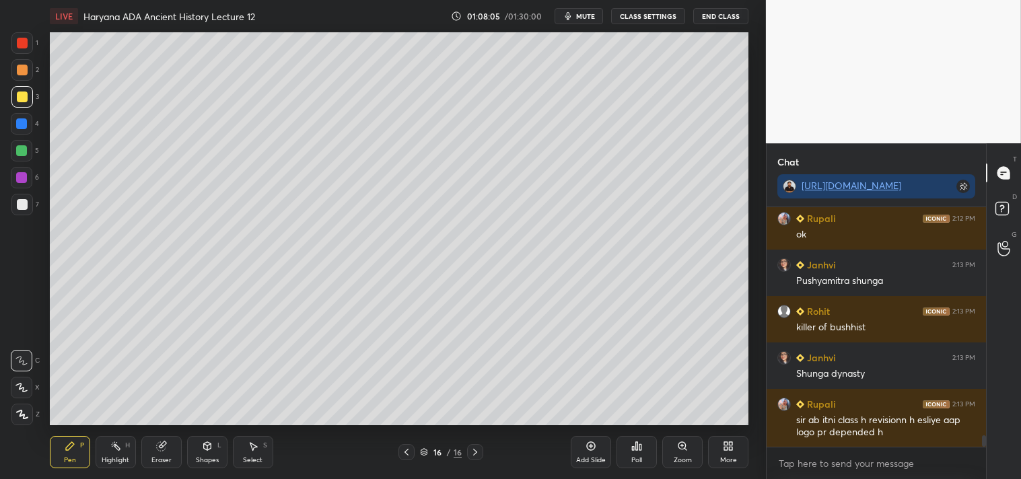
scroll to position [4696, 0]
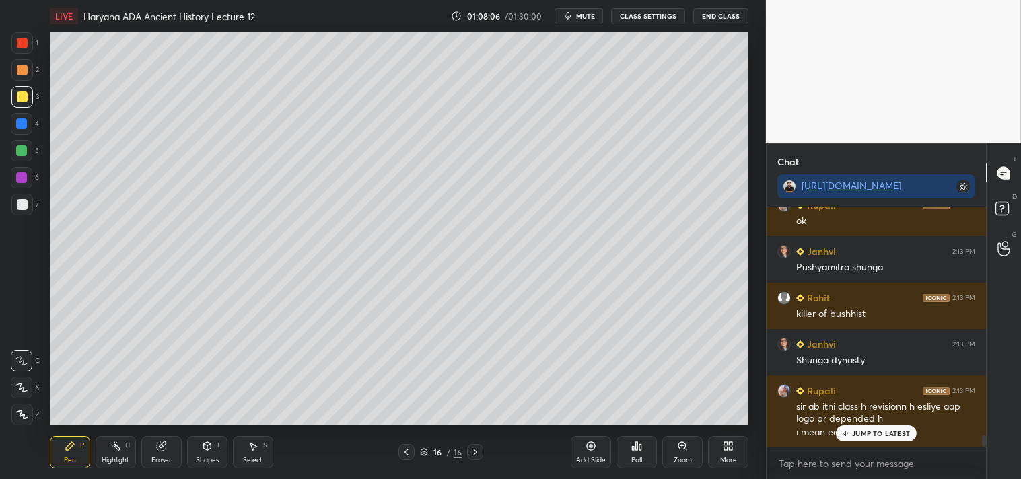
click at [884, 436] on p "JUMP TO LATEST" at bounding box center [881, 433] width 58 height 8
click at [25, 207] on div at bounding box center [22, 204] width 11 height 11
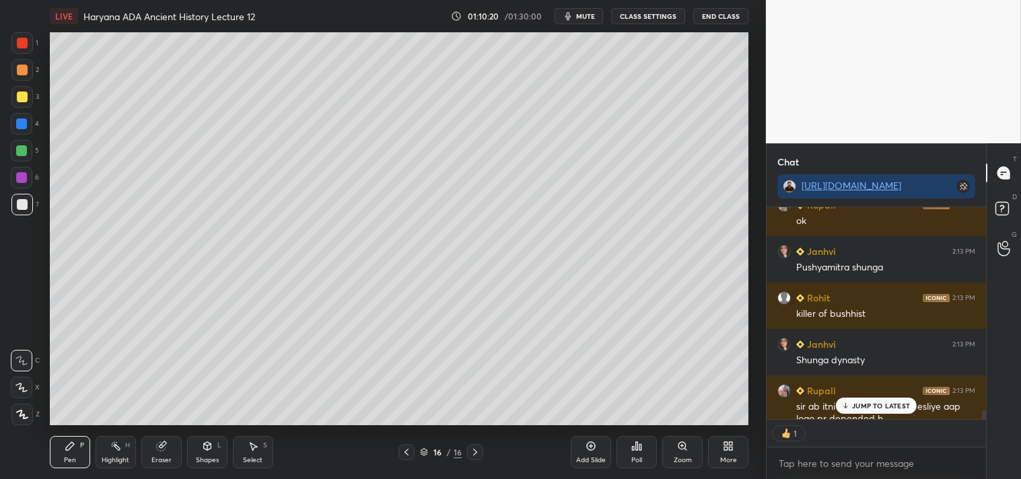
scroll to position [4770, 0]
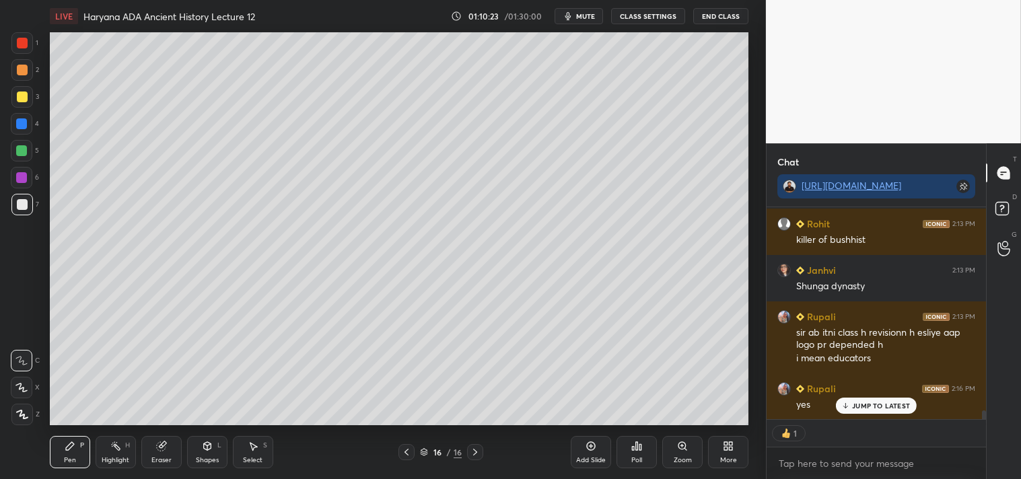
click at [591, 448] on icon at bounding box center [590, 446] width 11 height 11
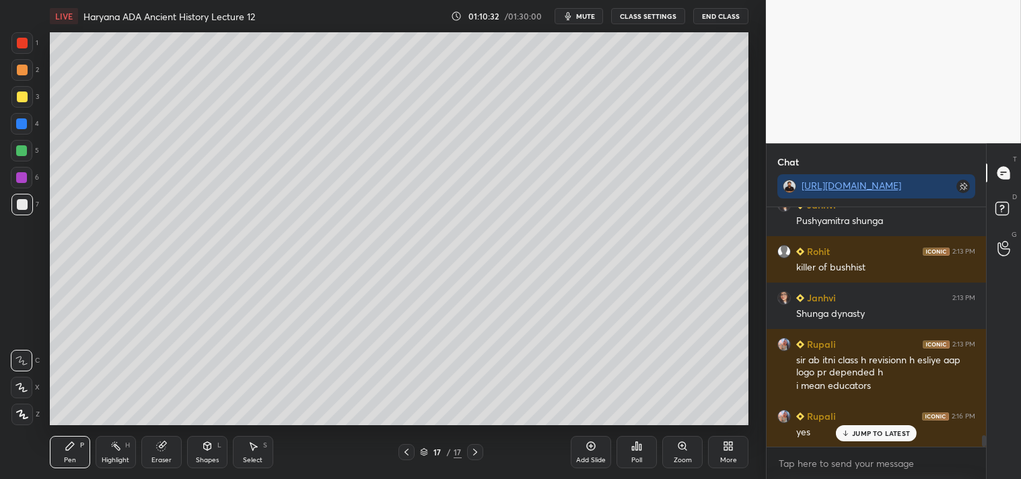
scroll to position [4789, 0]
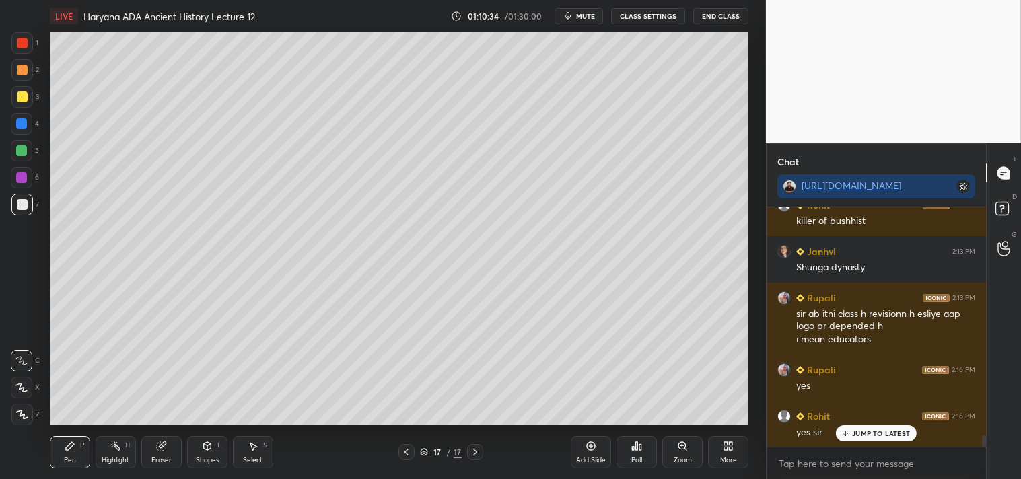
click at [875, 434] on p "JUMP TO LATEST" at bounding box center [881, 433] width 58 height 8
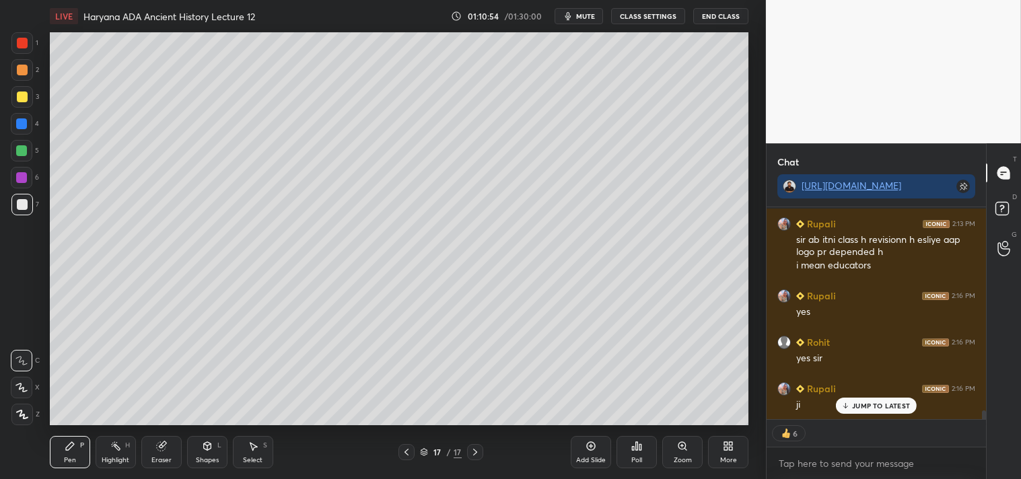
click at [871, 408] on div "JUMP TO LATEST" at bounding box center [876, 406] width 81 height 16
click at [22, 98] on div at bounding box center [22, 97] width 11 height 11
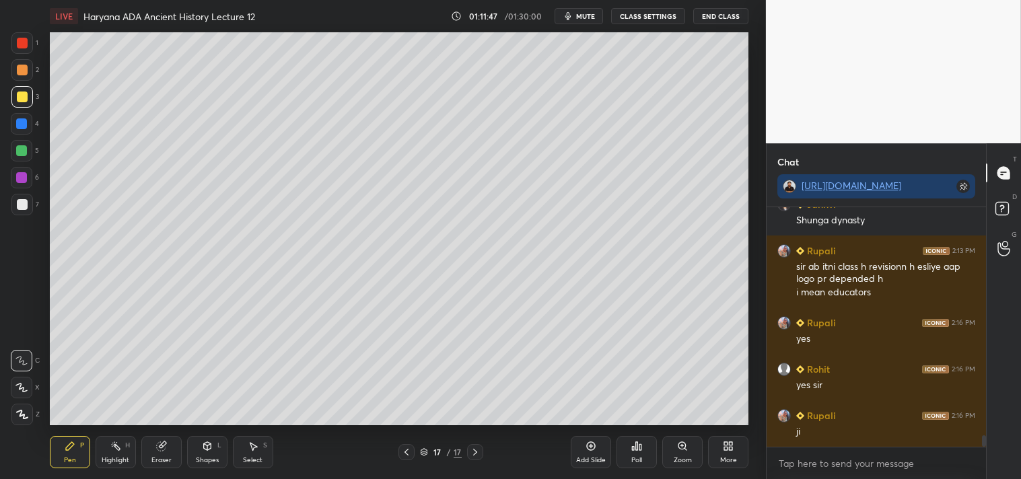
scroll to position [4882, 0]
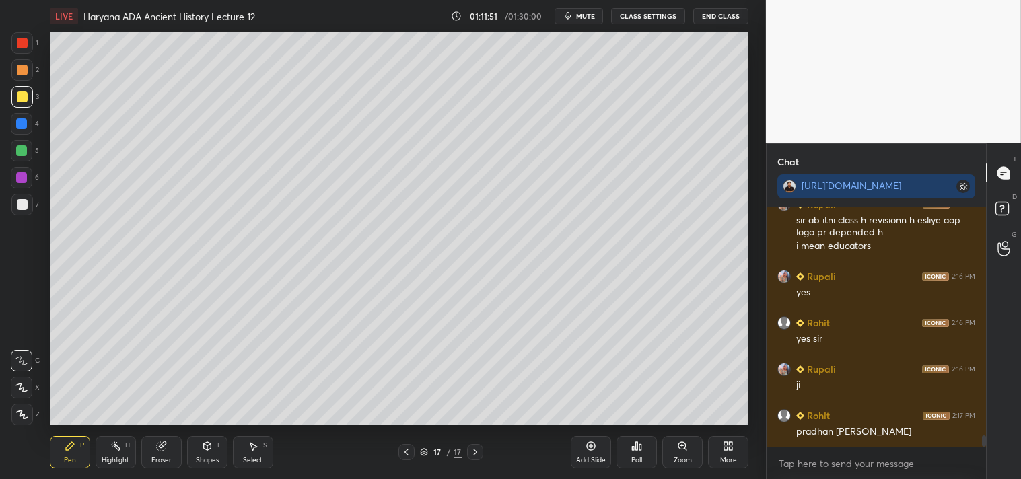
click at [22, 204] on div at bounding box center [22, 204] width 11 height 11
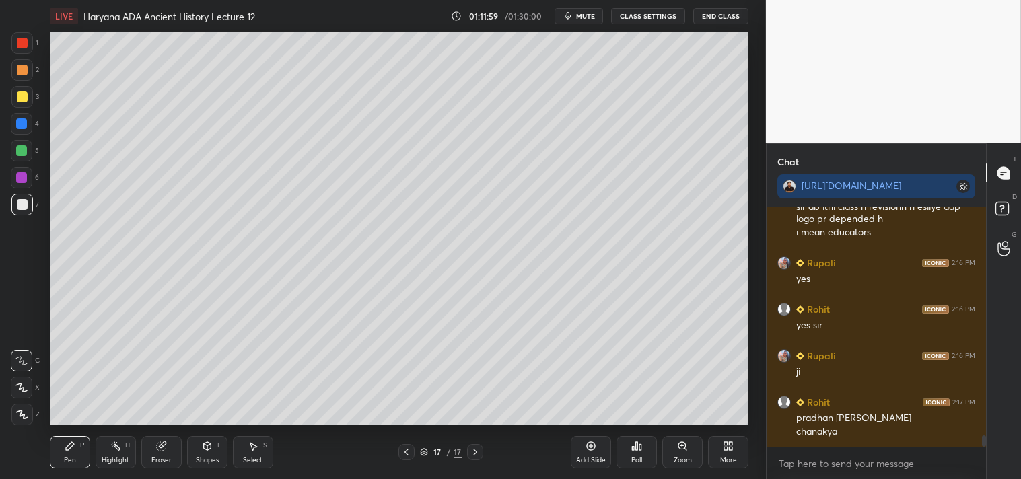
click at [23, 93] on div at bounding box center [22, 97] width 11 height 11
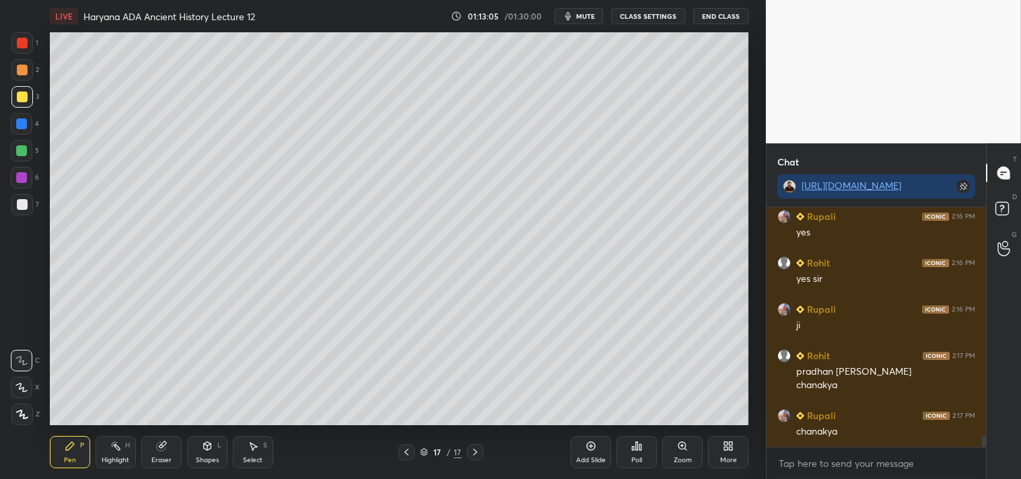
scroll to position [5001, 0]
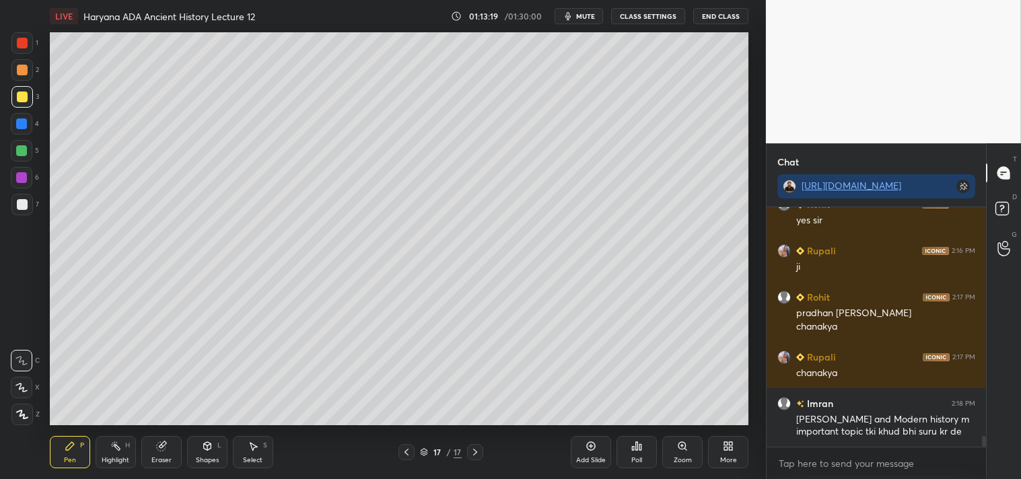
click at [18, 211] on div at bounding box center [22, 205] width 22 height 22
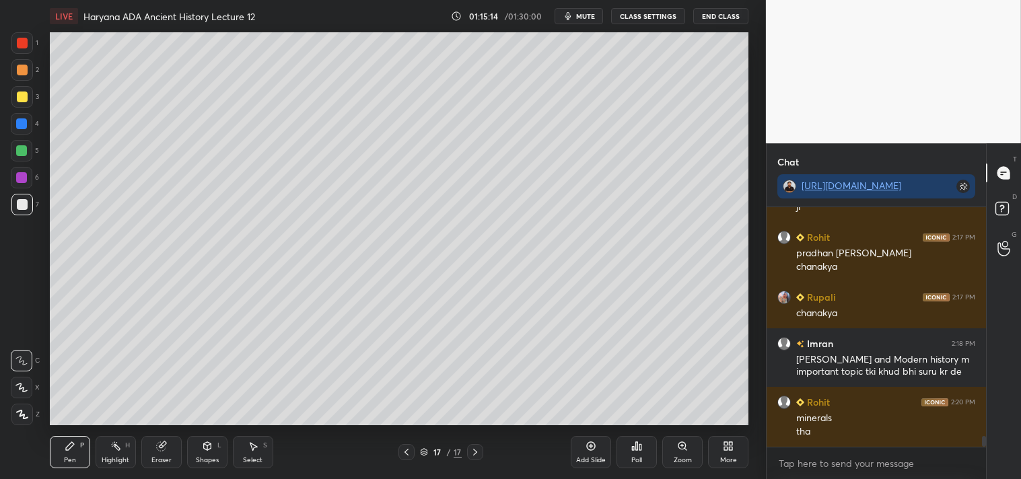
scroll to position [5106, 0]
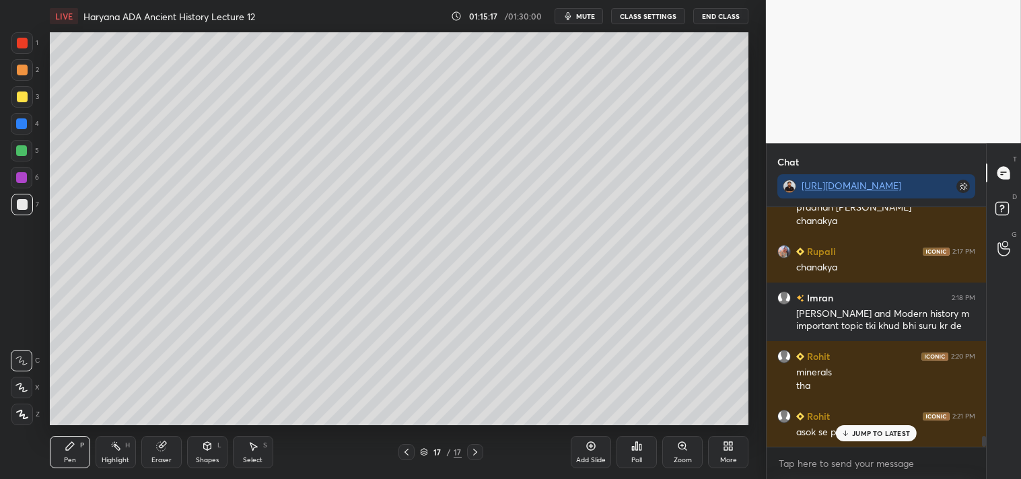
click at [868, 433] on p "JUMP TO LATEST" at bounding box center [881, 433] width 58 height 8
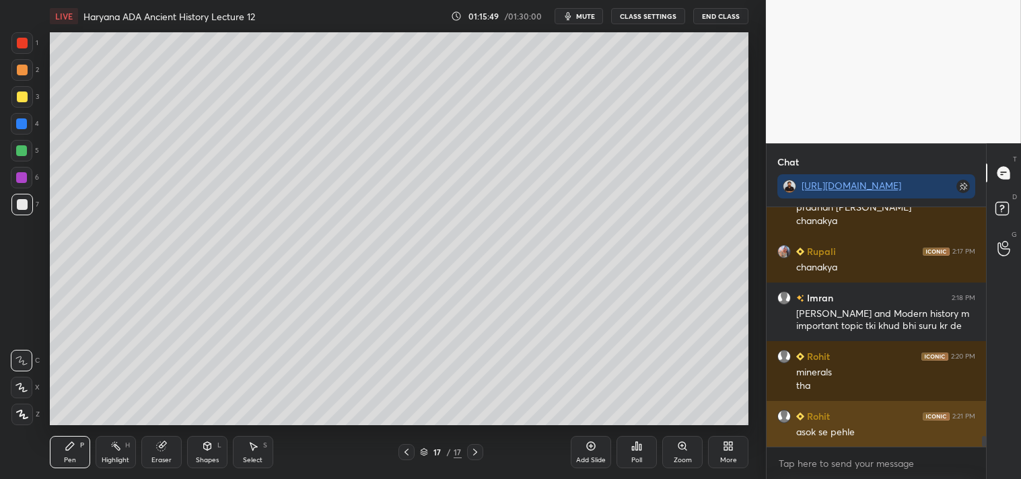
scroll to position [5120, 0]
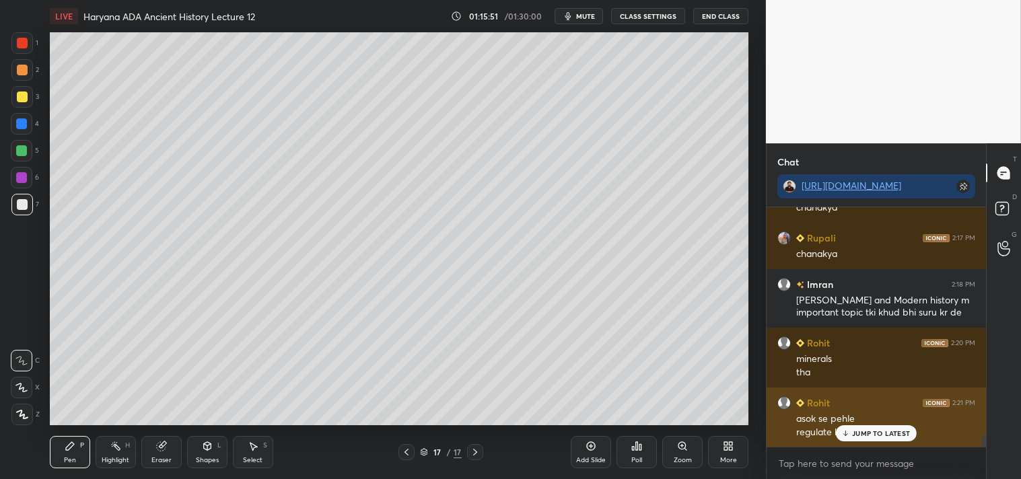
click at [871, 433] on p "JUMP TO LATEST" at bounding box center [881, 433] width 58 height 8
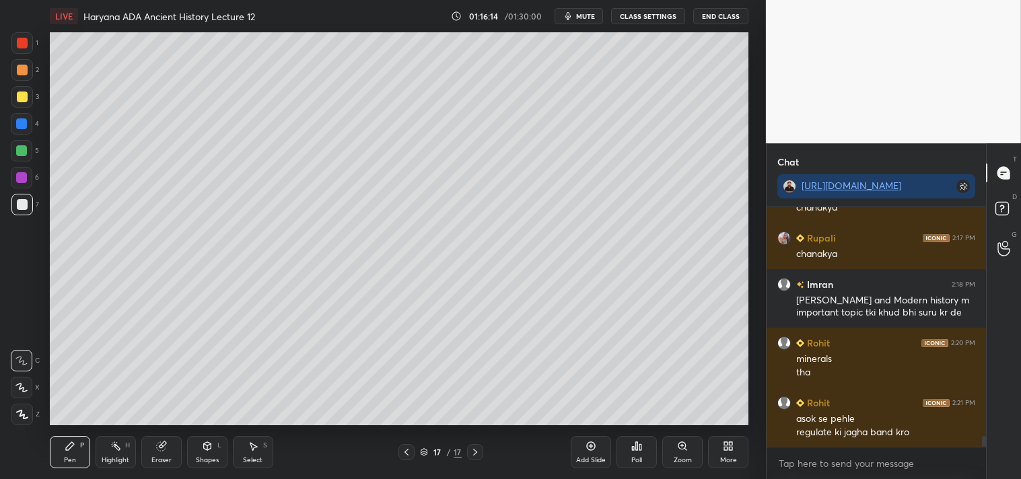
click at [20, 96] on div at bounding box center [22, 97] width 11 height 11
click at [25, 206] on div at bounding box center [22, 204] width 11 height 11
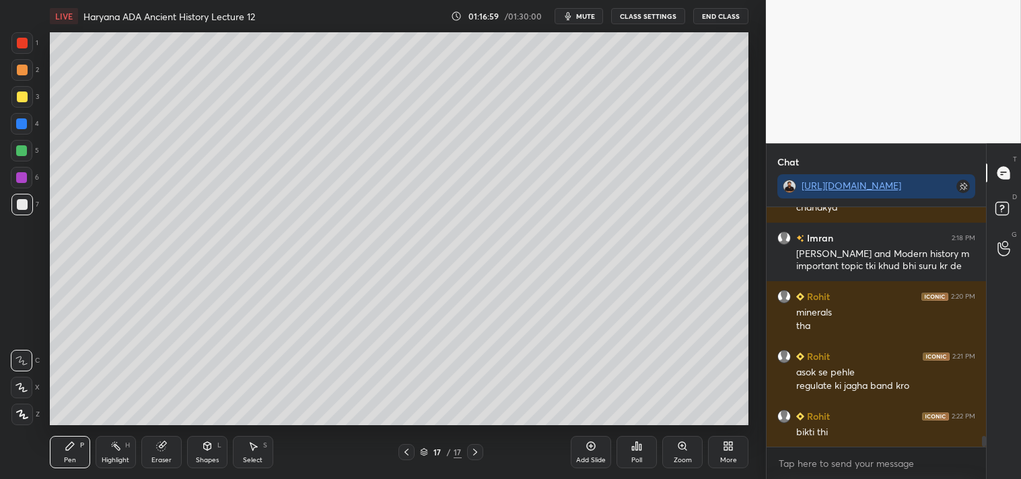
click at [589, 456] on div "Add Slide" at bounding box center [591, 452] width 40 height 32
click at [20, 96] on div at bounding box center [22, 97] width 11 height 11
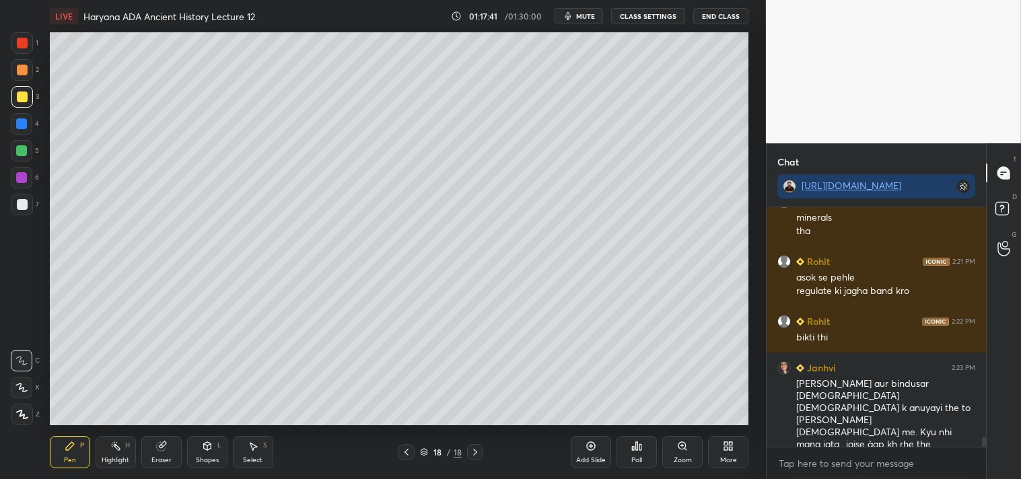
scroll to position [5307, 0]
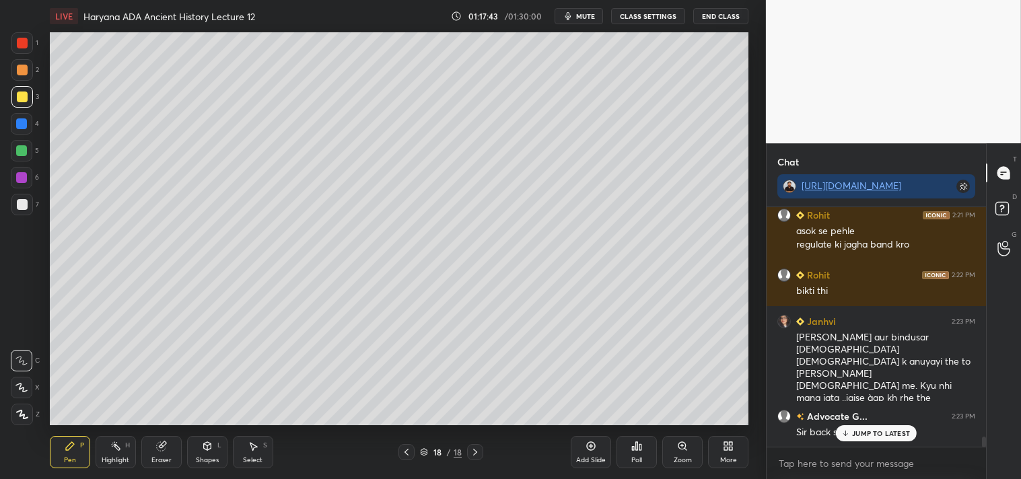
click at [862, 434] on p "JUMP TO LATEST" at bounding box center [881, 433] width 58 height 8
drag, startPoint x: 24, startPoint y: 203, endPoint x: 32, endPoint y: 193, distance: 13.4
click at [28, 203] on div at bounding box center [22, 205] width 22 height 22
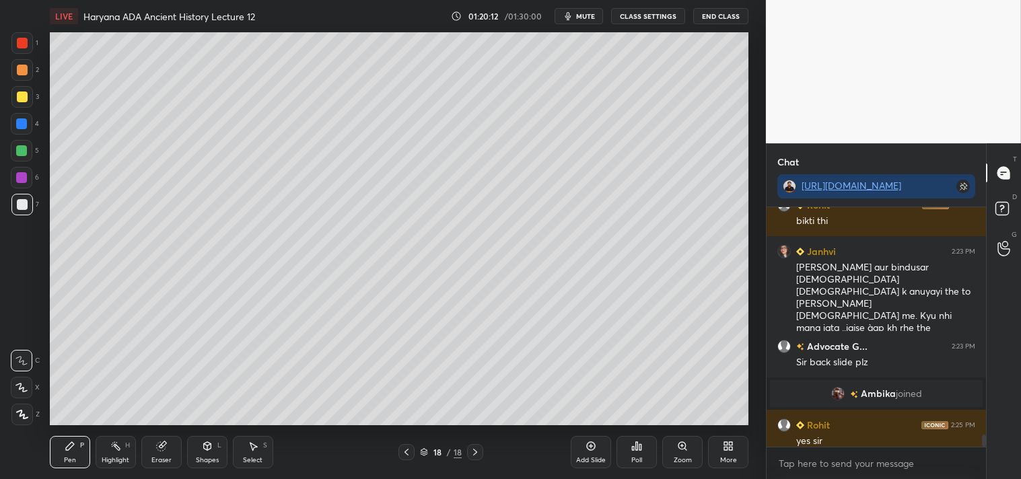
scroll to position [4611, 0]
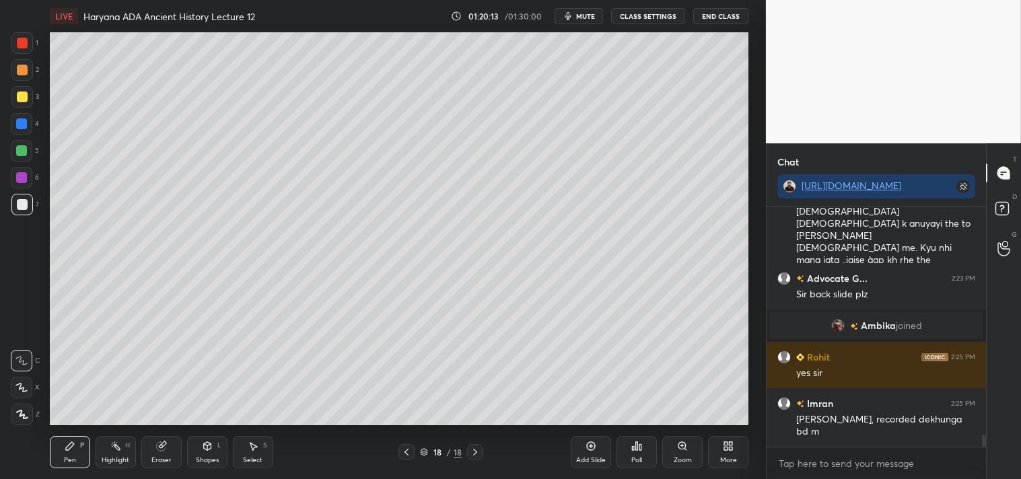
drag, startPoint x: 984, startPoint y: 441, endPoint x: 978, endPoint y: 450, distance: 10.6
click at [980, 450] on div "Rohit 2:22 PM bikti thi Janhvi 2:23 PM [PERSON_NAME] aur bindusar [DEMOGRAPHIC_…" at bounding box center [875, 343] width 219 height 272
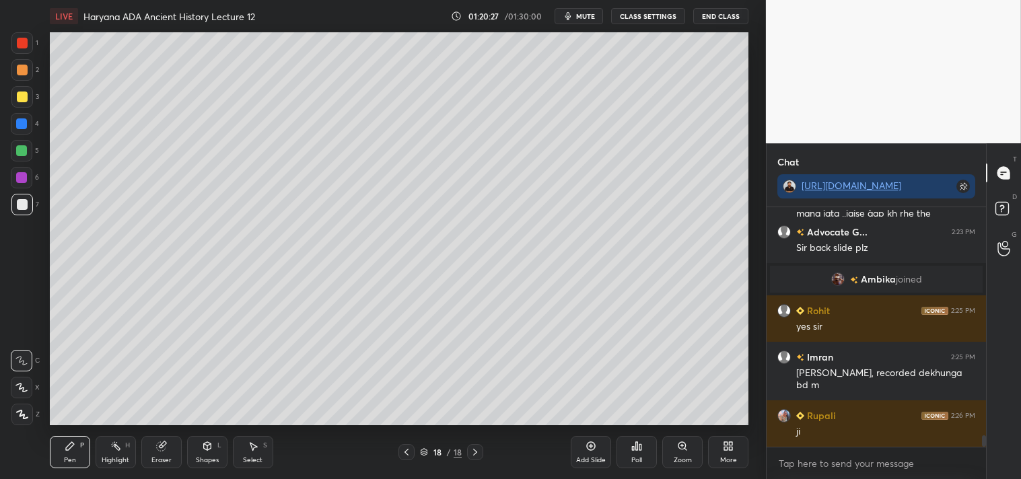
click at [404, 445] on div at bounding box center [406, 452] width 16 height 16
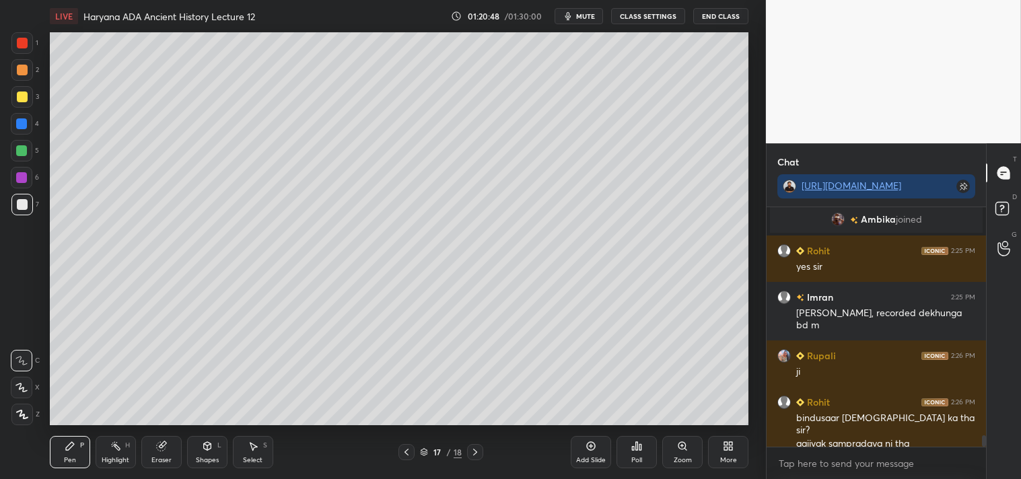
scroll to position [4763, 0]
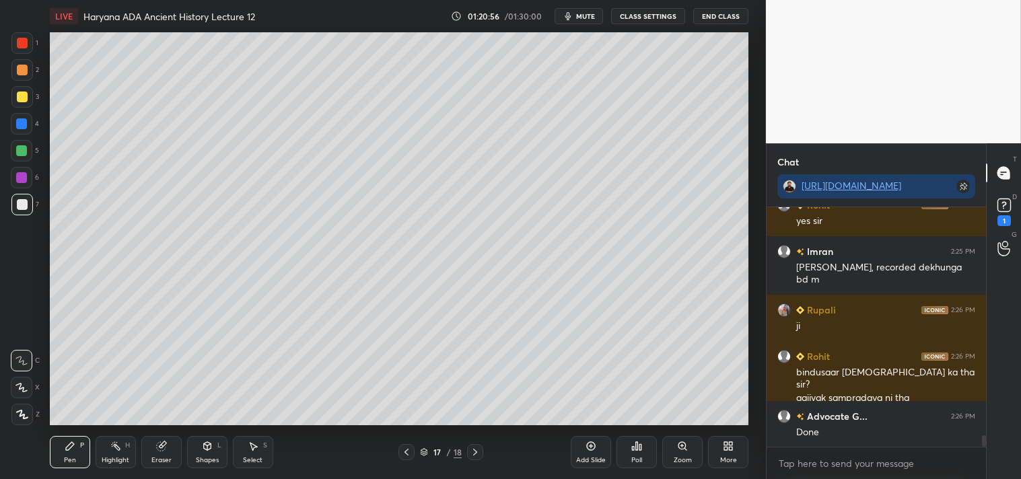
click at [473, 452] on icon at bounding box center [475, 452] width 11 height 11
click at [473, 453] on icon at bounding box center [475, 452] width 11 height 11
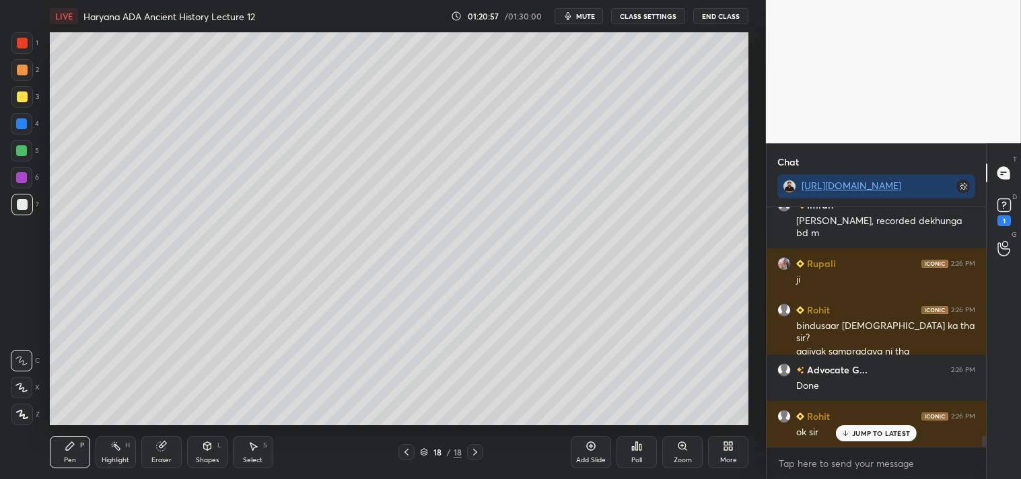
click at [591, 452] on div "Add Slide" at bounding box center [591, 452] width 40 height 32
click at [1003, 203] on rect at bounding box center [1003, 205] width 13 height 13
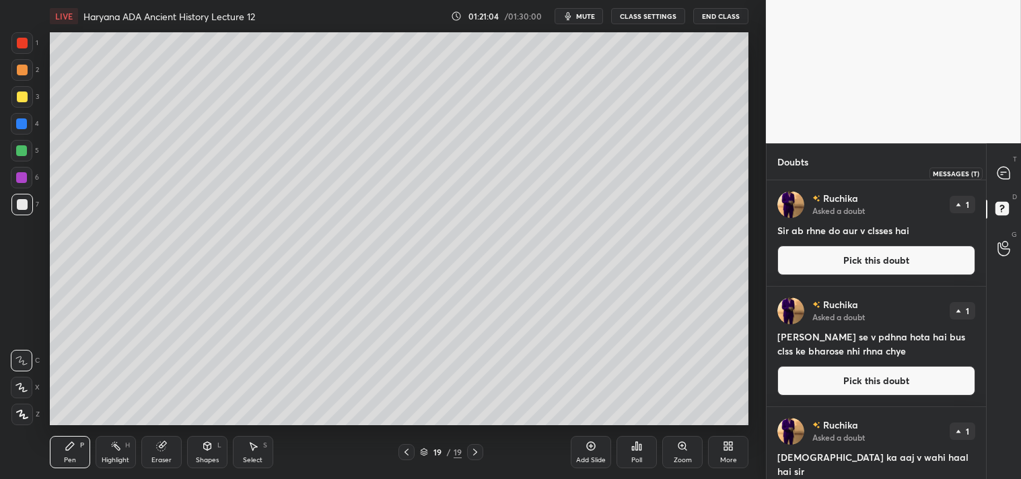
click at [1006, 170] on icon at bounding box center [1003, 173] width 12 height 12
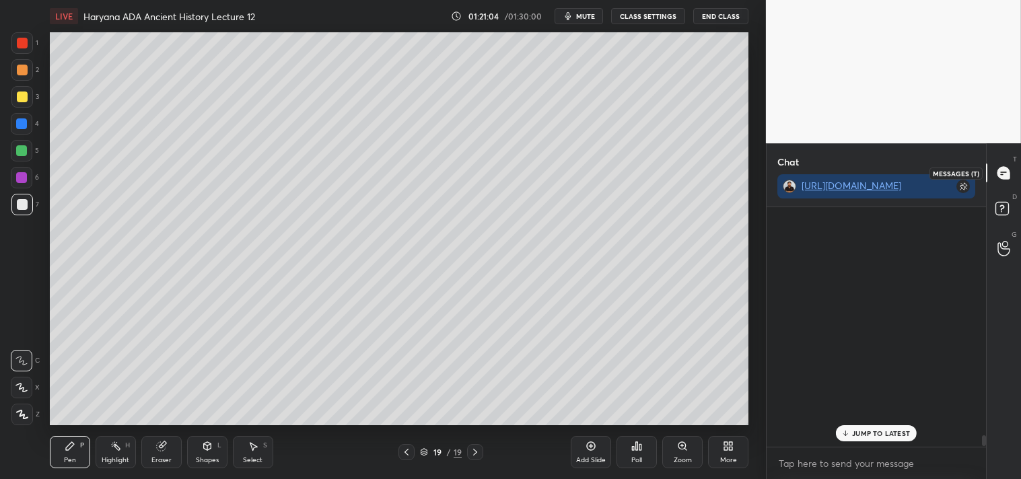
scroll to position [236, 215]
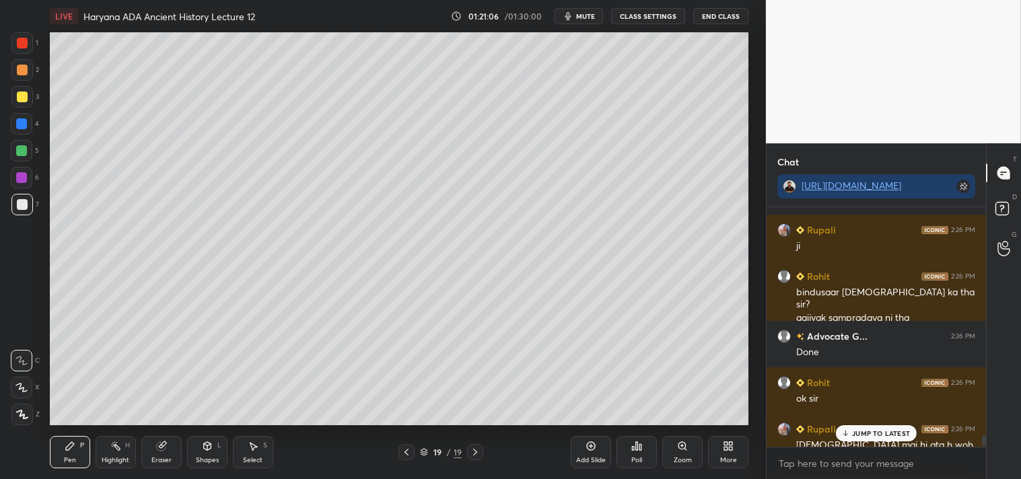
click at [886, 433] on p "JUMP TO LATEST" at bounding box center [881, 433] width 58 height 8
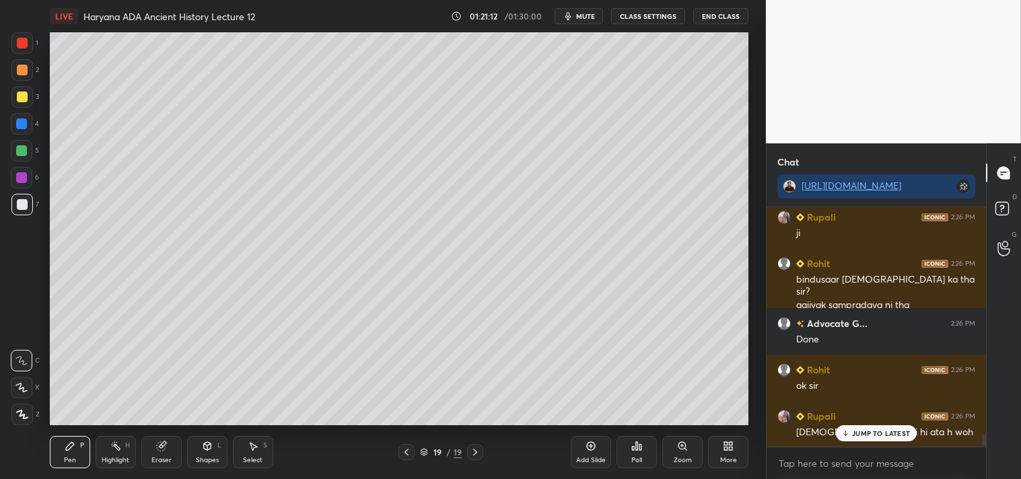
scroll to position [5112, 0]
drag, startPoint x: 984, startPoint y: 442, endPoint x: 987, endPoint y: 458, distance: 16.5
click at [988, 458] on div "Chat [URL][DOMAIN_NAME] Imran 2:25 PM Sir court [PERSON_NAME], recorded dekhung…" at bounding box center [893, 311] width 255 height 336
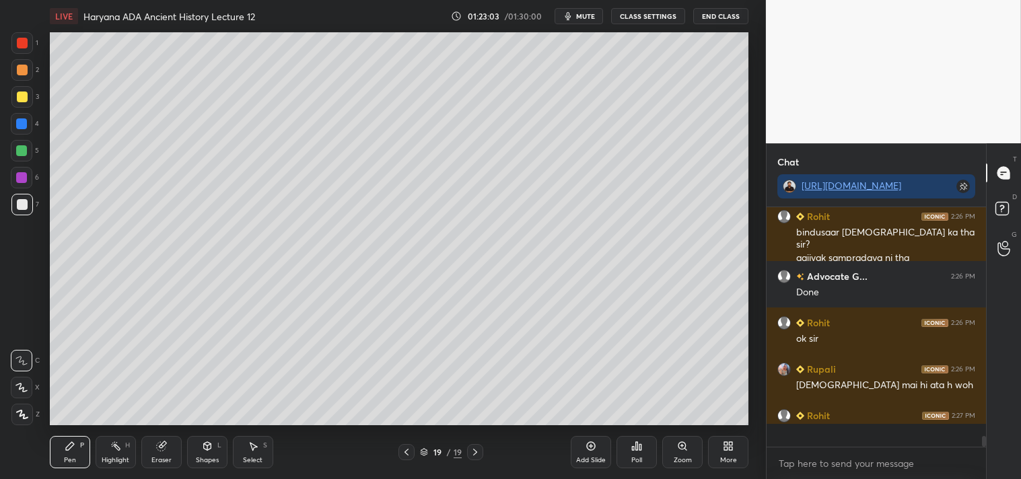
scroll to position [4, 3]
click at [162, 454] on div "Eraser" at bounding box center [161, 452] width 40 height 32
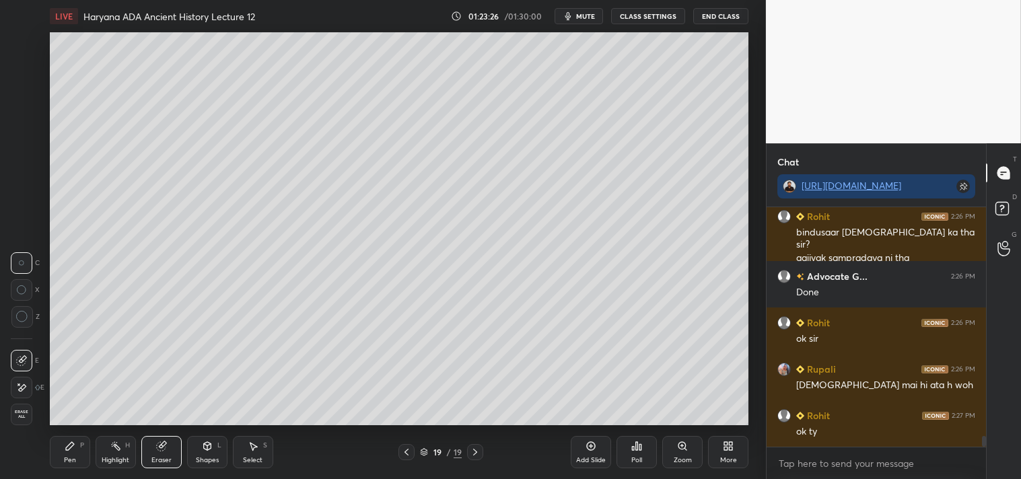
click at [23, 410] on span "Erase all" at bounding box center [21, 414] width 20 height 9
click at [407, 452] on icon at bounding box center [406, 452] width 11 height 11
click at [475, 450] on icon at bounding box center [475, 452] width 11 height 11
click at [18, 90] on div at bounding box center [22, 97] width 22 height 22
click at [24, 199] on div at bounding box center [22, 204] width 11 height 11
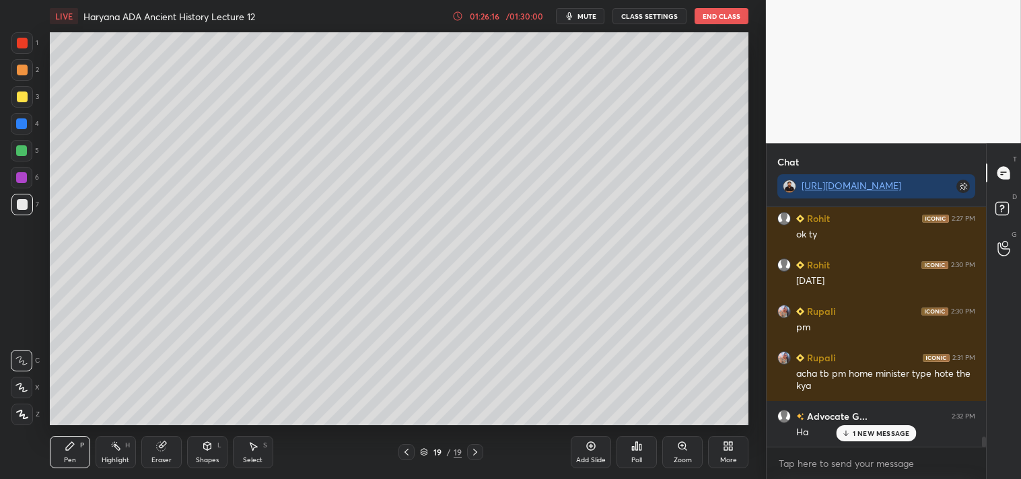
scroll to position [5402, 0]
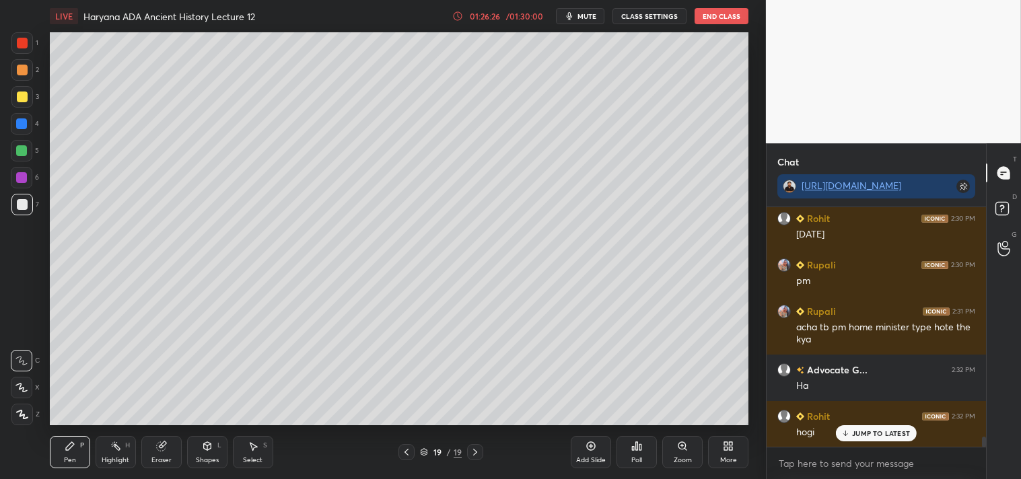
click at [594, 455] on div "Add Slide" at bounding box center [591, 452] width 40 height 32
click at [19, 93] on div at bounding box center [22, 97] width 11 height 11
click at [160, 454] on div "Eraser" at bounding box center [161, 452] width 40 height 32
click at [68, 451] on icon at bounding box center [70, 446] width 11 height 11
click at [170, 453] on div "Eraser" at bounding box center [161, 452] width 40 height 32
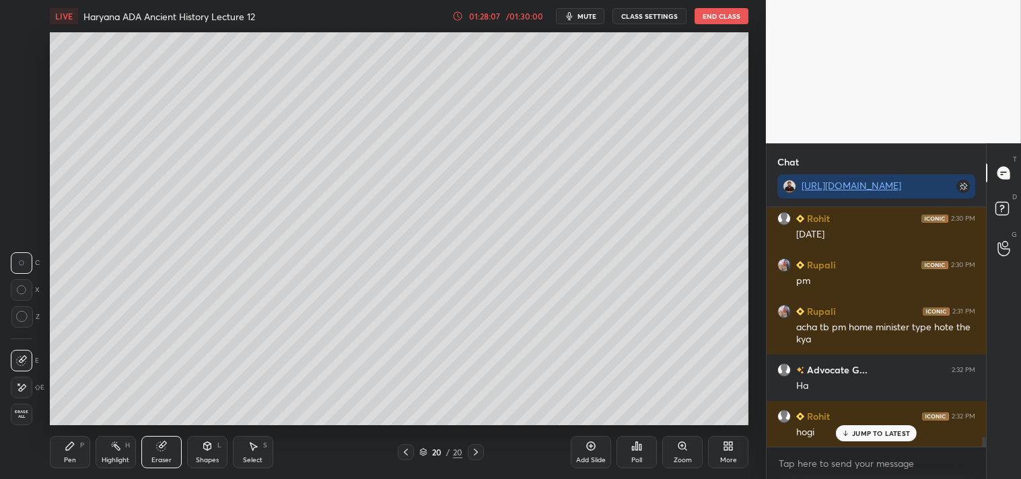
click at [71, 454] on div "Pen P" at bounding box center [70, 452] width 40 height 32
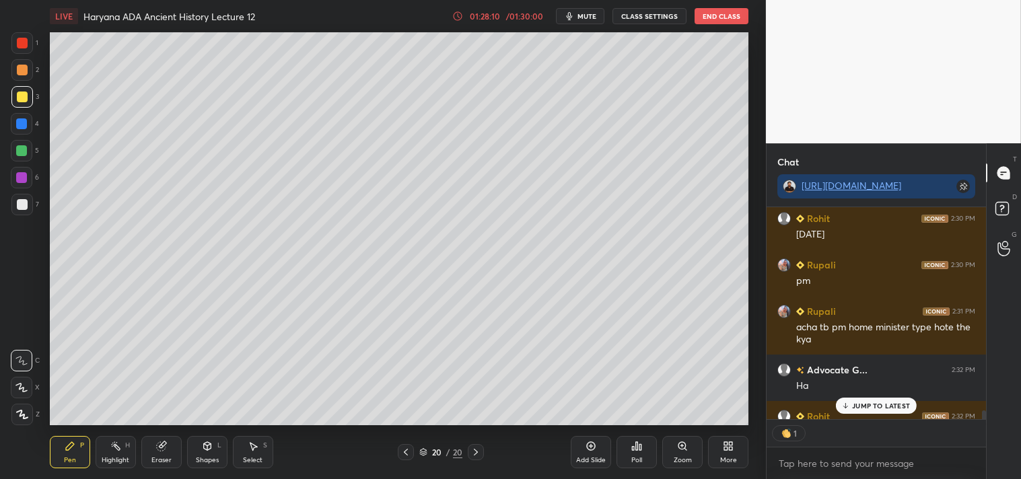
scroll to position [4, 3]
click at [878, 404] on p "JUMP TO LATEST" at bounding box center [881, 406] width 58 height 8
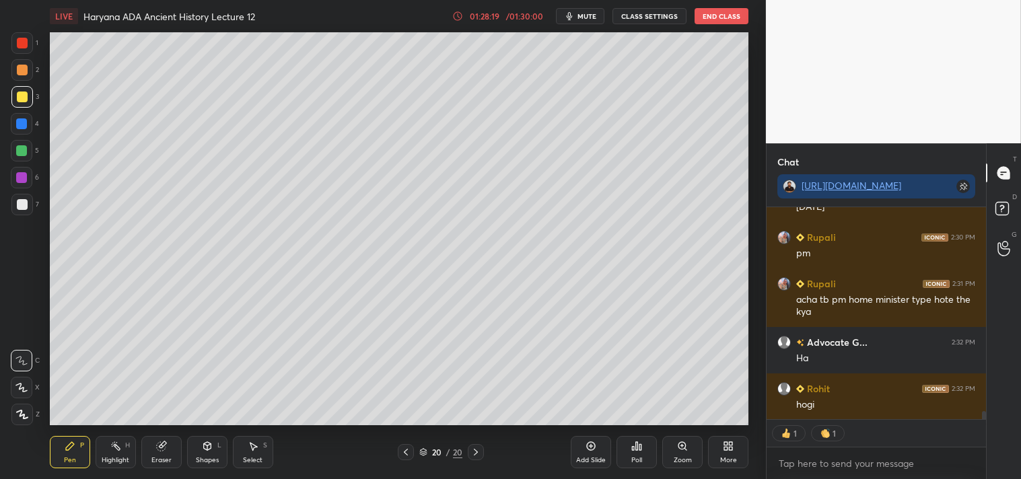
click at [583, 452] on div "Add Slide" at bounding box center [591, 452] width 40 height 32
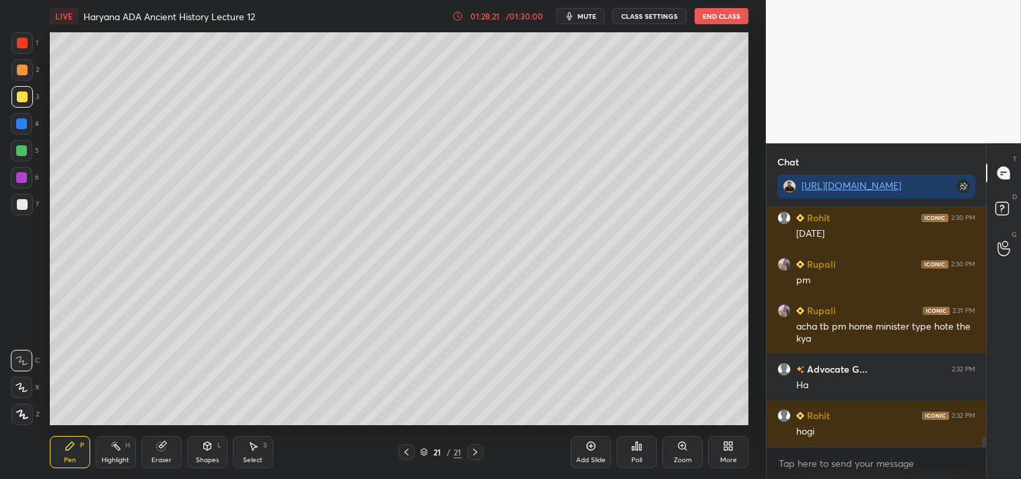
scroll to position [5402, 0]
click at [23, 203] on div at bounding box center [22, 204] width 11 height 11
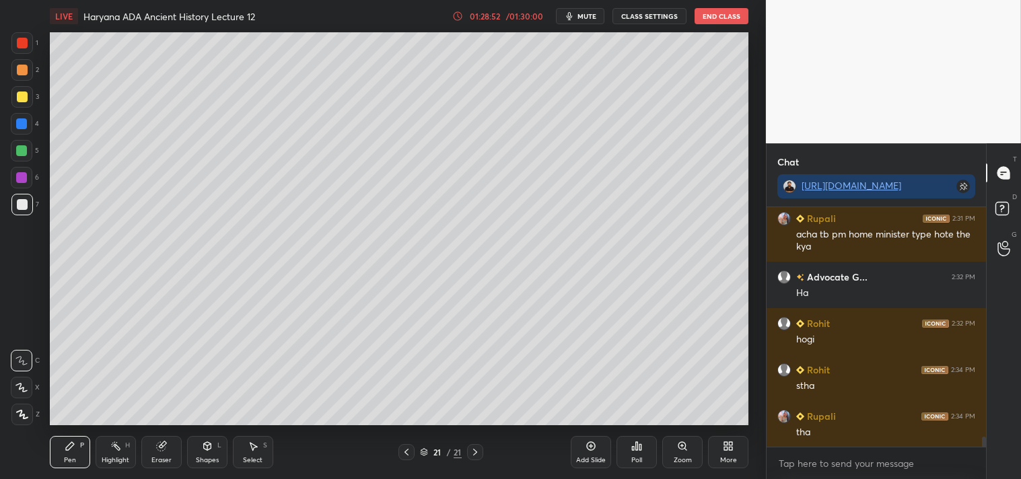
scroll to position [5542, 0]
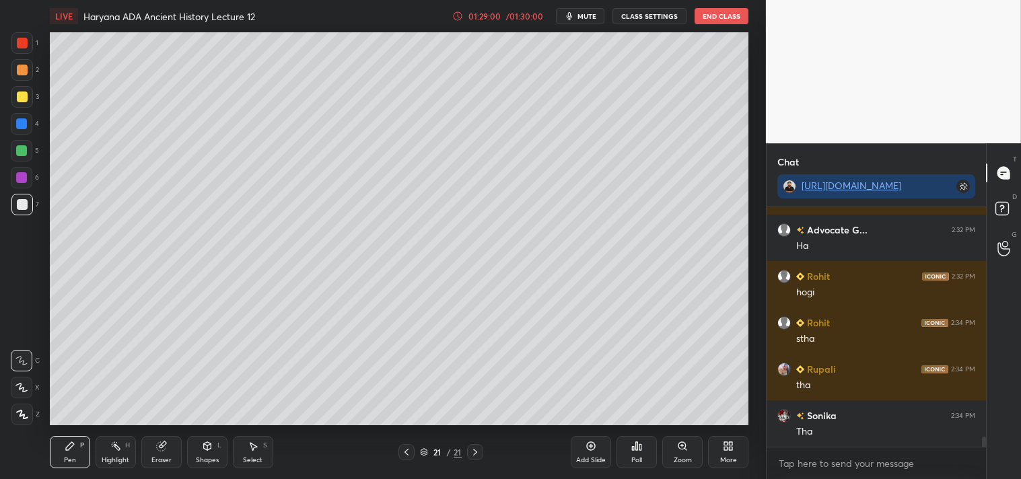
click at [159, 452] on icon at bounding box center [161, 446] width 11 height 11
click at [69, 450] on icon at bounding box center [70, 446] width 11 height 11
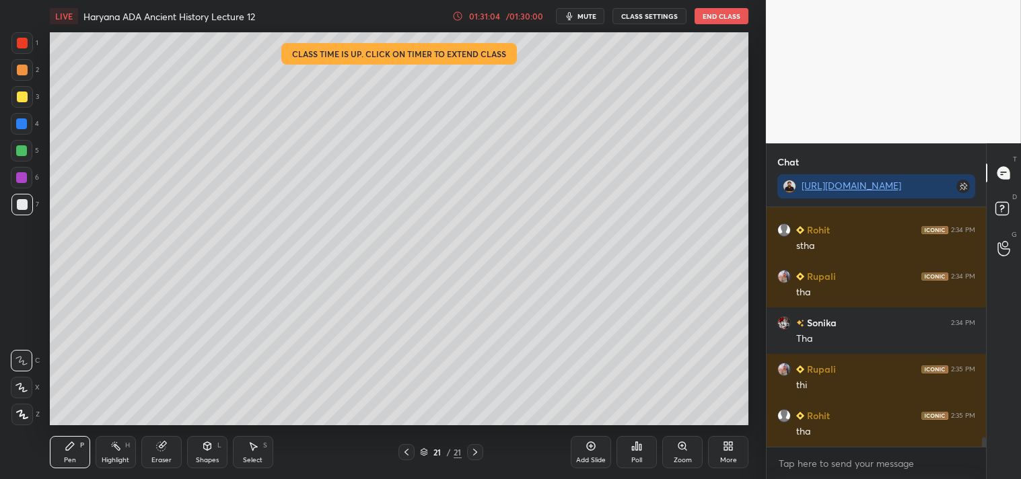
scroll to position [5681, 0]
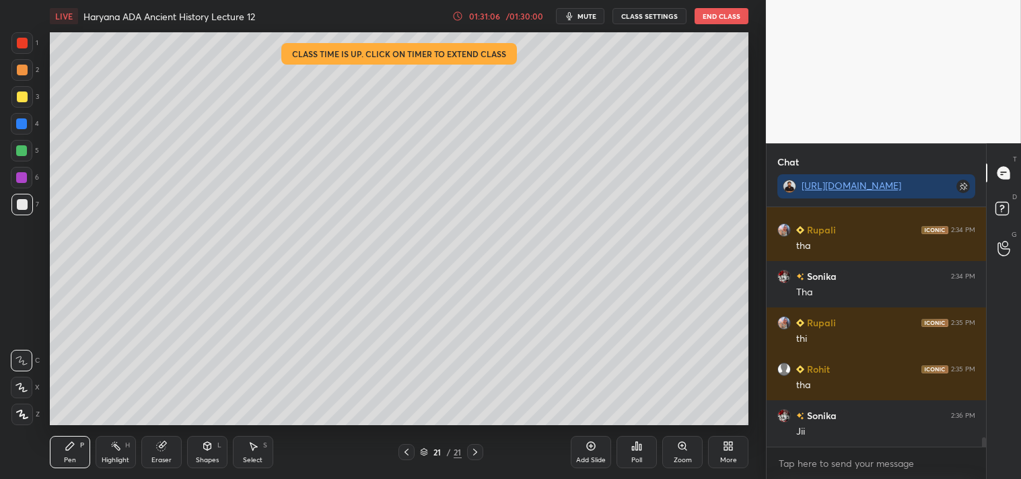
click at [505, 13] on div "/ 01:30:00" at bounding box center [524, 16] width 42 height 8
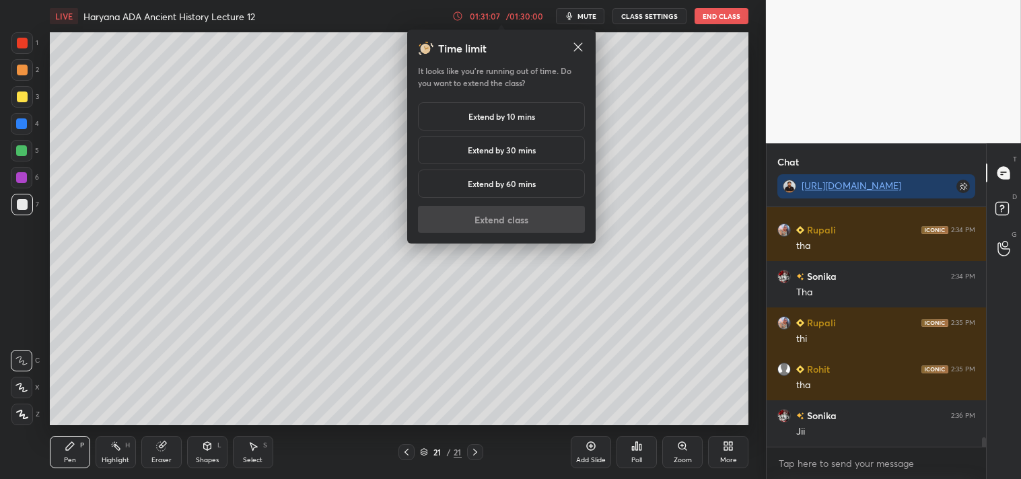
click at [499, 110] on h5 "Extend by 10 mins" at bounding box center [501, 116] width 67 height 12
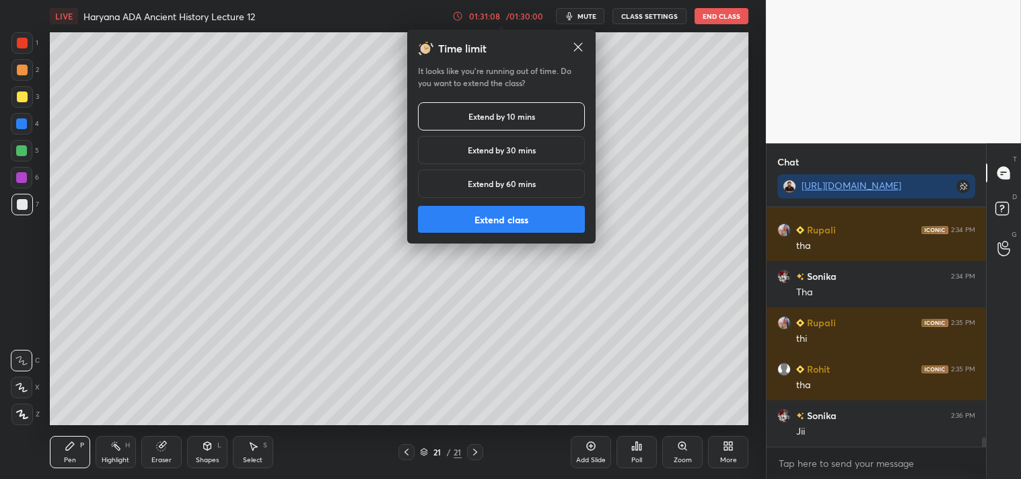
click at [518, 223] on button "Extend class" at bounding box center [501, 219] width 167 height 27
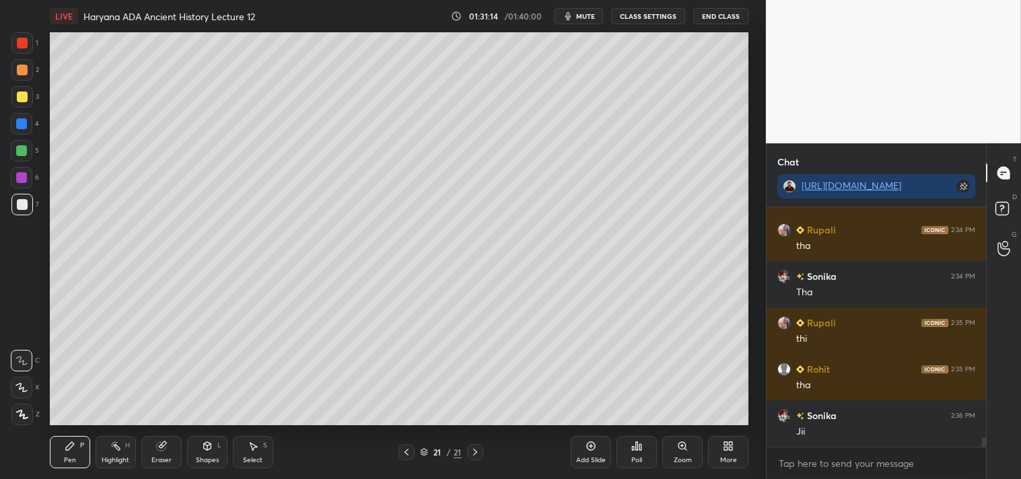
click at [593, 452] on icon at bounding box center [590, 446] width 11 height 11
click at [27, 102] on div at bounding box center [22, 97] width 22 height 22
click at [22, 209] on div at bounding box center [22, 204] width 11 height 11
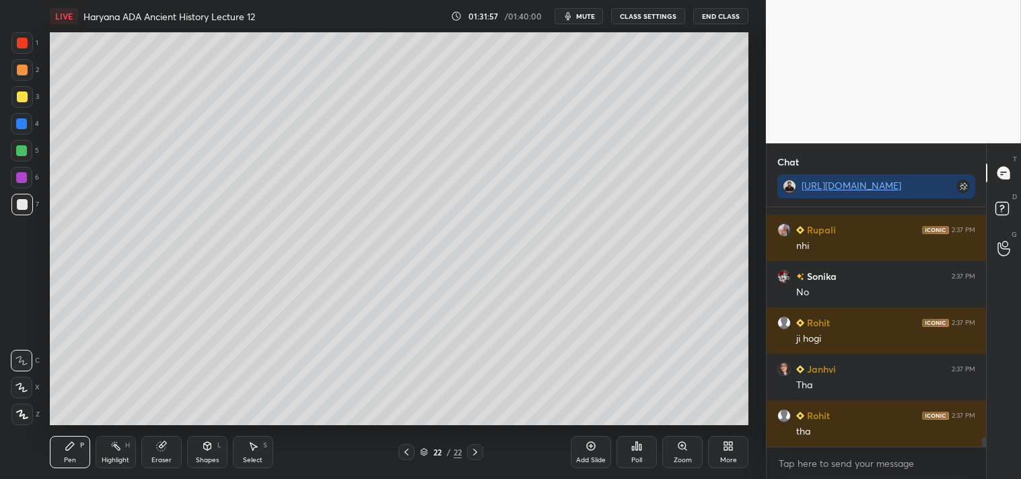
scroll to position [6052, 0]
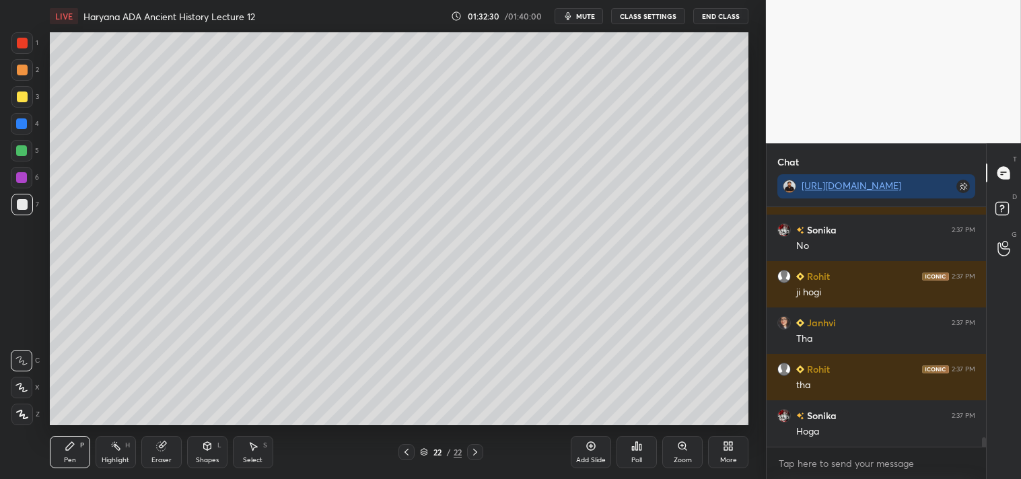
click at [159, 459] on div "Eraser" at bounding box center [161, 460] width 20 height 7
click at [69, 455] on div "Pen P" at bounding box center [70, 452] width 40 height 32
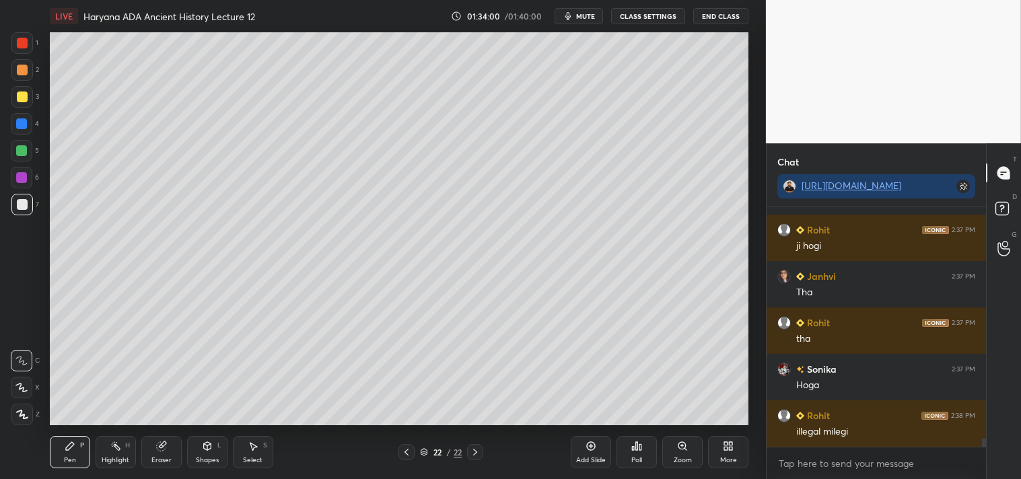
click at [587, 451] on icon at bounding box center [590, 446] width 11 height 11
click at [21, 92] on div at bounding box center [22, 97] width 11 height 11
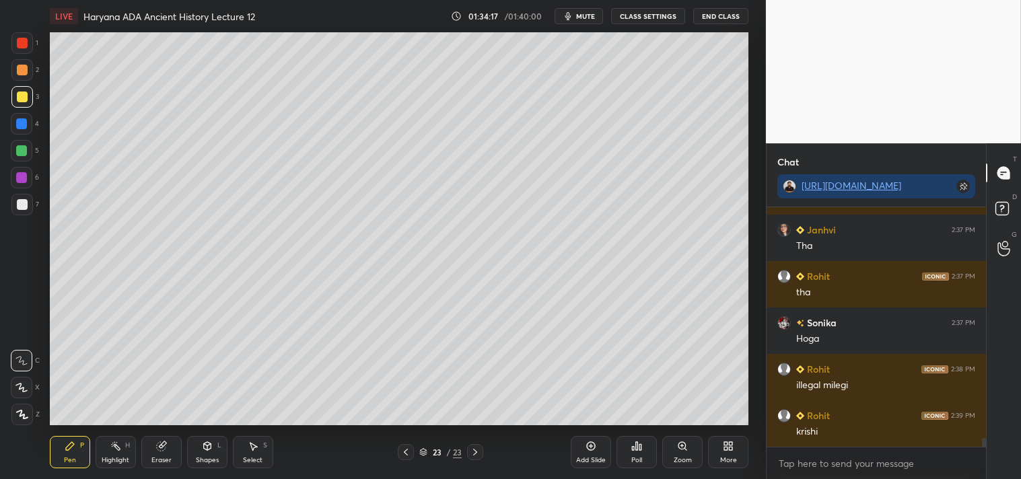
click at [22, 202] on div at bounding box center [22, 204] width 11 height 11
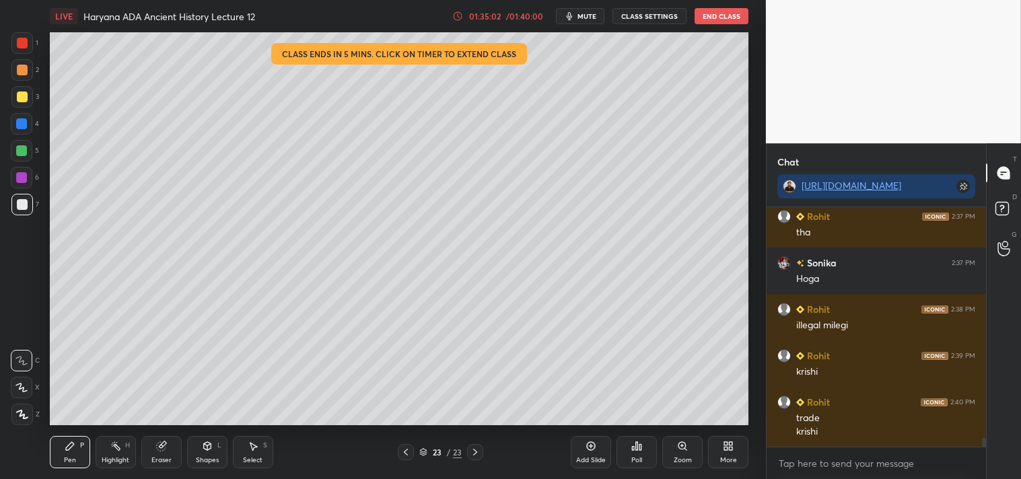
scroll to position [6252, 0]
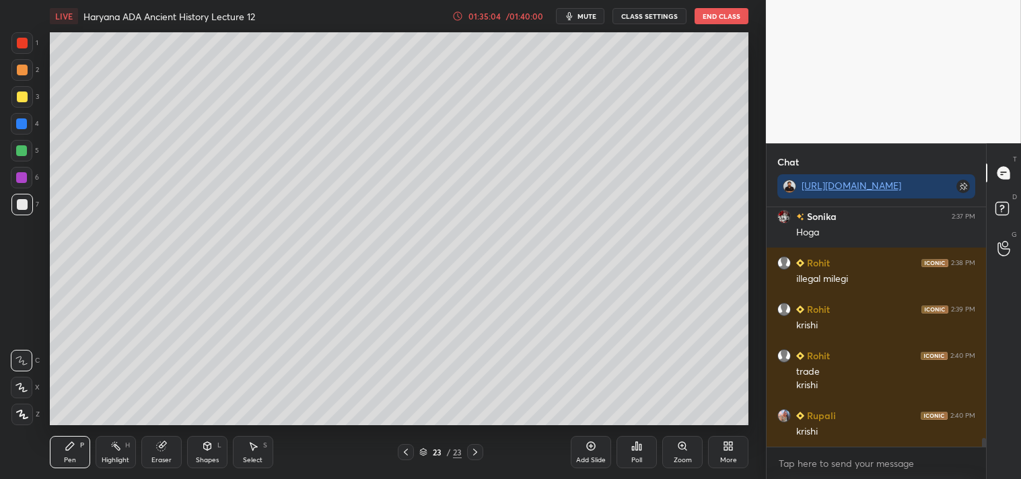
click at [24, 99] on div at bounding box center [22, 97] width 11 height 11
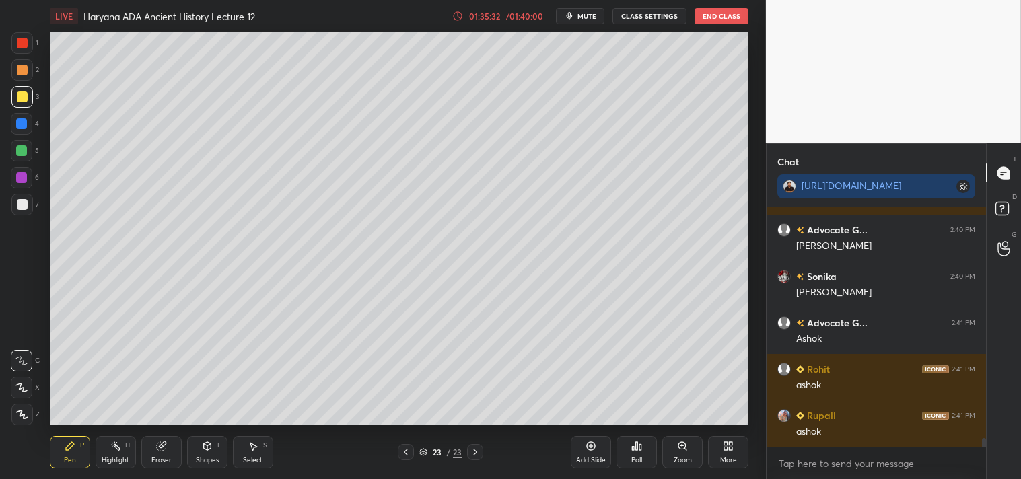
scroll to position [6530, 0]
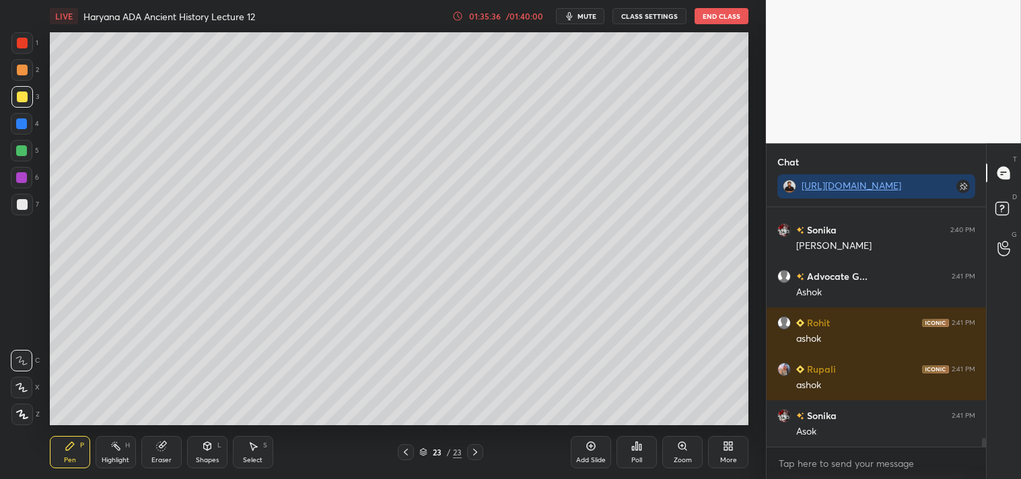
click at [25, 210] on div at bounding box center [22, 205] width 22 height 22
click at [26, 103] on div at bounding box center [22, 97] width 22 height 22
click at [22, 207] on div at bounding box center [22, 204] width 11 height 11
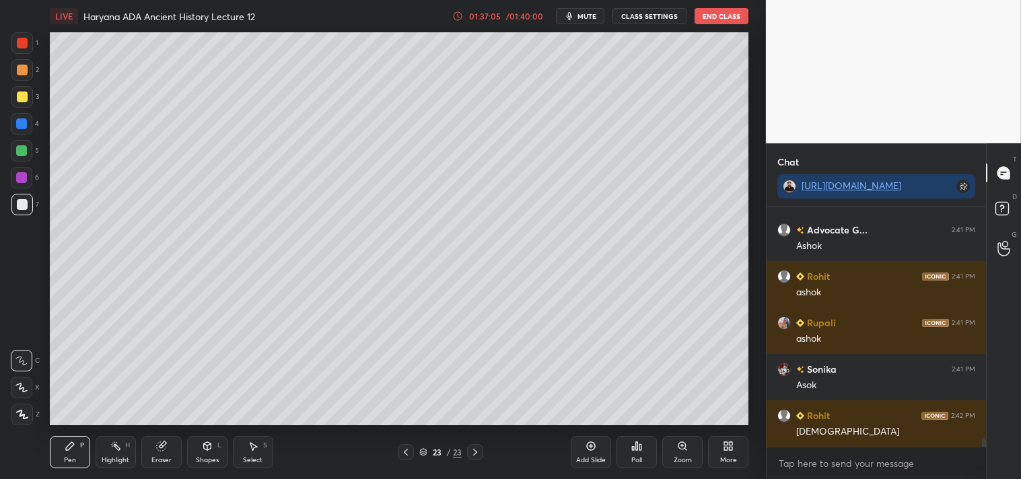
click at [597, 450] on div "Add Slide" at bounding box center [591, 452] width 40 height 32
click at [27, 92] on div at bounding box center [22, 97] width 22 height 22
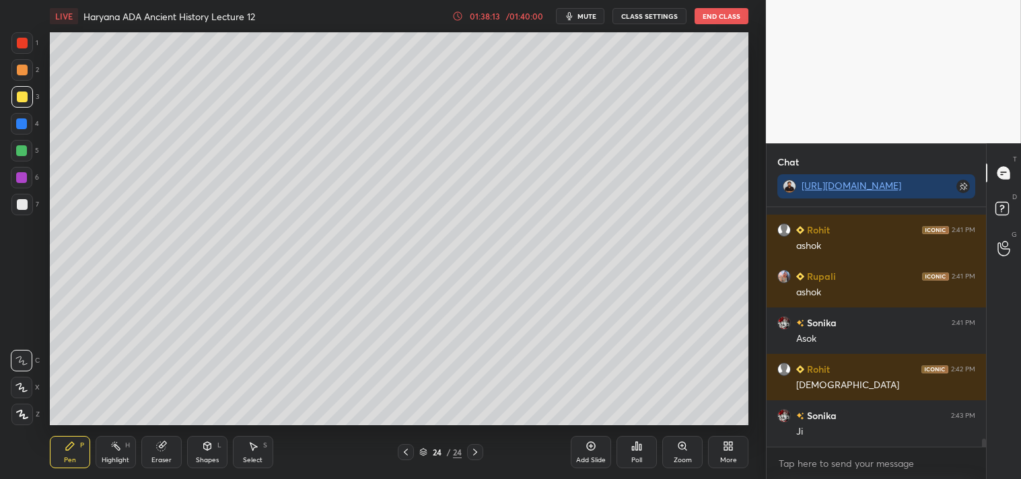
scroll to position [6623, 0]
click at [24, 203] on div at bounding box center [22, 204] width 11 height 11
click at [751, 343] on div "Setting up your live class Poll for secs No correct answer Start poll" at bounding box center [399, 228] width 712 height 393
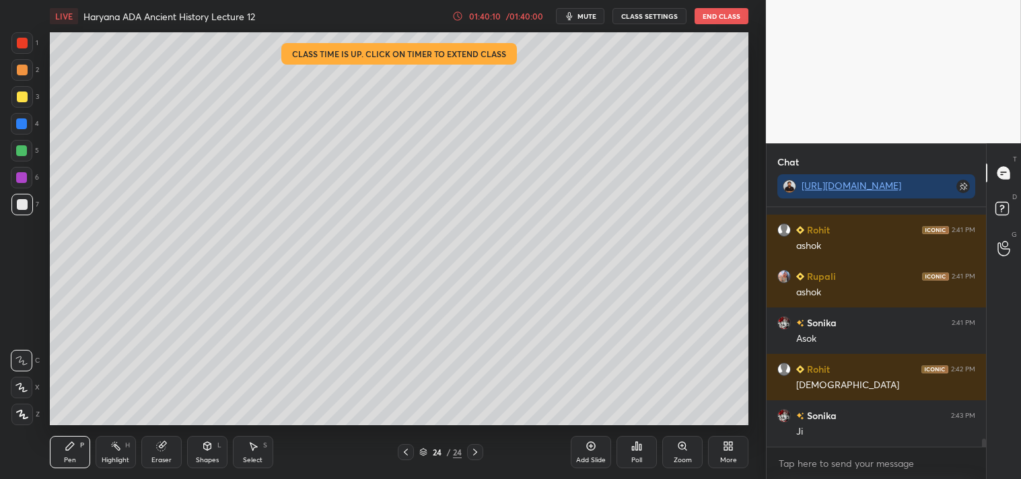
click at [503, 12] on div "01:40:10" at bounding box center [485, 16] width 38 height 8
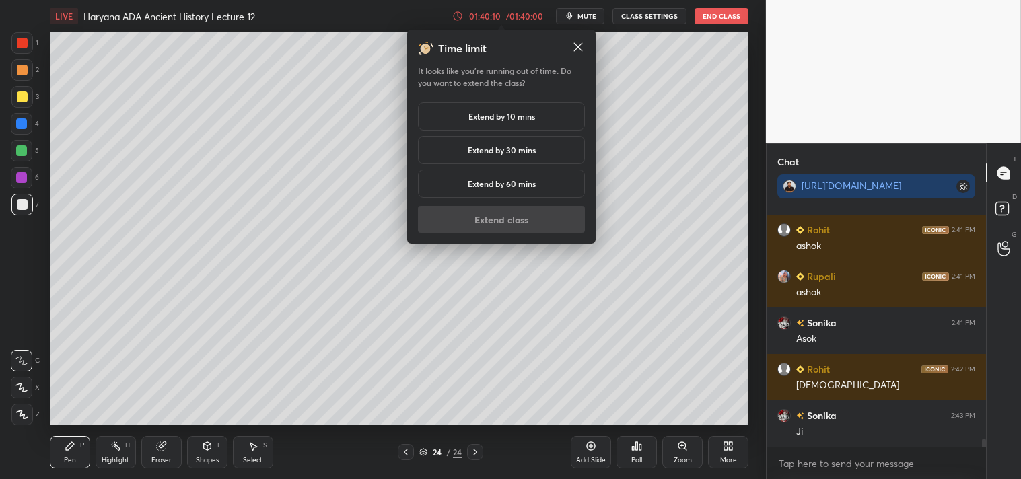
scroll to position [6669, 0]
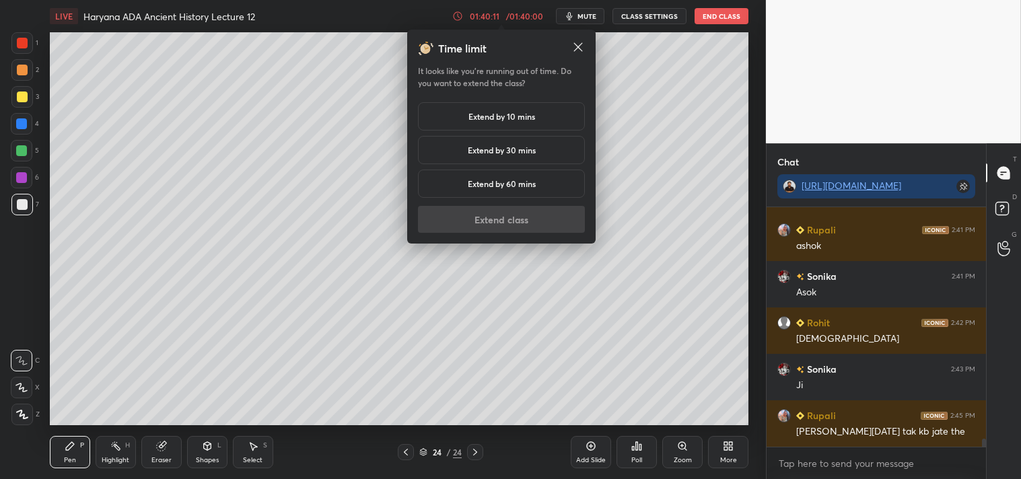
click at [505, 114] on h5 "Extend by 10 mins" at bounding box center [501, 116] width 67 height 12
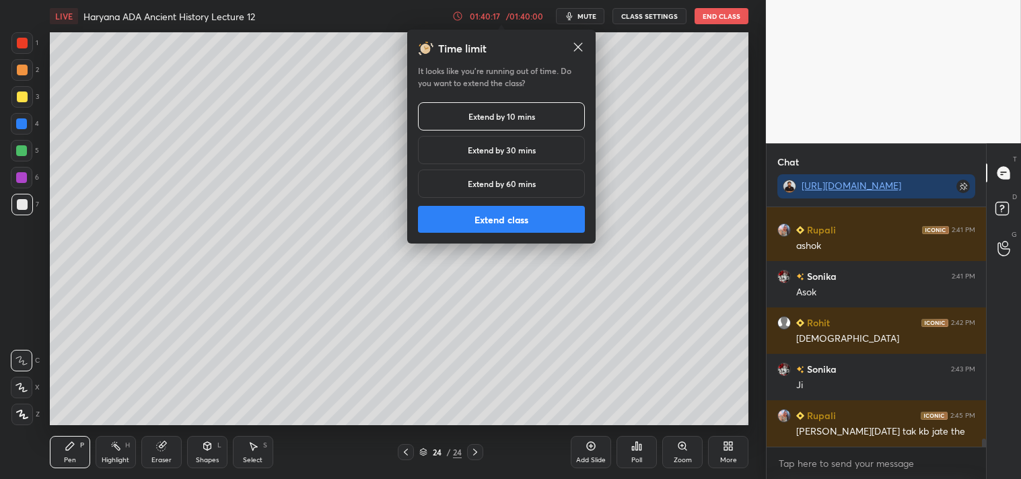
click at [522, 216] on button "Extend class" at bounding box center [501, 219] width 167 height 27
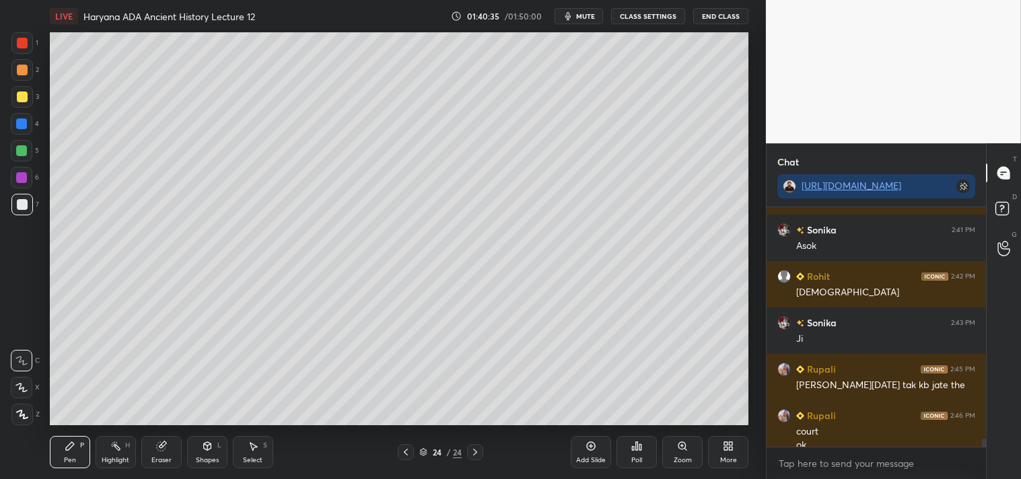
scroll to position [6729, 0]
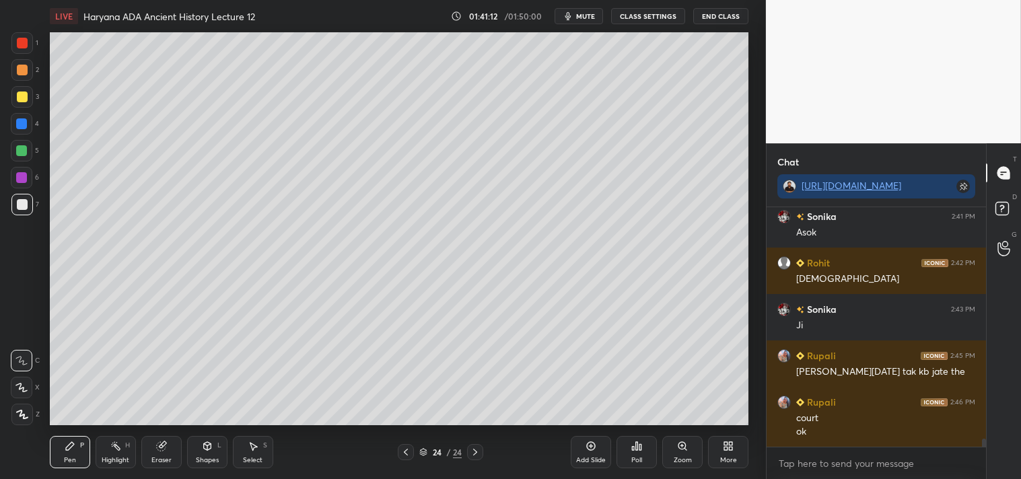
click at [593, 448] on icon at bounding box center [590, 446] width 11 height 11
click at [24, 100] on div at bounding box center [22, 97] width 11 height 11
click at [15, 207] on div at bounding box center [22, 205] width 22 height 22
click at [22, 96] on div at bounding box center [22, 97] width 11 height 11
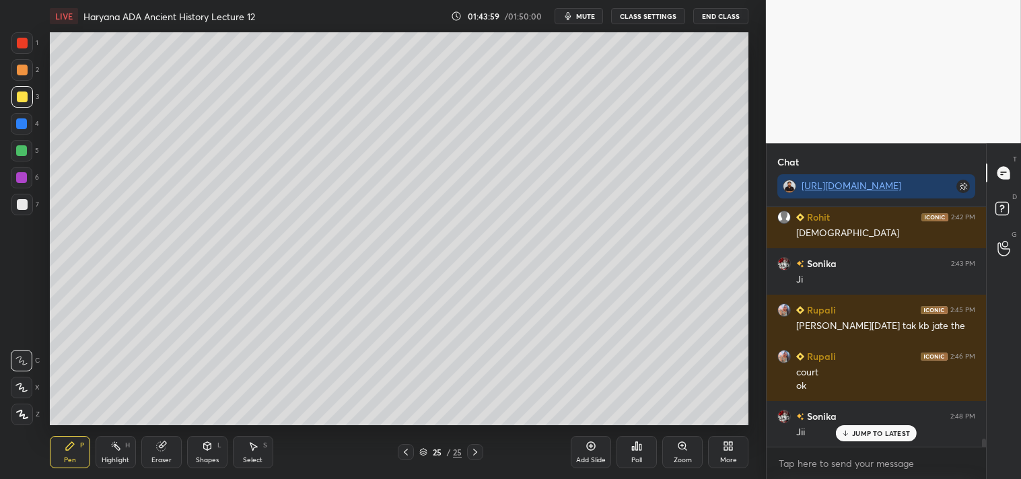
click at [407, 450] on icon at bounding box center [405, 452] width 11 height 11
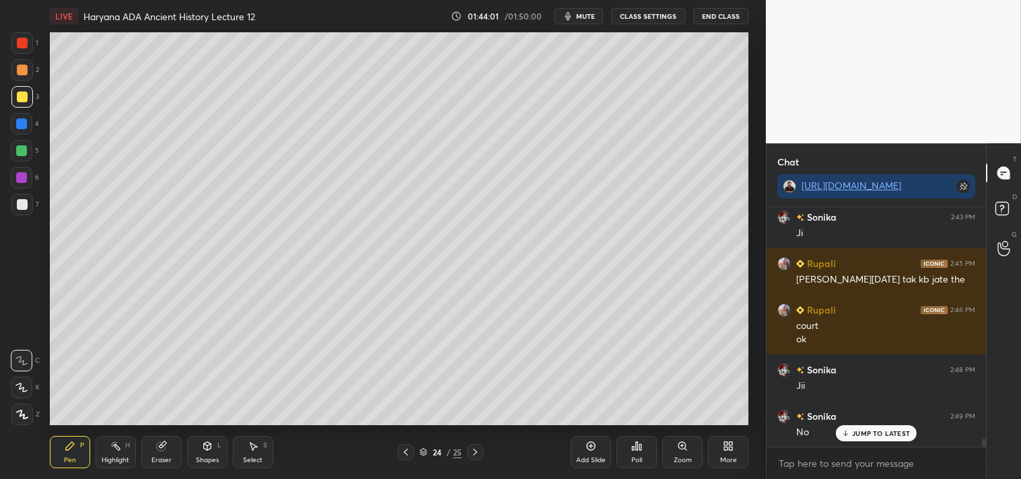
click at [404, 452] on icon at bounding box center [405, 452] width 11 height 11
click at [406, 453] on icon at bounding box center [405, 452] width 11 height 11
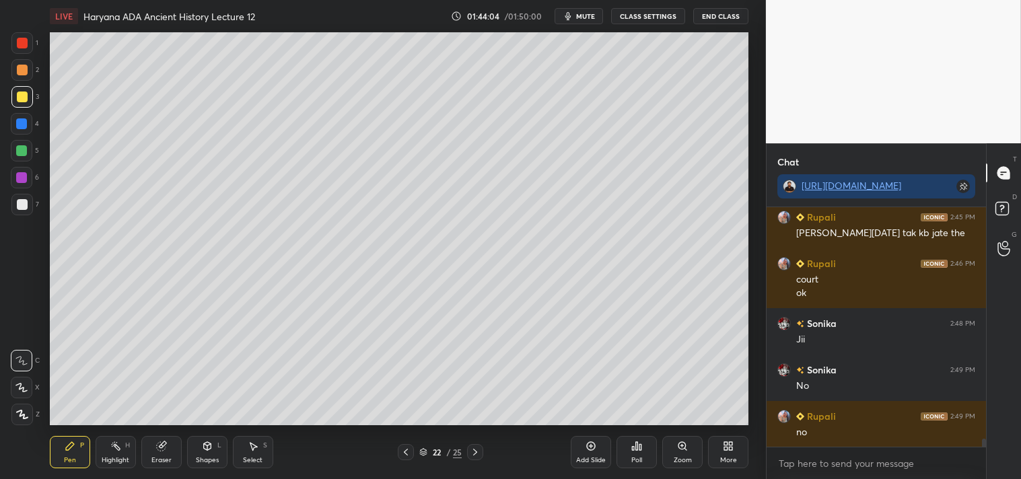
click at [406, 454] on icon at bounding box center [405, 452] width 11 height 11
click at [404, 454] on icon at bounding box center [405, 452] width 11 height 11
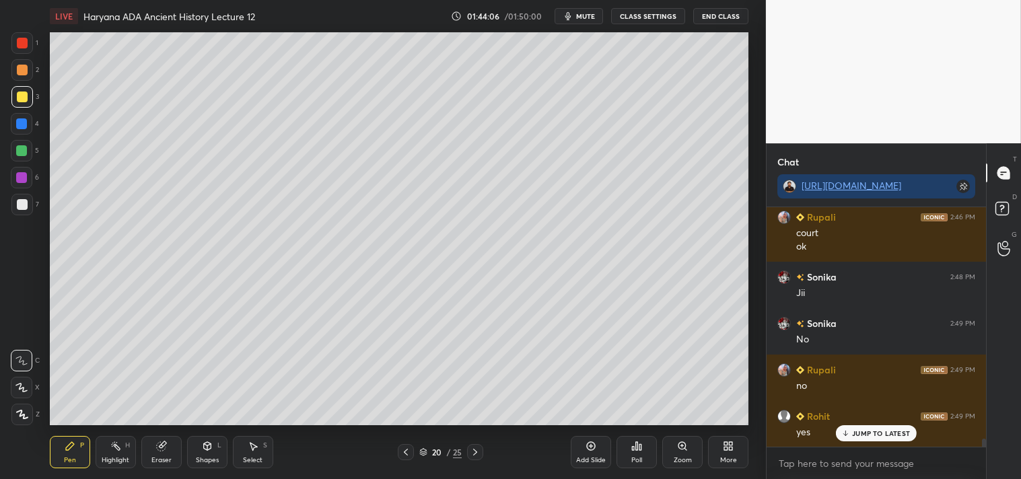
click at [404, 453] on icon at bounding box center [405, 452] width 11 height 11
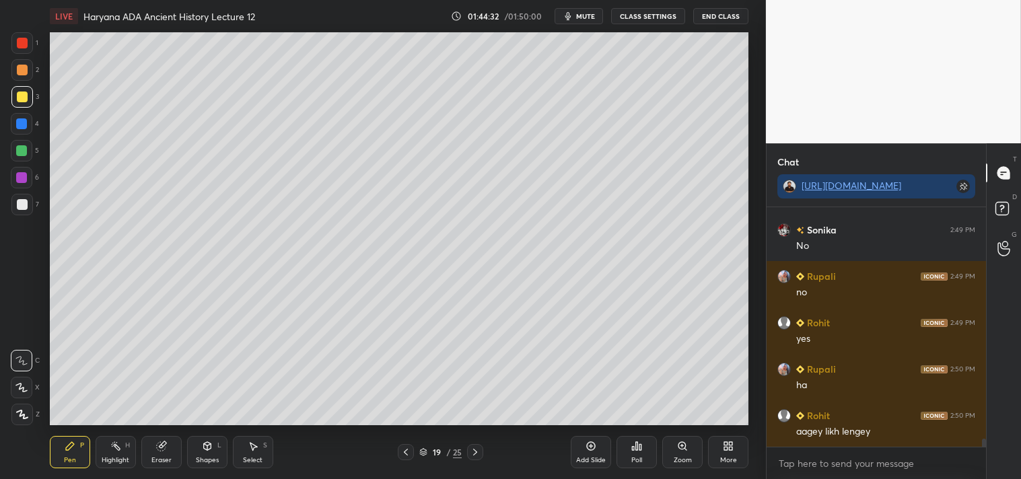
scroll to position [7054, 0]
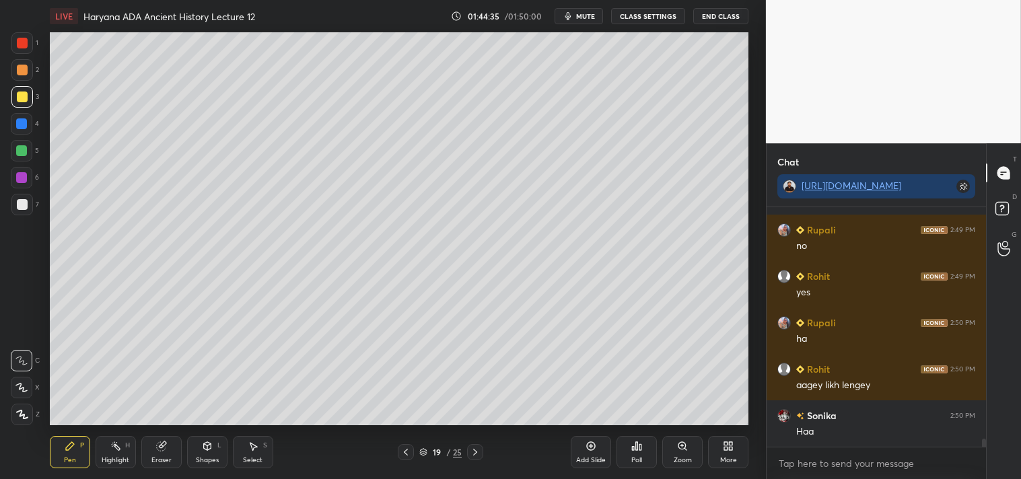
click at [597, 454] on div "Add Slide" at bounding box center [591, 452] width 40 height 32
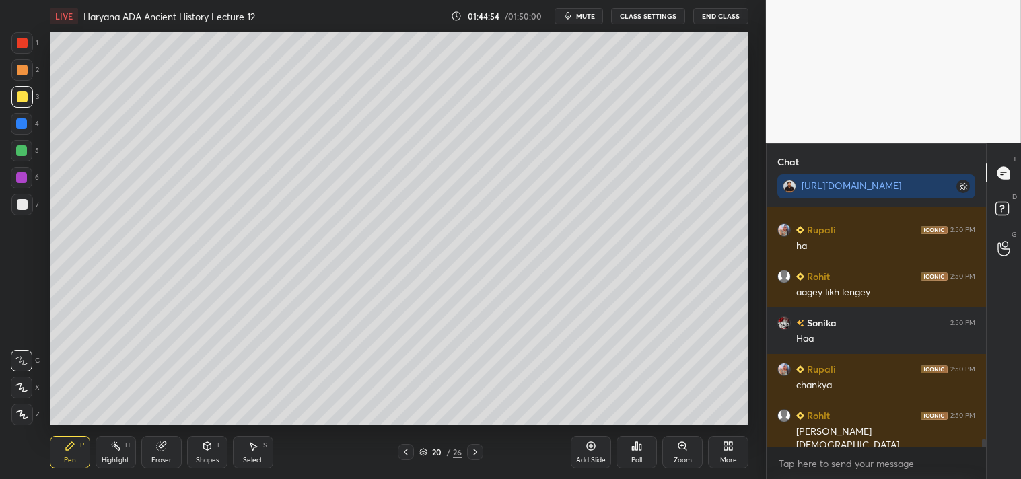
scroll to position [7161, 0]
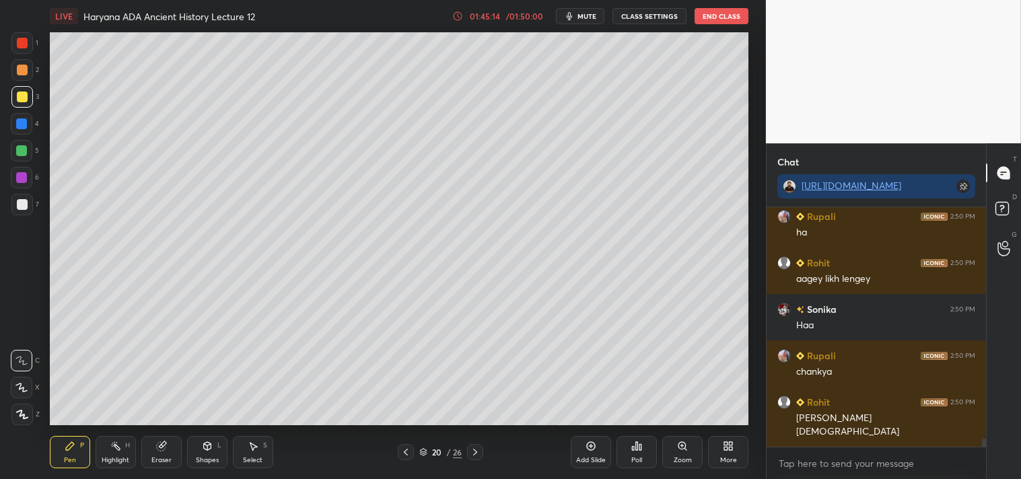
click at [22, 203] on div at bounding box center [22, 204] width 11 height 11
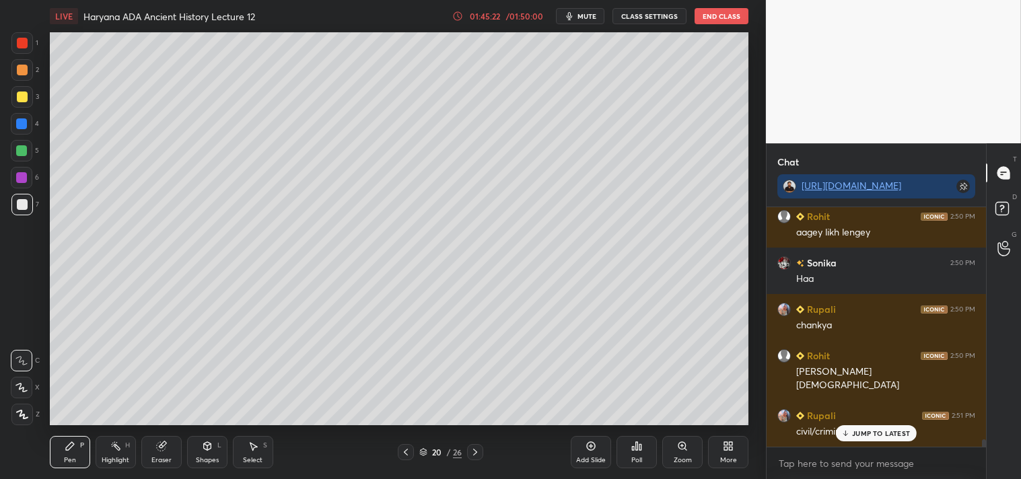
scroll to position [7253, 0]
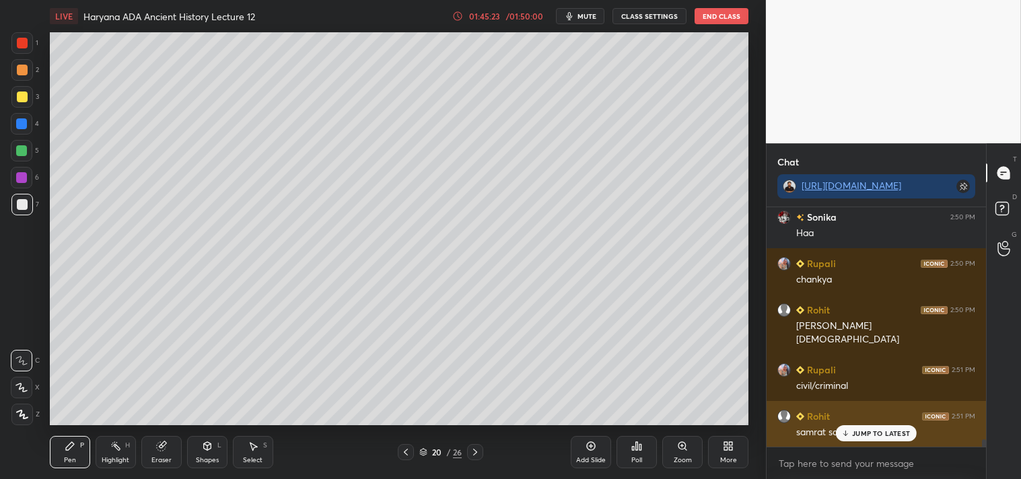
click at [869, 432] on p "JUMP TO LATEST" at bounding box center [881, 433] width 58 height 8
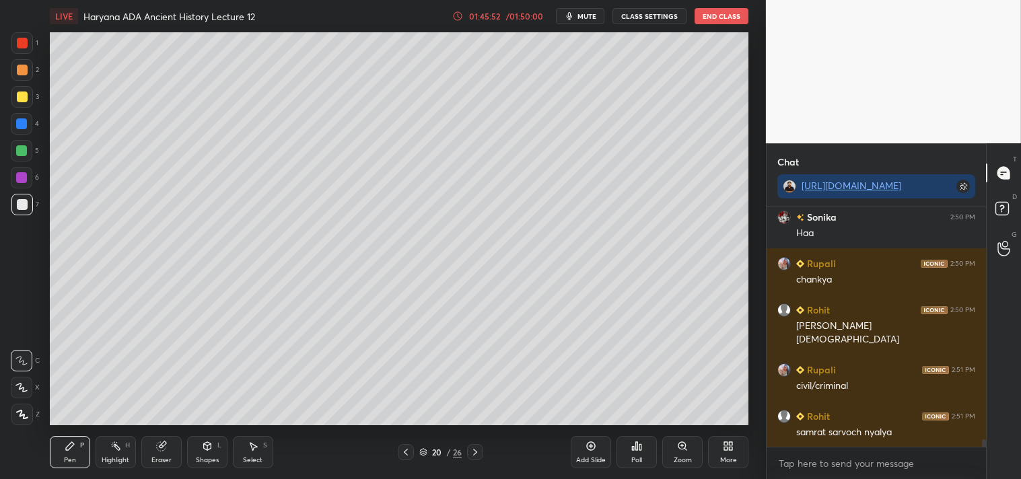
click at [21, 99] on div at bounding box center [22, 97] width 11 height 11
click at [19, 207] on div at bounding box center [22, 204] width 11 height 11
click at [25, 125] on div at bounding box center [21, 123] width 11 height 11
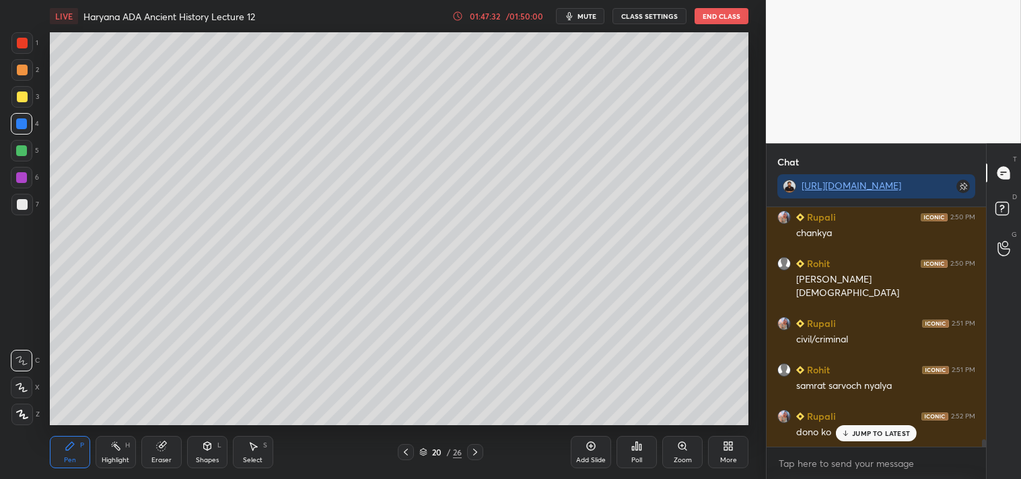
click at [480, 452] on div at bounding box center [475, 452] width 16 height 16
click at [476, 454] on icon at bounding box center [475, 452] width 11 height 11
click at [476, 455] on icon at bounding box center [475, 452] width 11 height 11
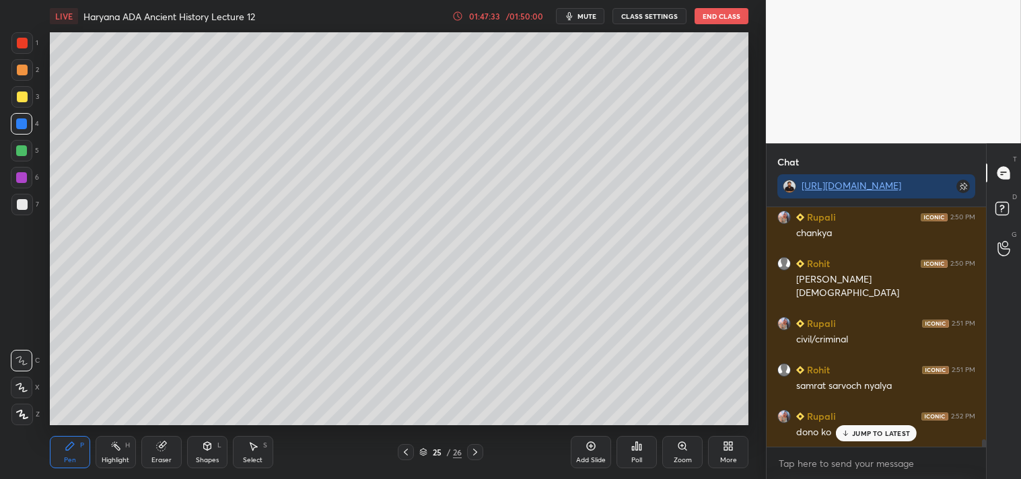
click at [479, 455] on icon at bounding box center [475, 452] width 11 height 11
click at [479, 456] on icon at bounding box center [475, 452] width 11 height 11
click at [590, 452] on icon at bounding box center [590, 446] width 11 height 11
click at [21, 95] on div at bounding box center [22, 97] width 11 height 11
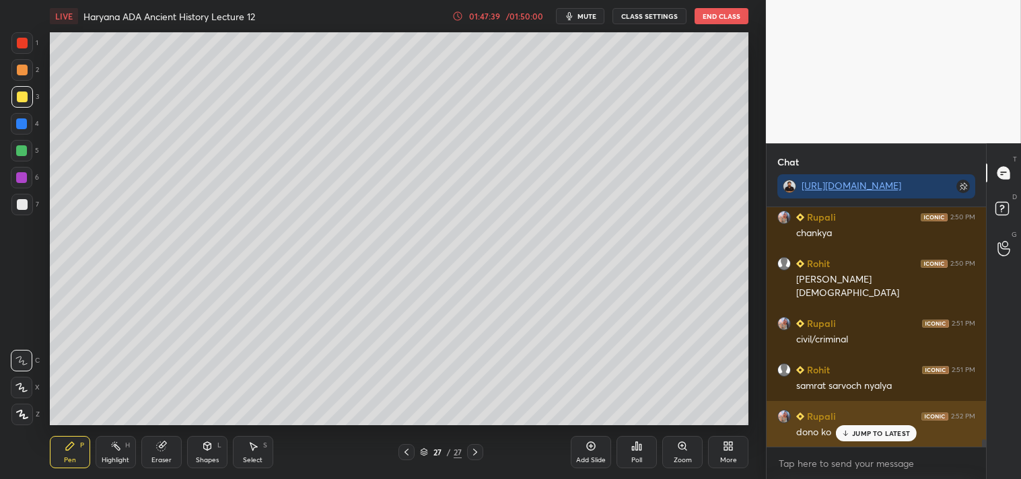
click at [870, 431] on p "JUMP TO LATEST" at bounding box center [881, 433] width 58 height 8
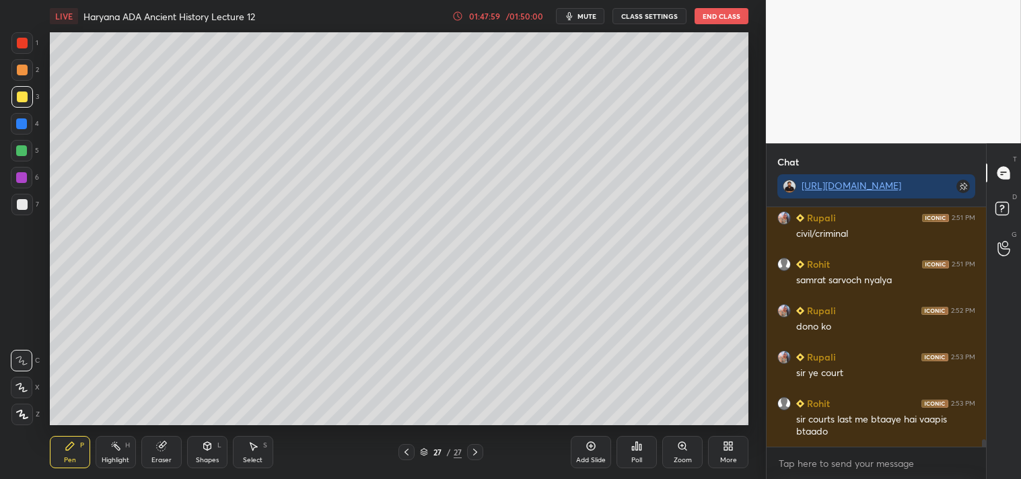
scroll to position [7451, 0]
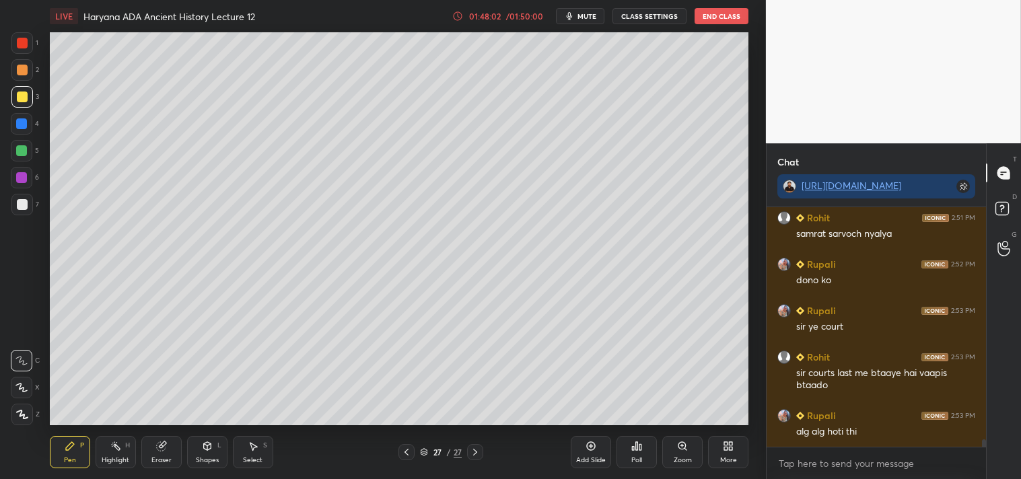
click at [406, 449] on icon at bounding box center [406, 452] width 11 height 11
click at [406, 452] on icon at bounding box center [406, 452] width 4 height 7
click at [406, 452] on icon at bounding box center [406, 452] width 11 height 11
click at [406, 453] on icon at bounding box center [406, 452] width 11 height 11
click at [402, 453] on icon at bounding box center [406, 452] width 11 height 11
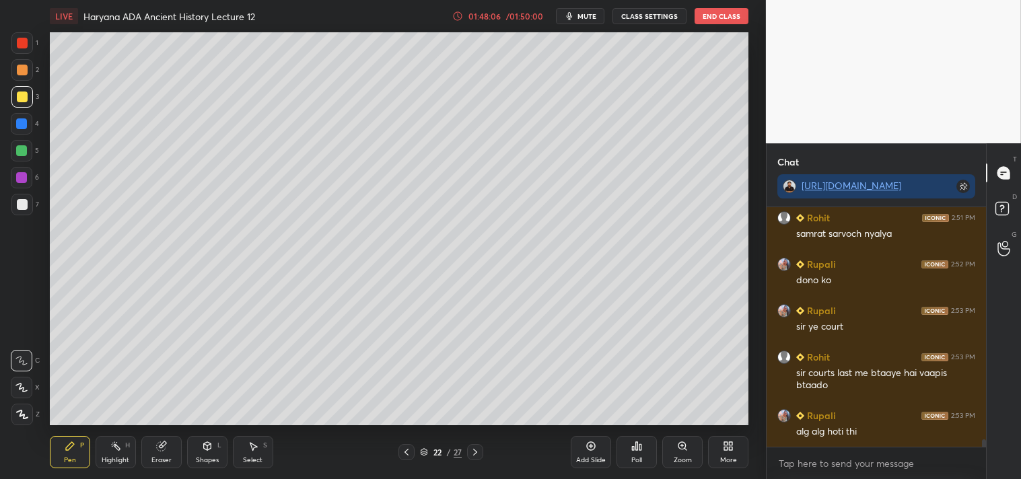
click at [406, 454] on icon at bounding box center [406, 452] width 11 height 11
click at [405, 450] on icon at bounding box center [406, 452] width 11 height 11
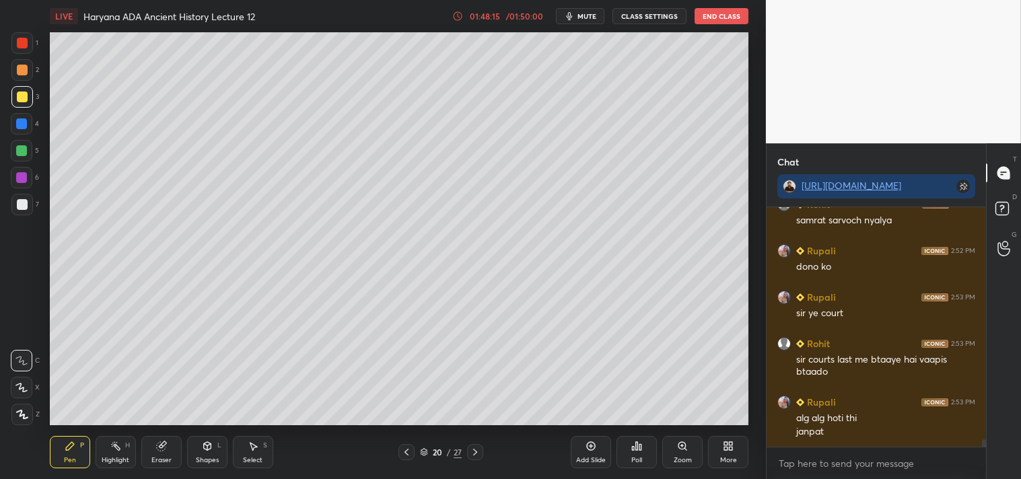
scroll to position [7522, 0]
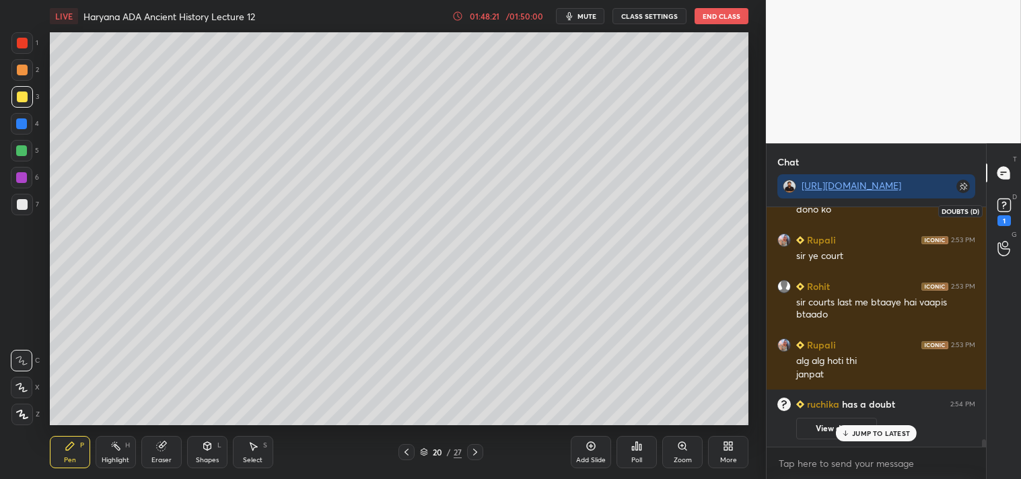
click at [1003, 207] on rect at bounding box center [1003, 205] width 13 height 13
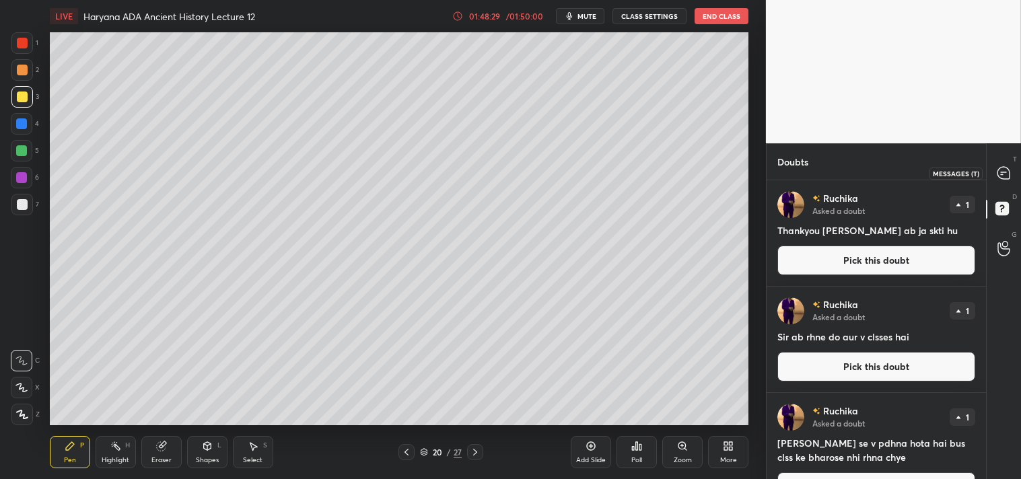
click at [998, 174] on icon at bounding box center [1003, 173] width 12 height 12
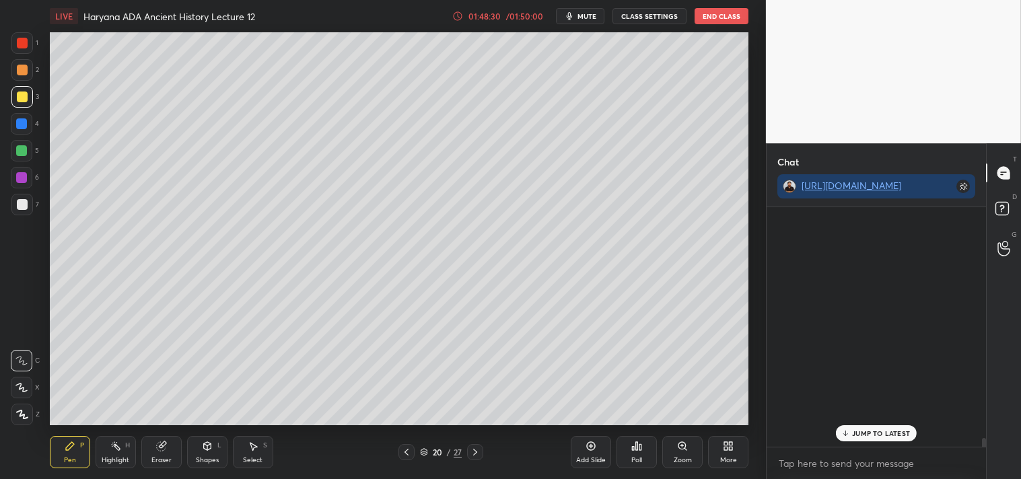
scroll to position [236, 215]
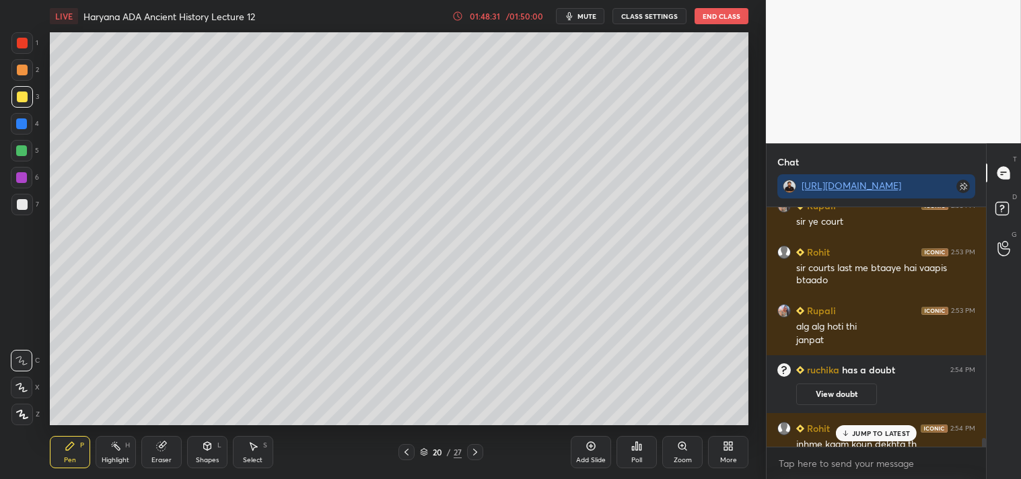
click at [872, 433] on p "JUMP TO LATEST" at bounding box center [881, 433] width 58 height 8
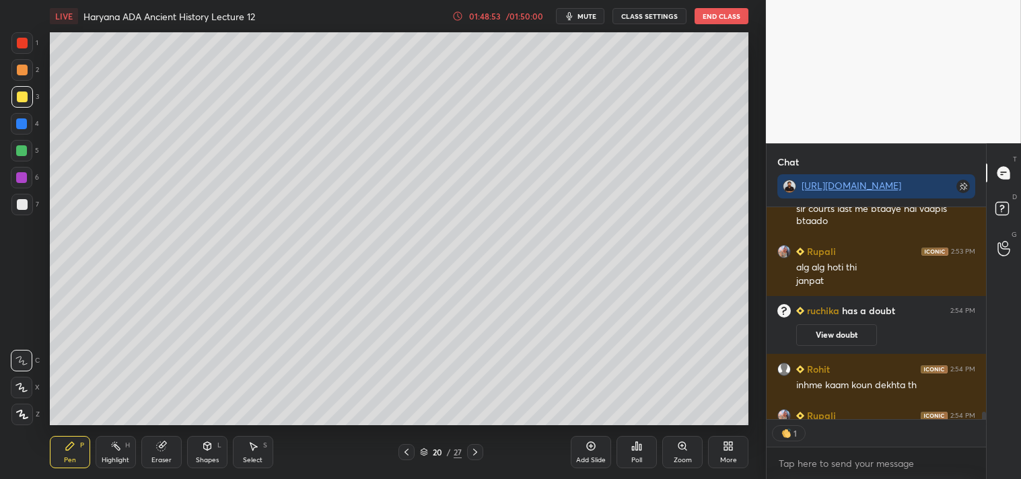
scroll to position [6817, 0]
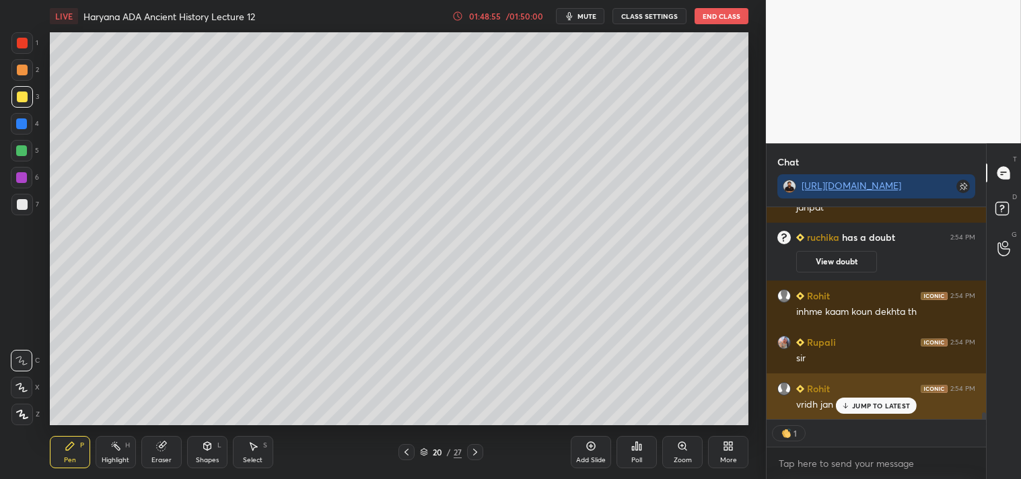
click at [869, 406] on p "JUMP TO LATEST" at bounding box center [881, 406] width 58 height 8
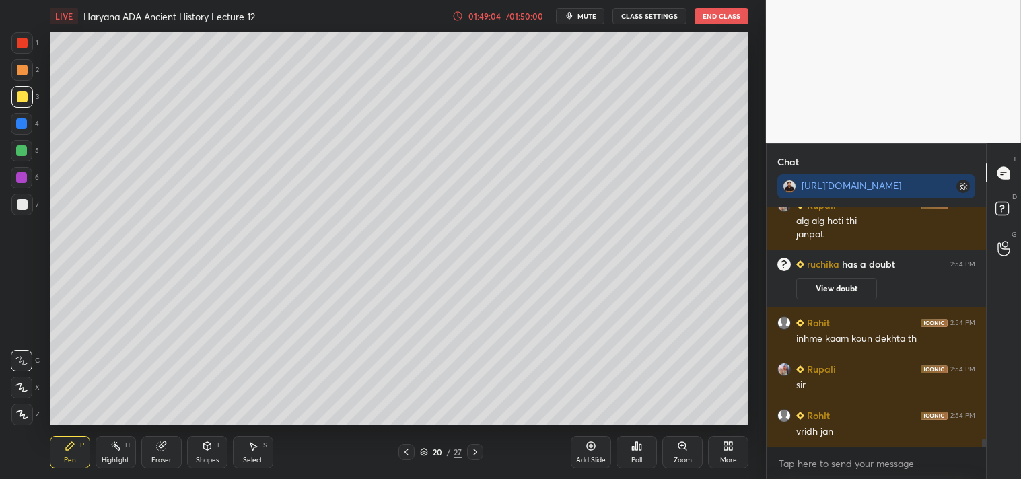
scroll to position [6836, 0]
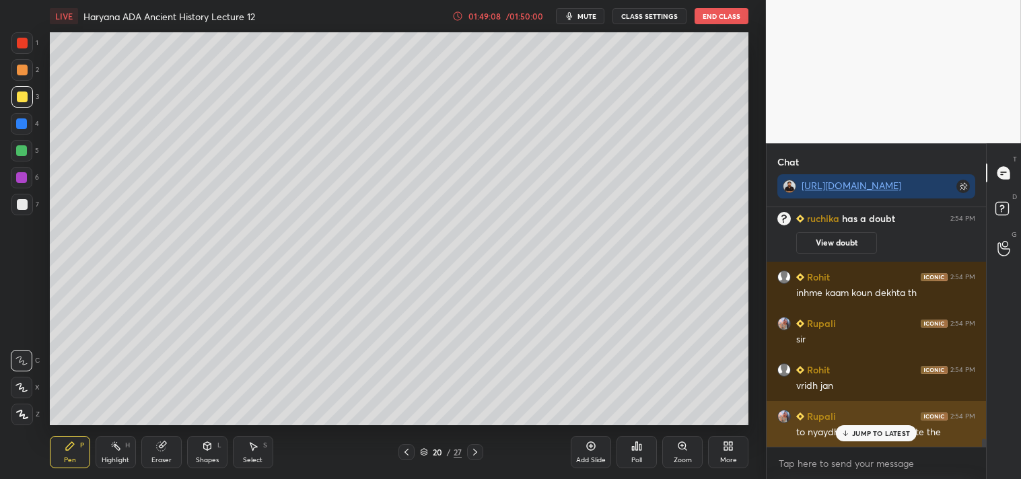
click at [884, 434] on p "JUMP TO LATEST" at bounding box center [881, 433] width 58 height 8
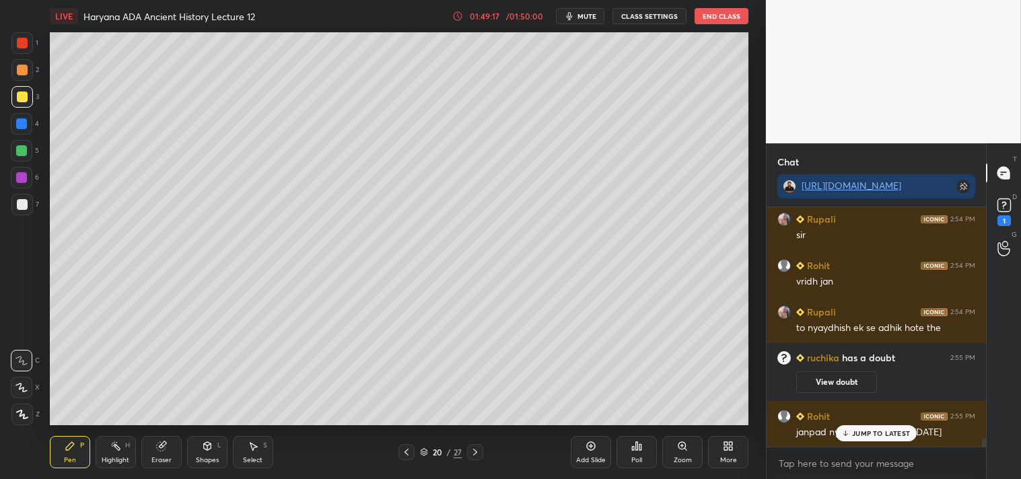
scroll to position [6693, 0]
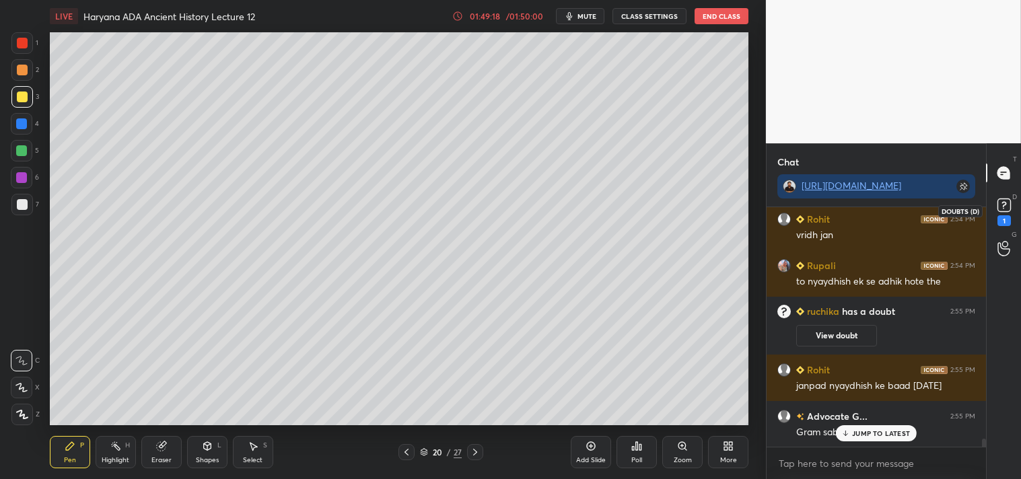
click at [1005, 203] on icon at bounding box center [1003, 204] width 5 height 5
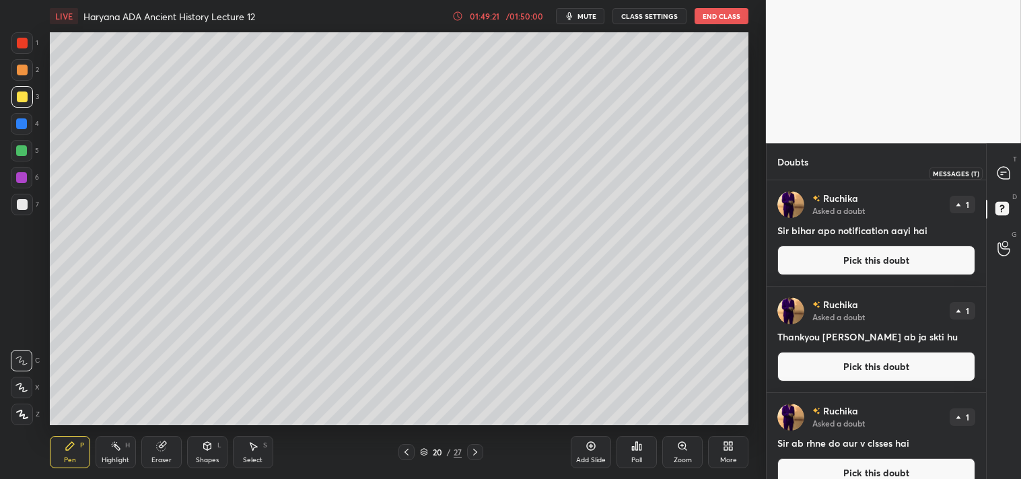
click at [1009, 172] on icon at bounding box center [1003, 173] width 12 height 12
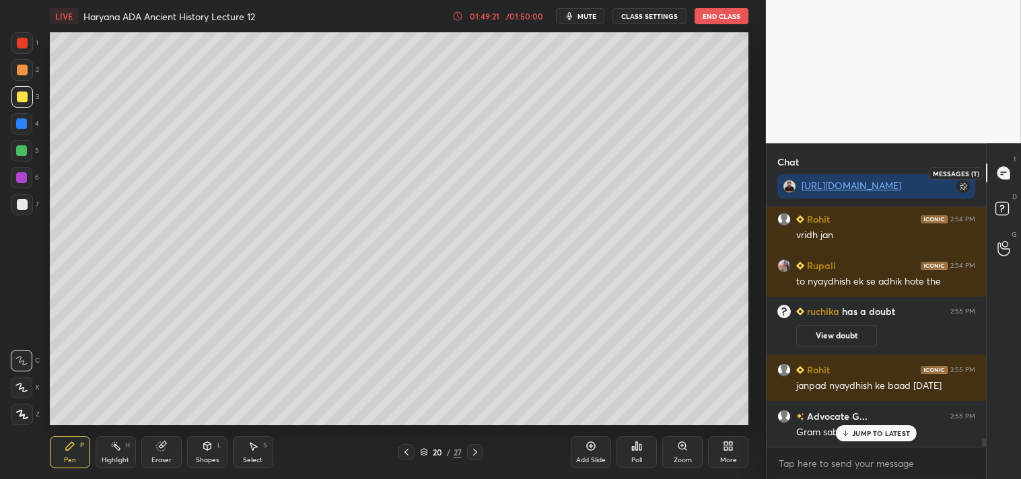
scroll to position [236, 215]
click at [875, 433] on p "JUMP TO LATEST" at bounding box center [881, 433] width 58 height 8
click at [479, 452] on icon at bounding box center [475, 452] width 11 height 11
click at [478, 455] on icon at bounding box center [475, 452] width 11 height 11
click at [478, 454] on icon at bounding box center [475, 452] width 11 height 11
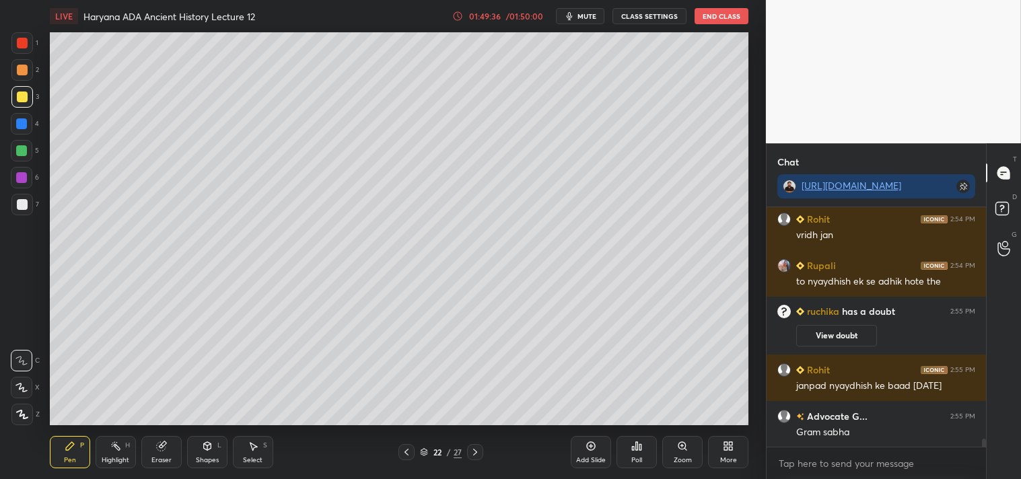
click at [476, 455] on icon at bounding box center [475, 452] width 11 height 11
click at [478, 455] on icon at bounding box center [475, 452] width 11 height 11
click at [478, 454] on icon at bounding box center [475, 452] width 11 height 11
click at [480, 454] on icon at bounding box center [475, 452] width 11 height 11
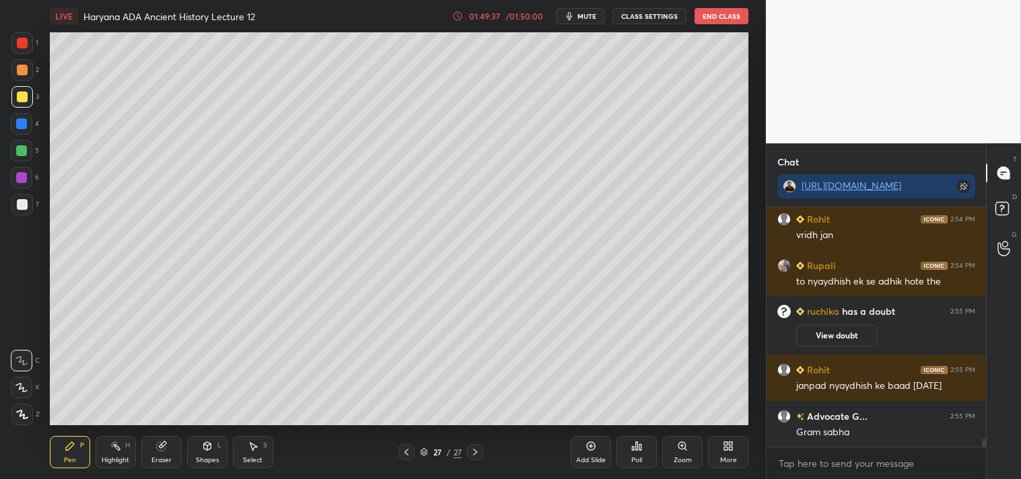
drag, startPoint x: 476, startPoint y: 452, endPoint x: 489, endPoint y: 445, distance: 14.2
click at [476, 453] on icon at bounding box center [475, 452] width 11 height 11
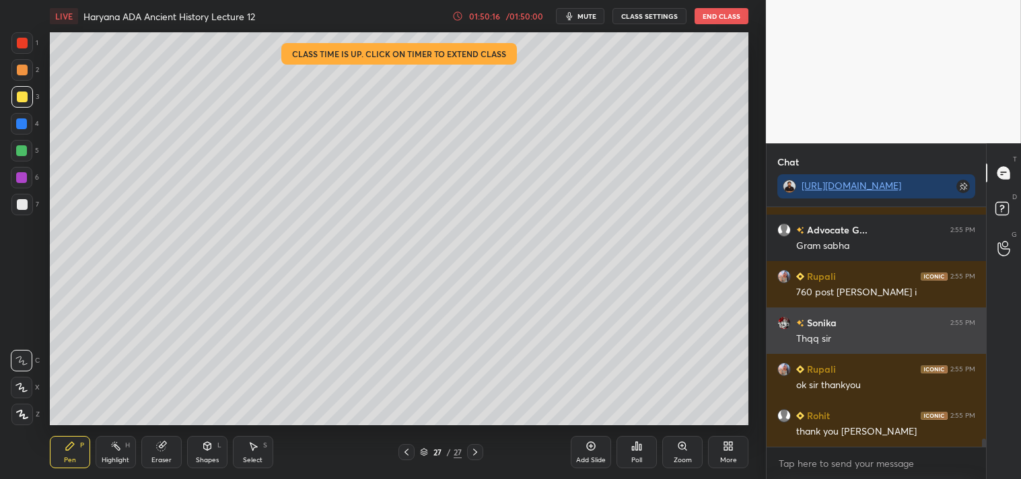
scroll to position [7181, 0]
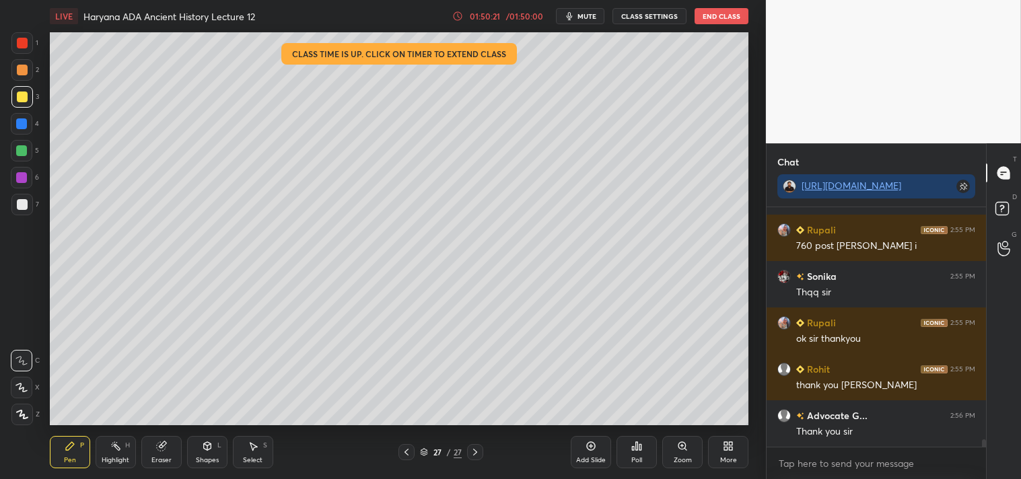
click at [723, 16] on button "End Class" at bounding box center [721, 16] width 54 height 16
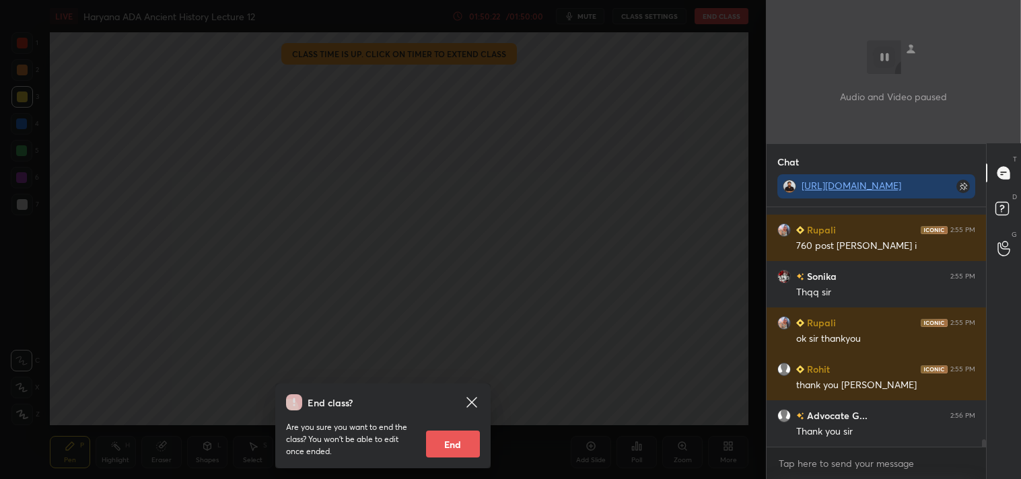
click at [448, 443] on button "End" at bounding box center [453, 444] width 54 height 27
type textarea "x"
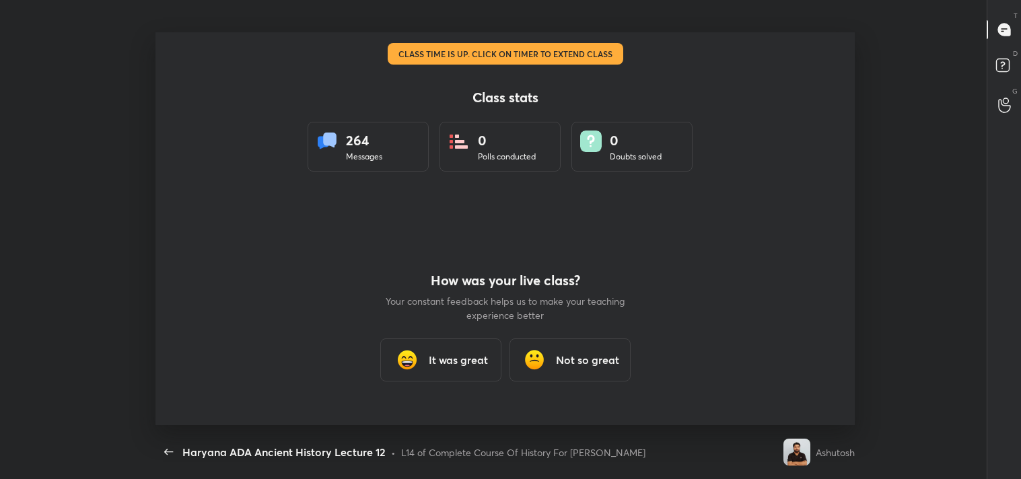
scroll to position [0, 0]
